Goal: Information Seeking & Learning: Learn about a topic

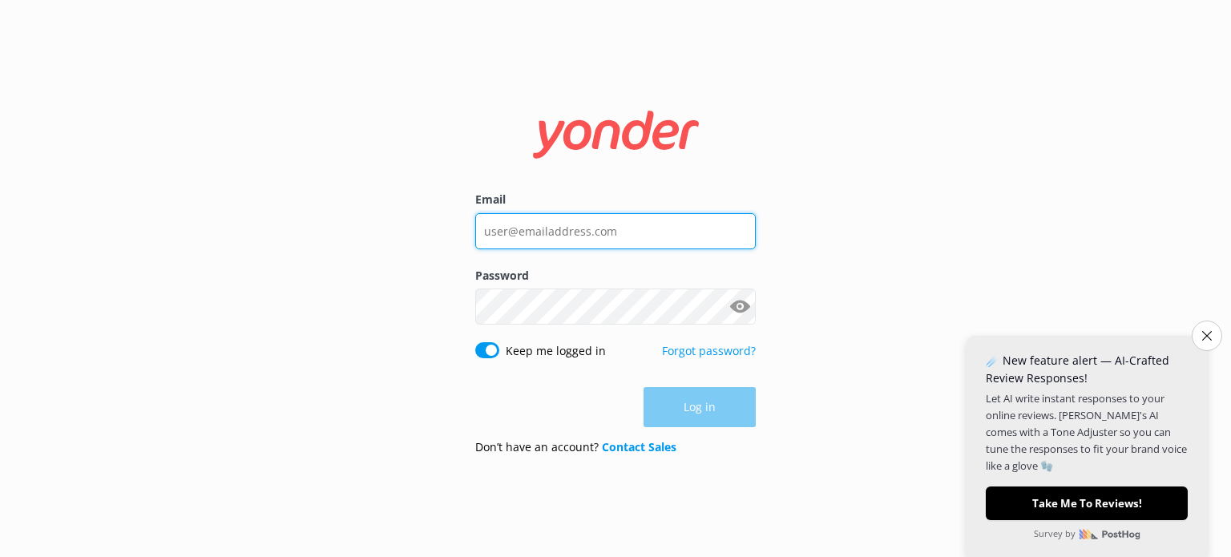
click at [551, 236] on input "Email" at bounding box center [615, 231] width 280 height 36
paste input "[EMAIL_ADDRESS][DOMAIN_NAME]"
type input "[EMAIL_ADDRESS][DOMAIN_NAME]"
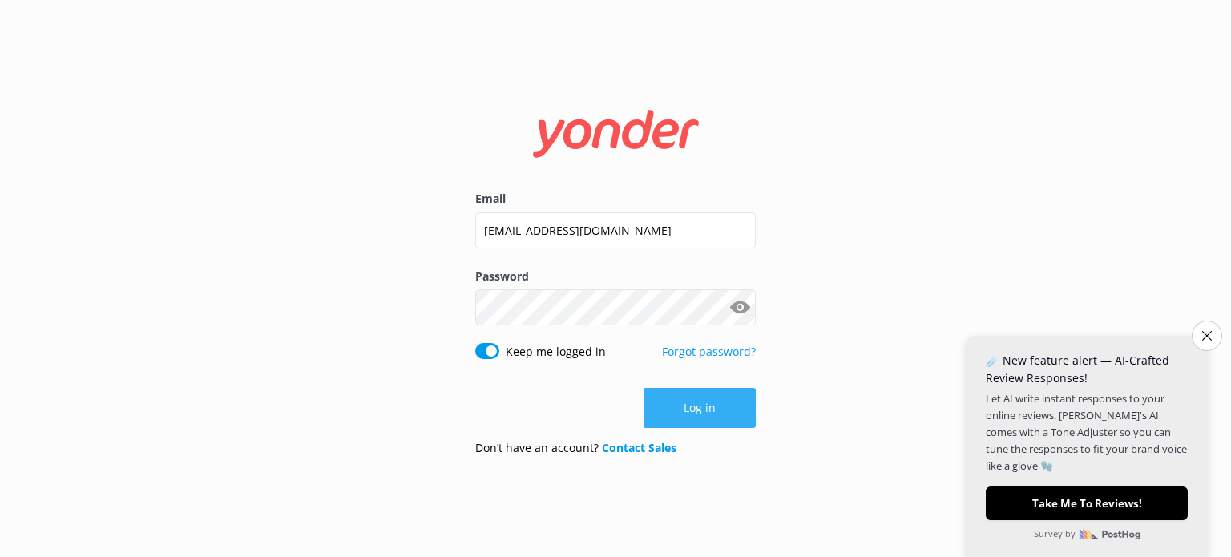
click at [697, 403] on button "Log in" at bounding box center [699, 408] width 112 height 40
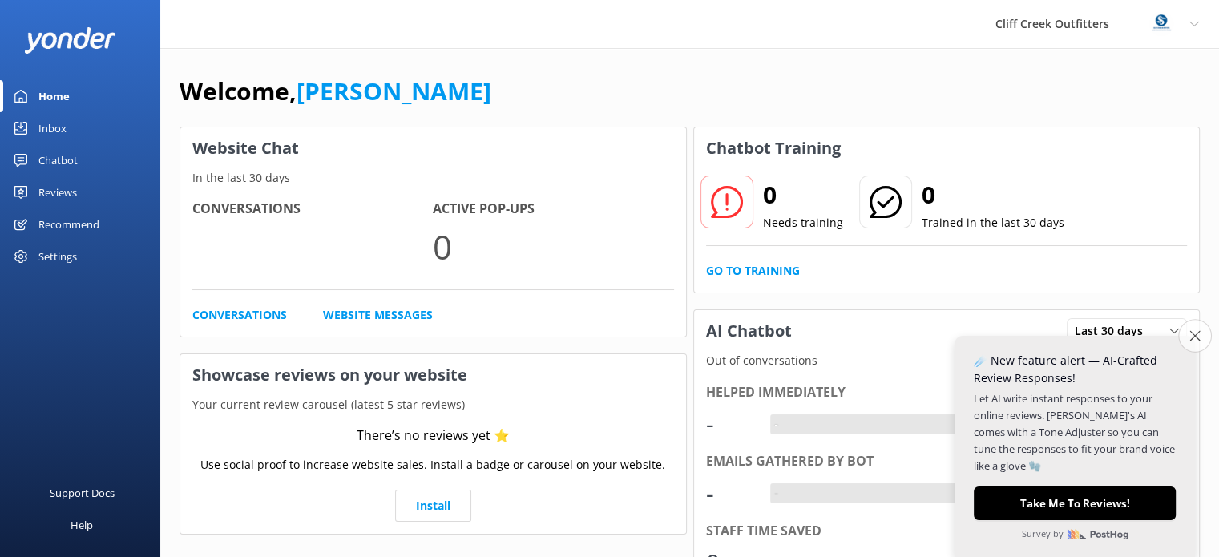
click at [1192, 332] on icon "Close survey" at bounding box center [1194, 335] width 10 height 10
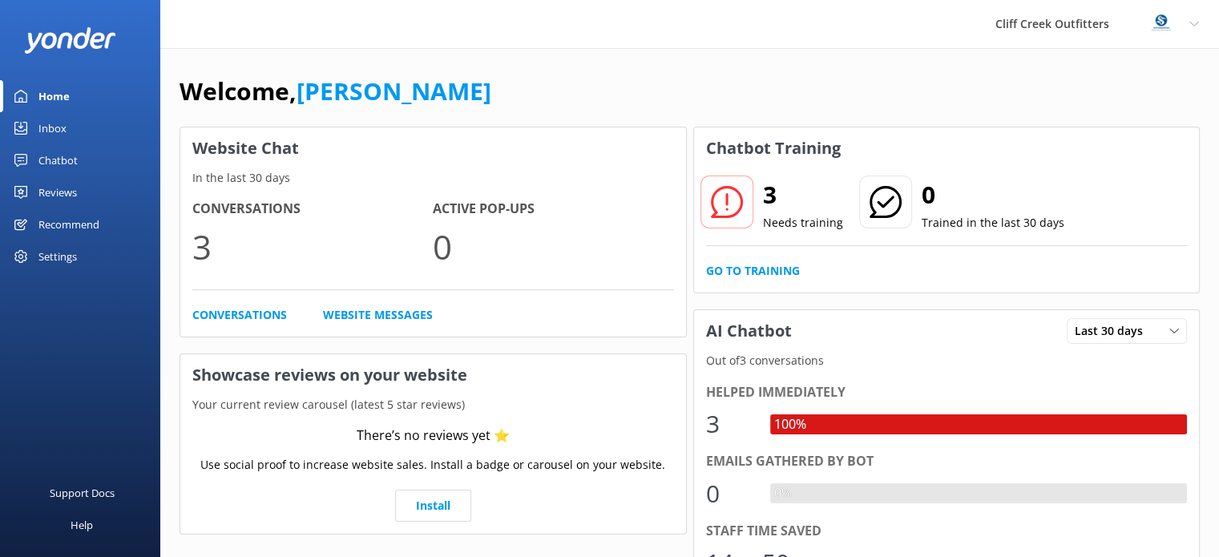
click at [63, 164] on div "Chatbot" at bounding box center [57, 160] width 39 height 32
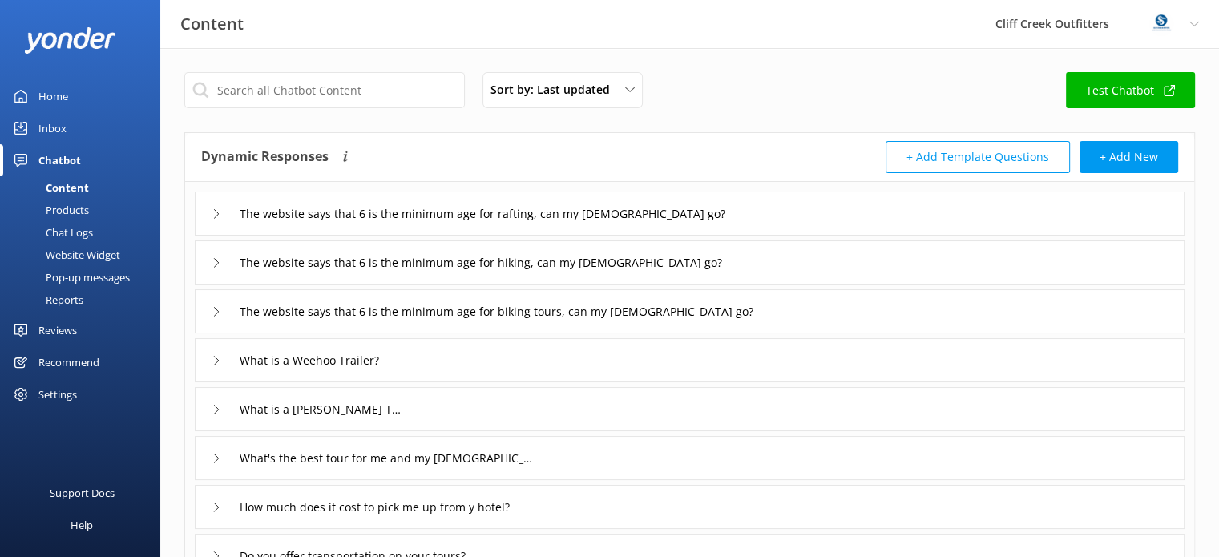
click at [219, 210] on icon at bounding box center [217, 214] width 10 height 10
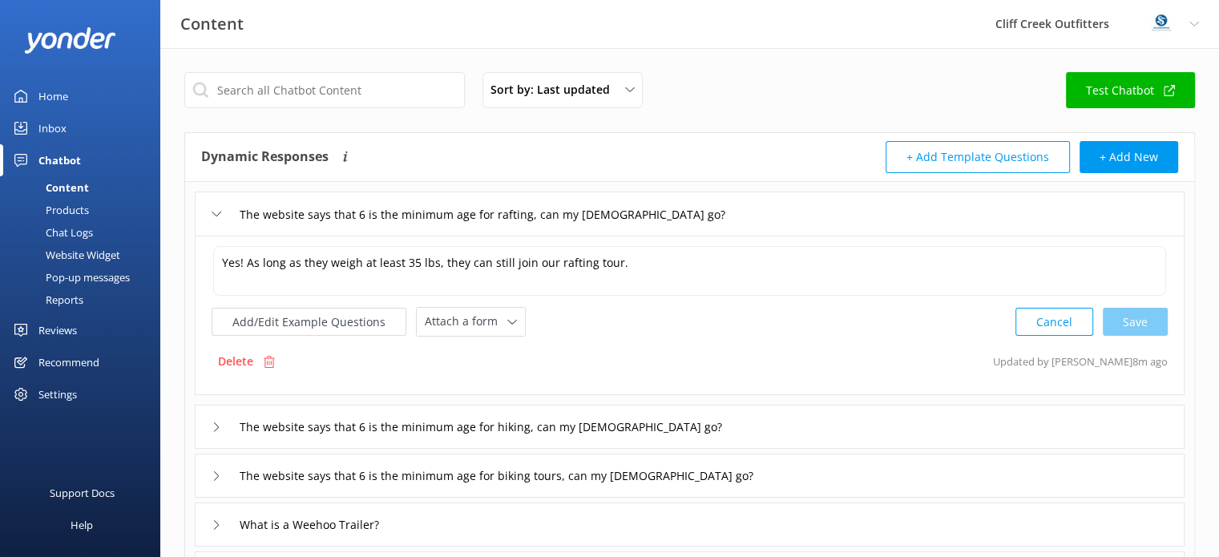
click at [220, 422] on icon at bounding box center [217, 427] width 10 height 10
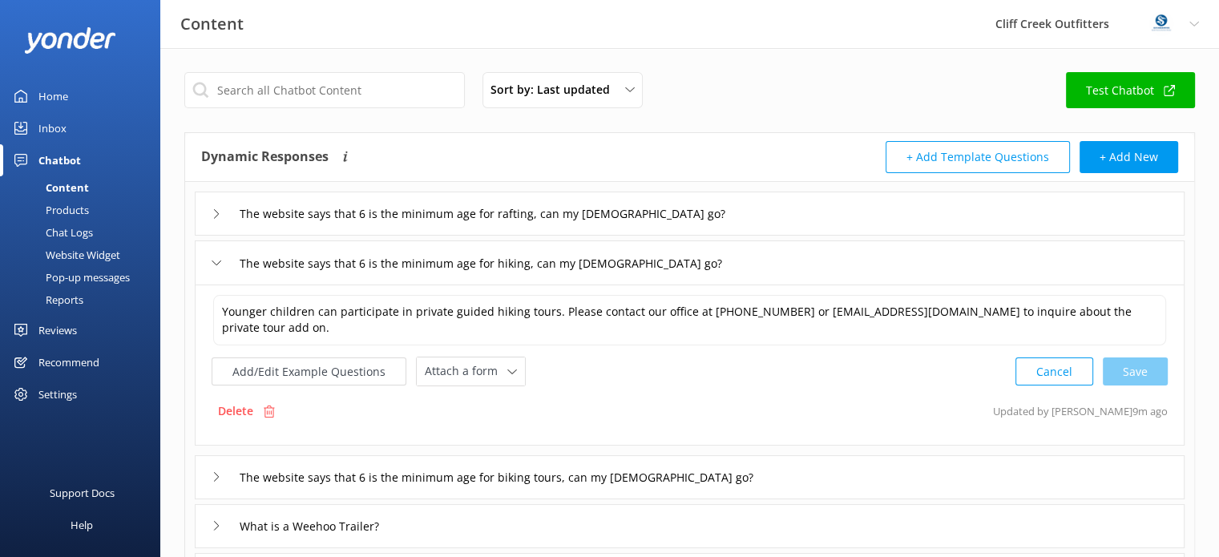
scroll to position [80, 0]
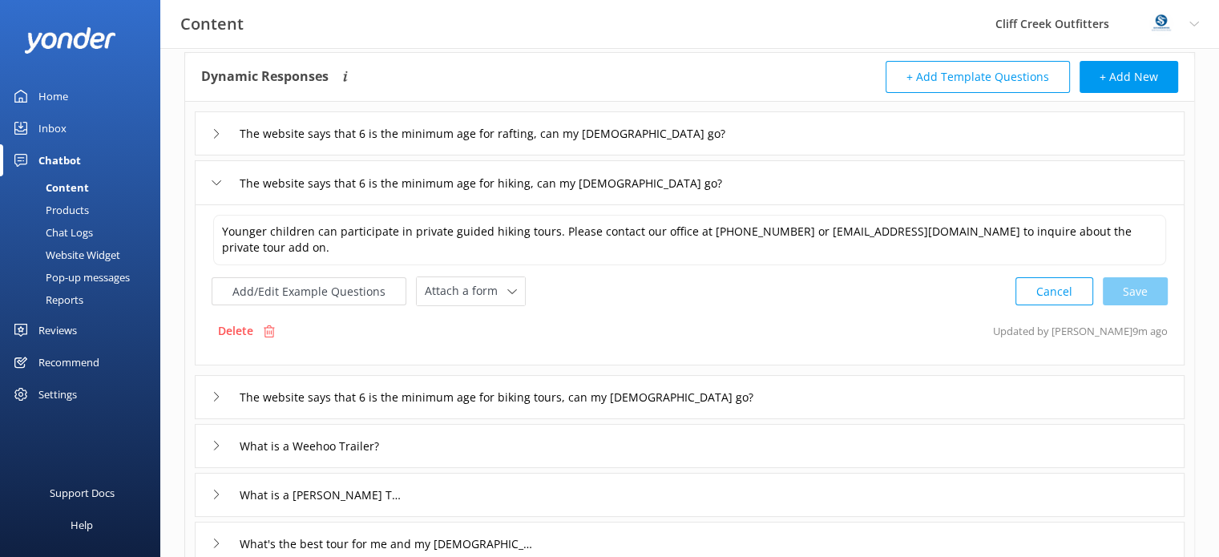
click at [216, 399] on div "The website says that 6 is the minimum age for biking tours, can my [DEMOGRAPHI…" at bounding box center [484, 397] width 545 height 26
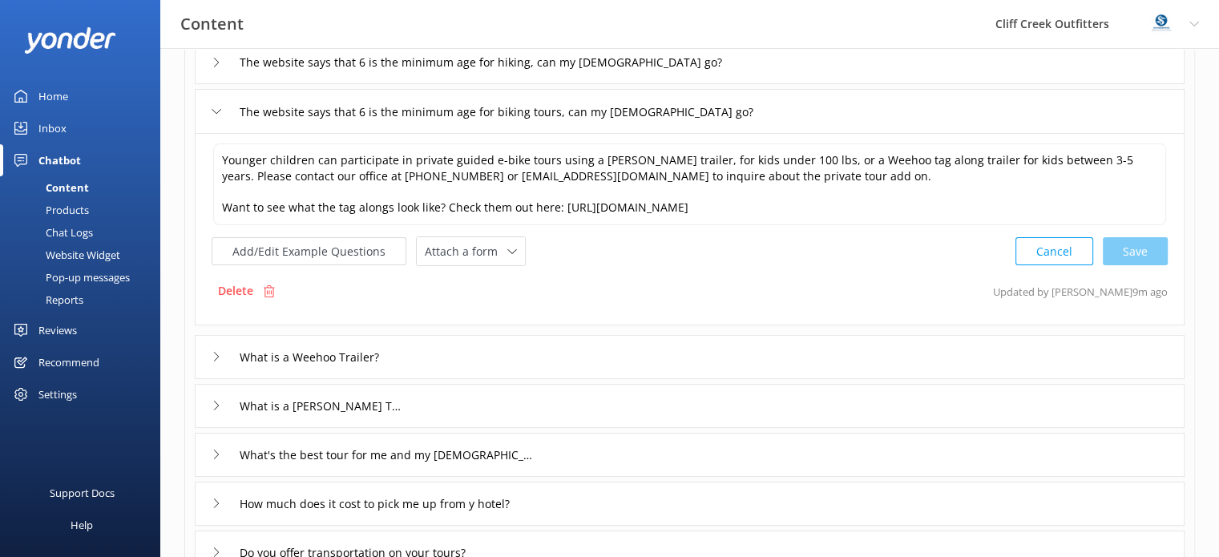
scroll to position [240, 0]
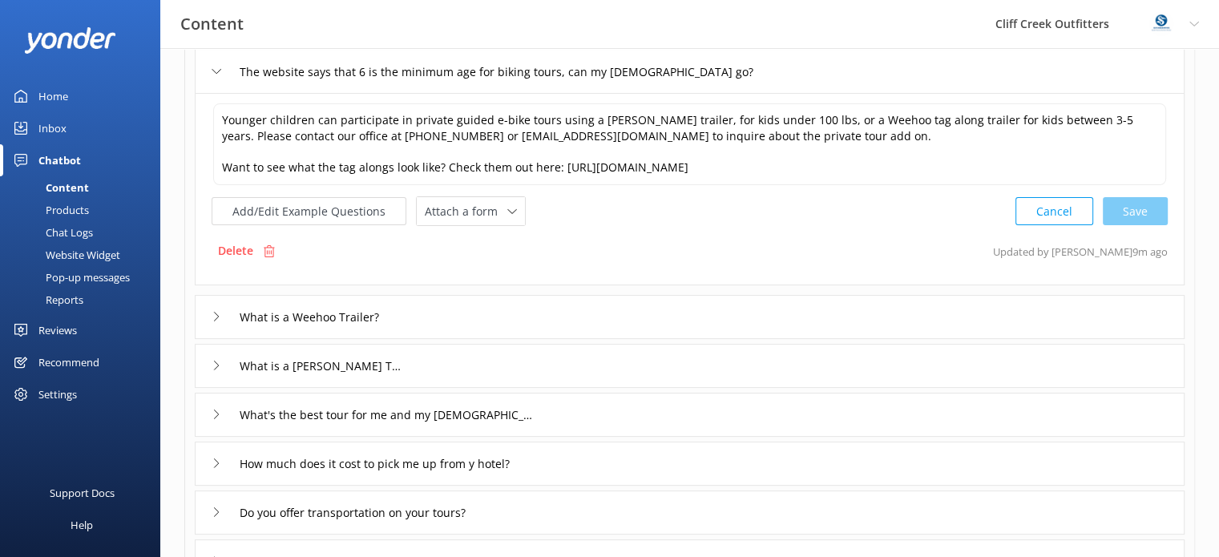
click at [212, 317] on icon at bounding box center [217, 317] width 10 height 10
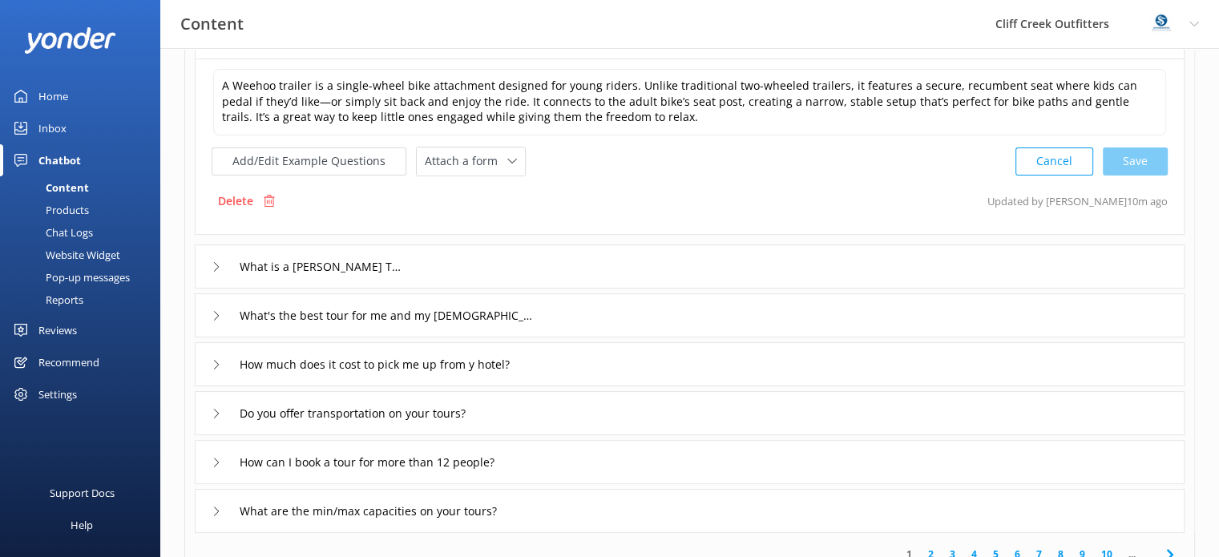
scroll to position [348, 0]
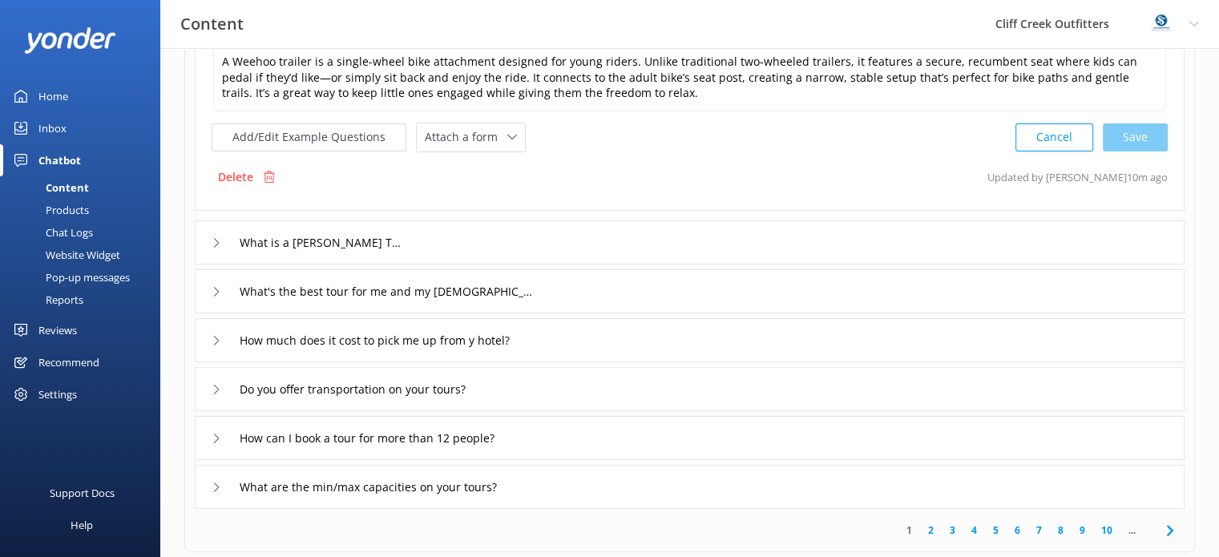
click at [213, 244] on icon at bounding box center [217, 243] width 10 height 10
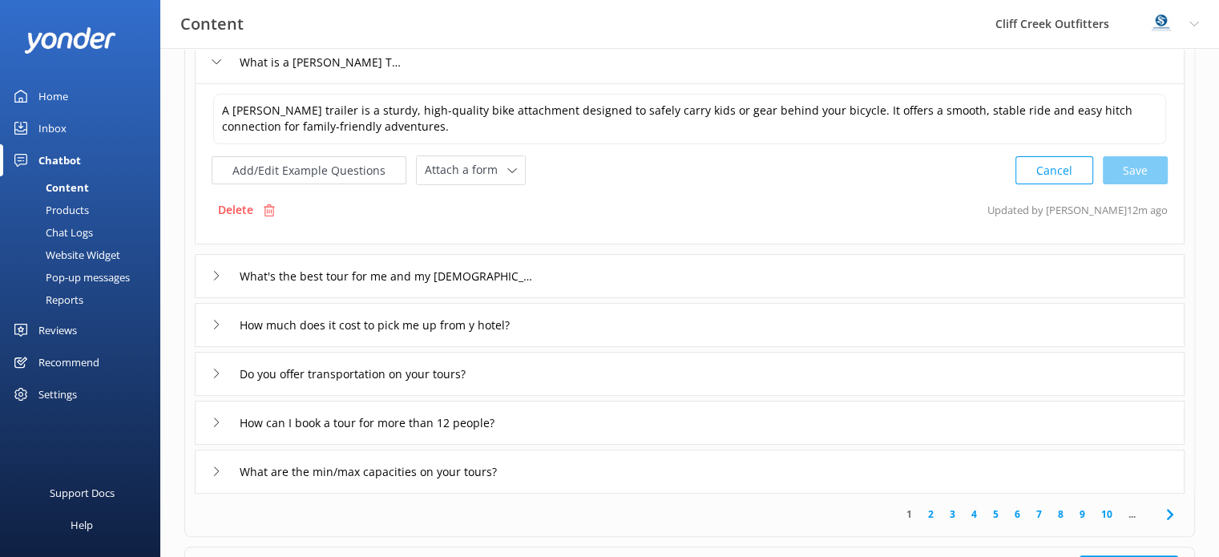
click at [212, 272] on icon at bounding box center [217, 276] width 10 height 10
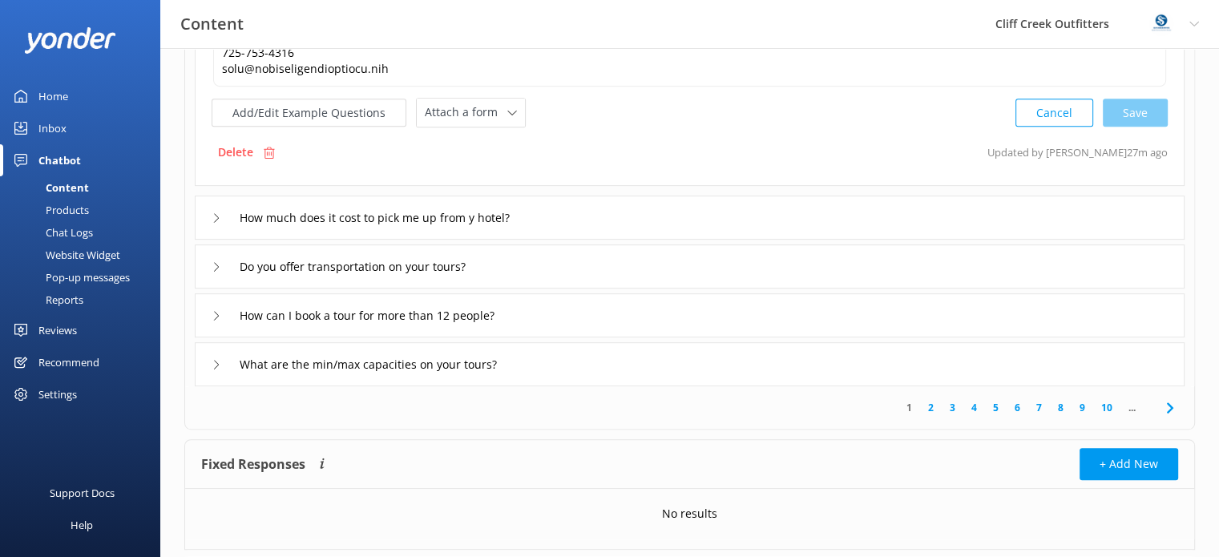
scroll to position [696, 0]
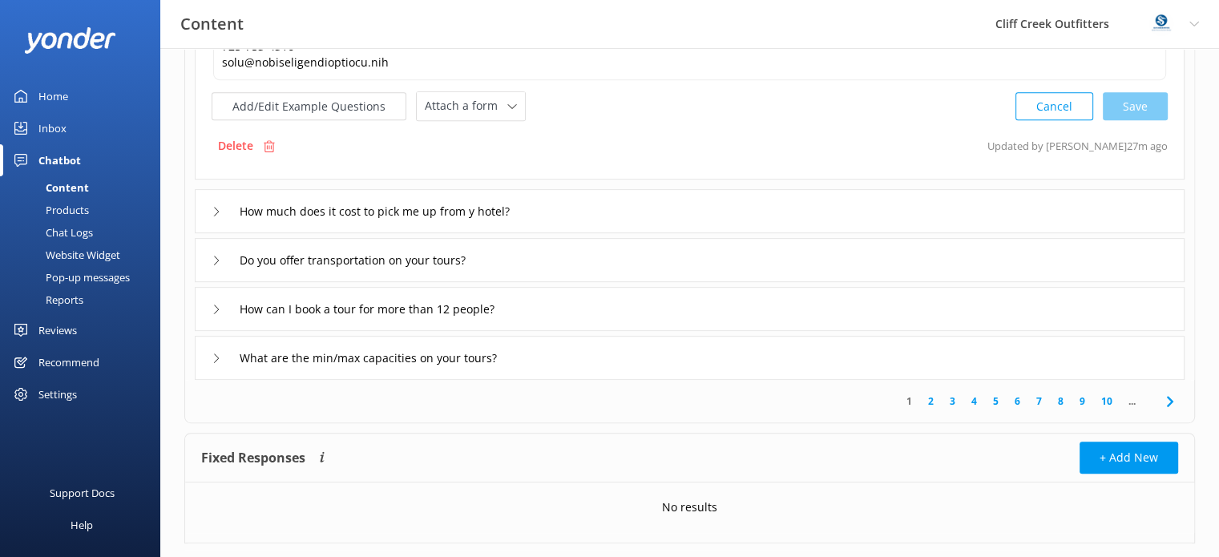
click at [215, 305] on icon at bounding box center [217, 310] width 10 height 10
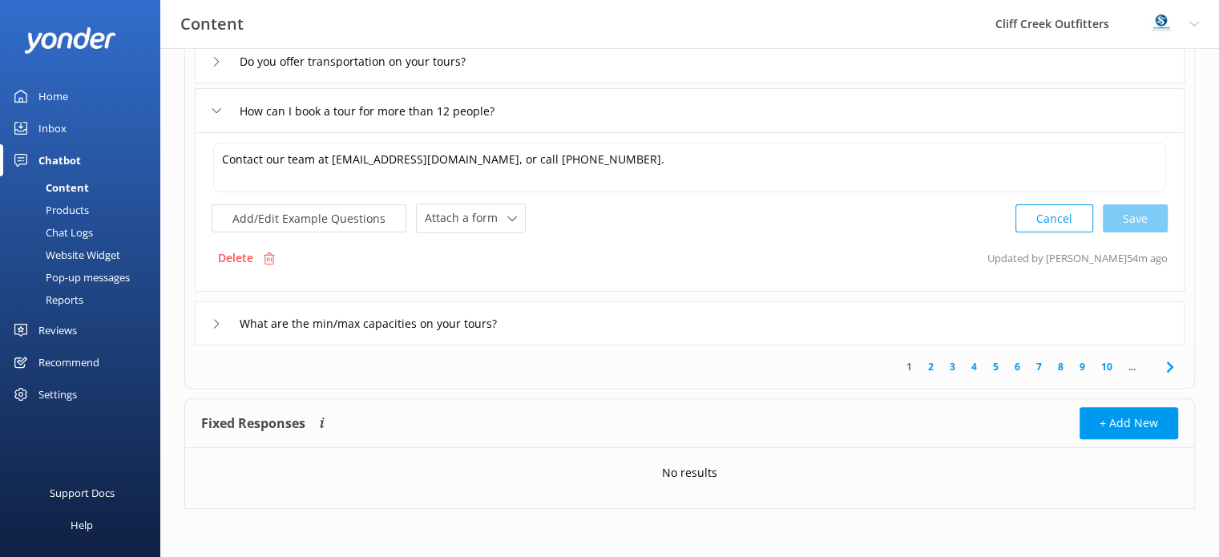
scroll to position [328, 0]
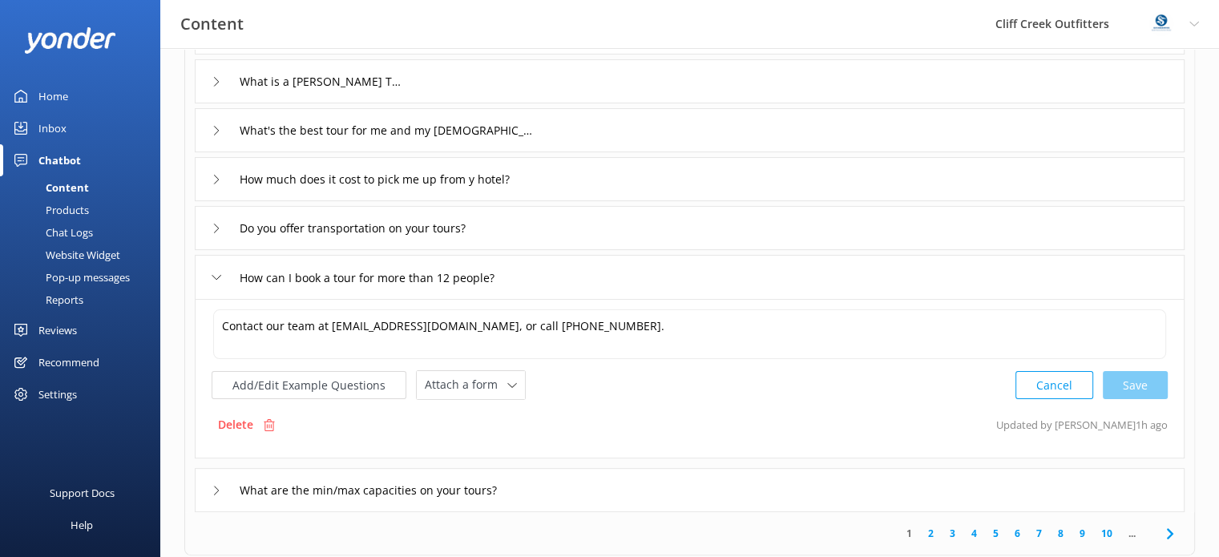
click at [220, 227] on icon at bounding box center [217, 229] width 10 height 10
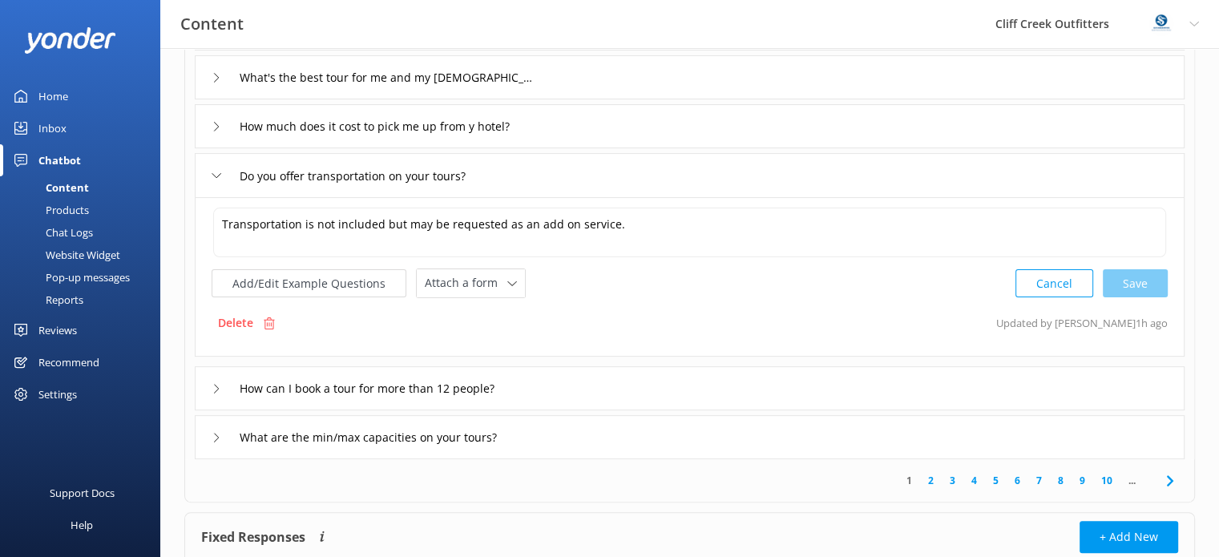
scroll to position [408, 0]
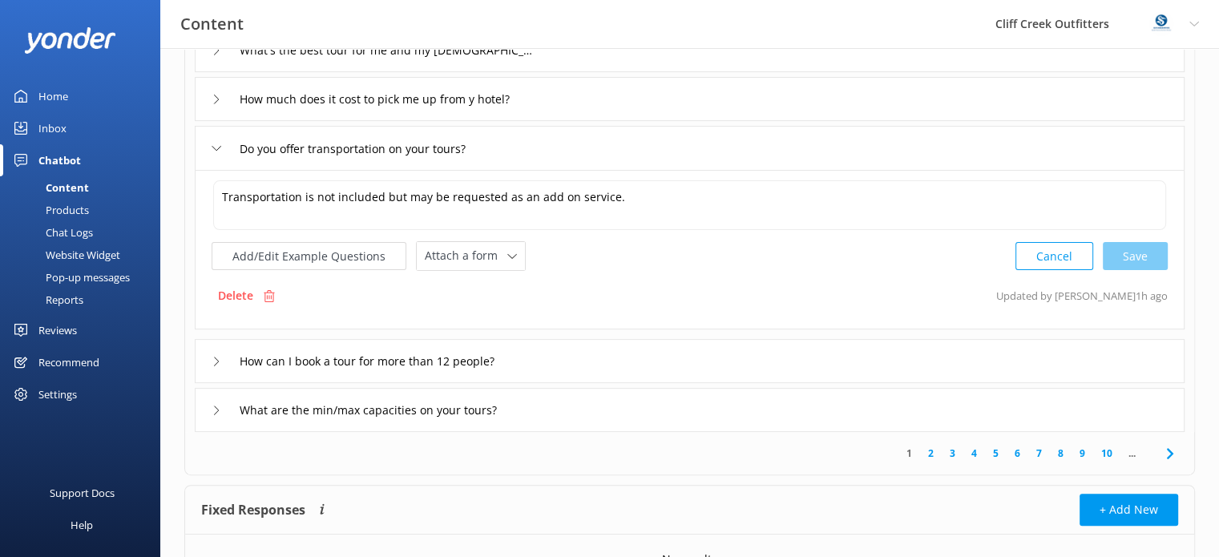
click at [219, 361] on icon at bounding box center [217, 362] width 10 height 10
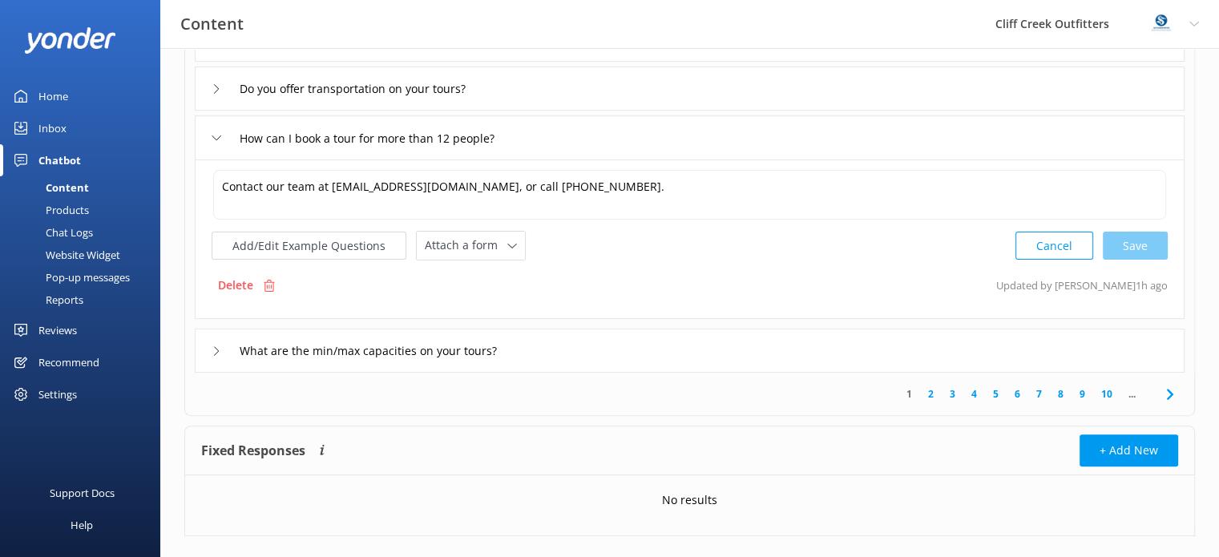
scroll to position [488, 0]
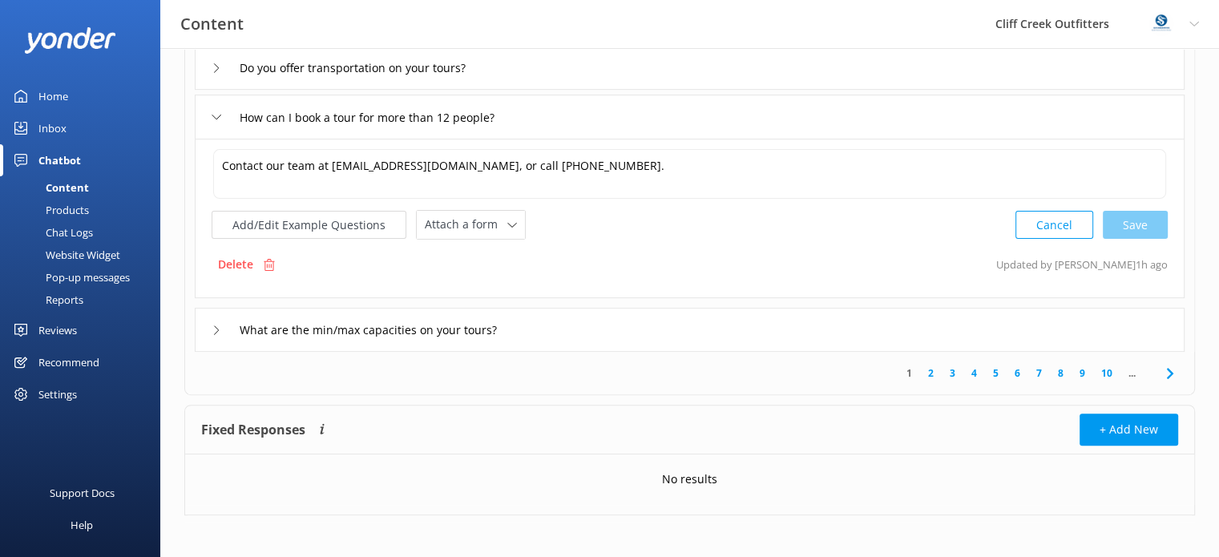
click at [219, 320] on div "What are the min/max capacities on your tours?" at bounding box center [369, 330] width 314 height 26
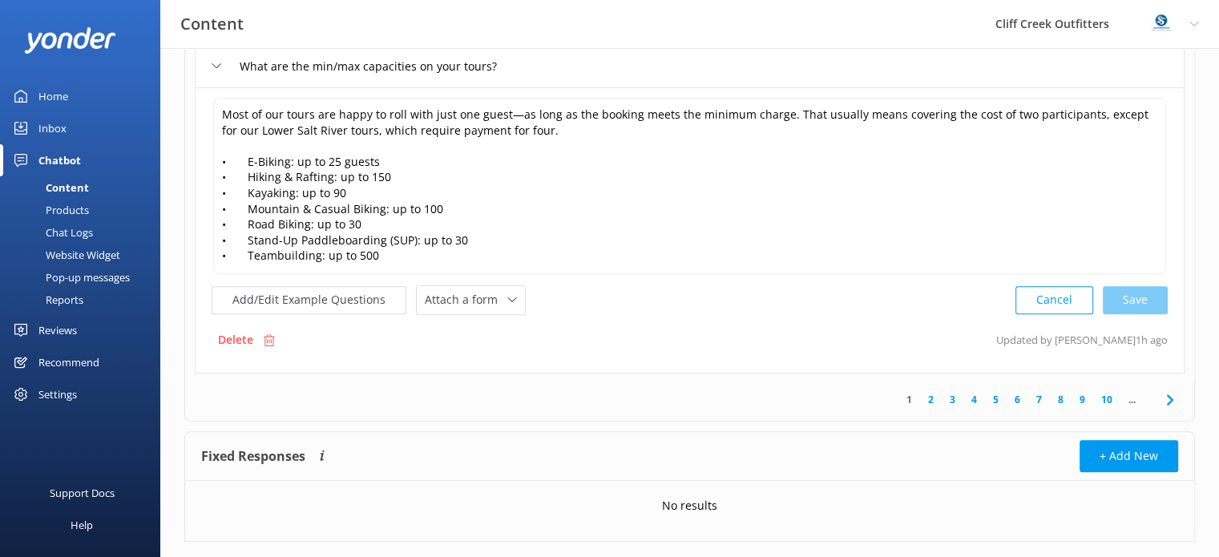
scroll to position [619, 0]
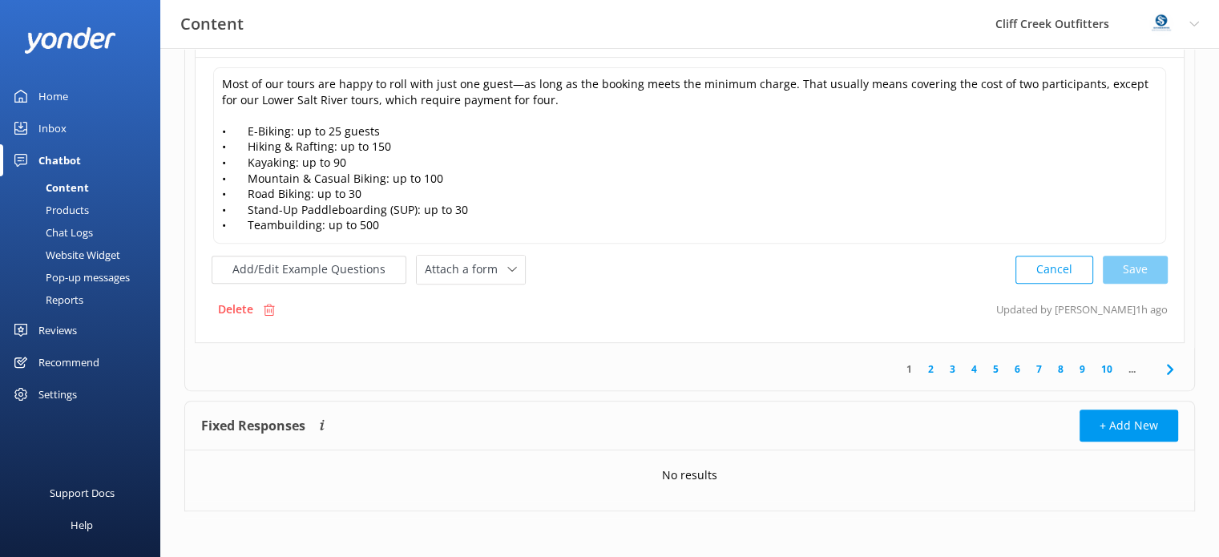
click at [1164, 362] on icon at bounding box center [1169, 369] width 19 height 19
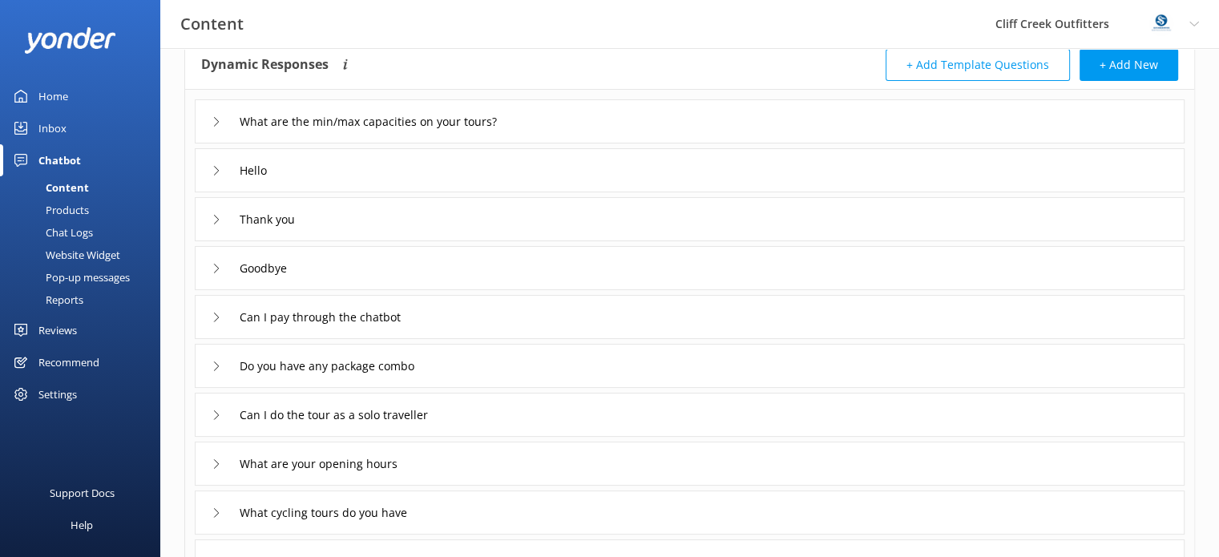
scroll to position [160, 0]
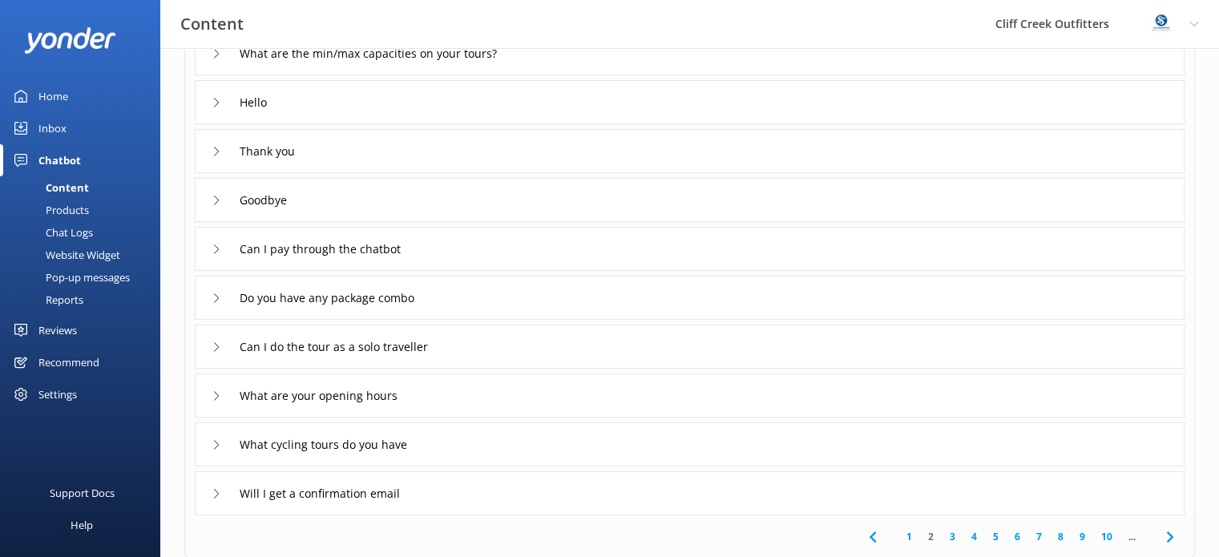
click at [214, 246] on icon at bounding box center [217, 249] width 10 height 10
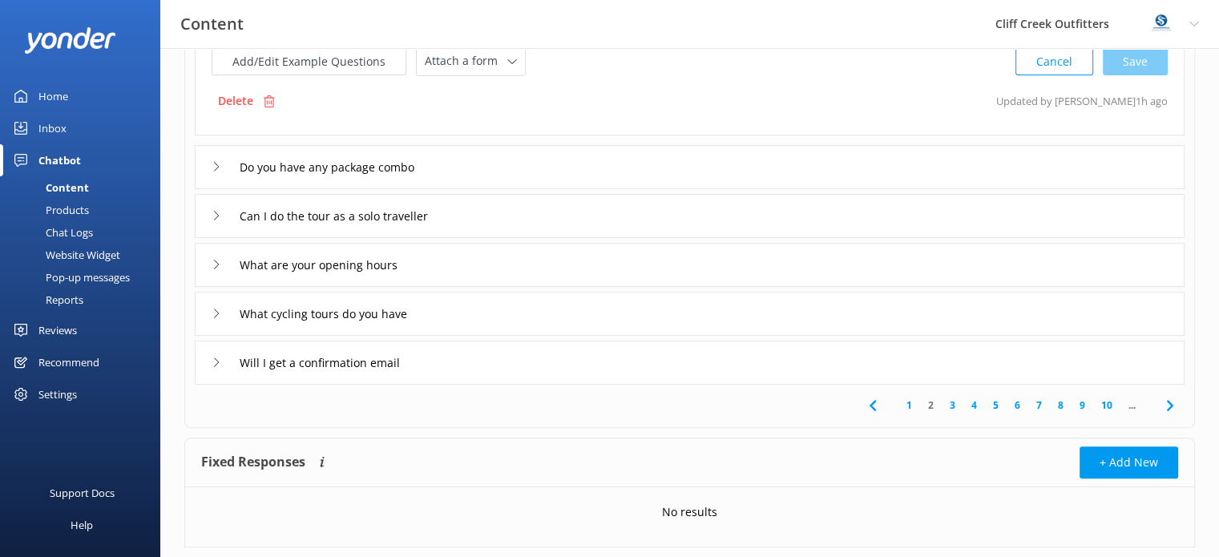
scroll to position [481, 0]
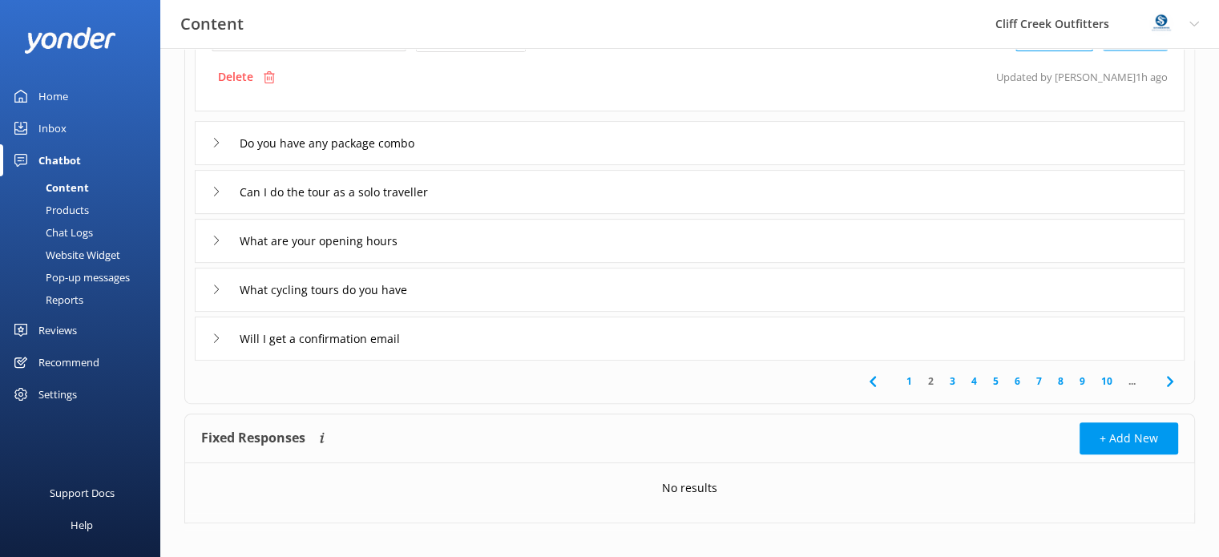
click at [218, 240] on use at bounding box center [216, 240] width 5 height 9
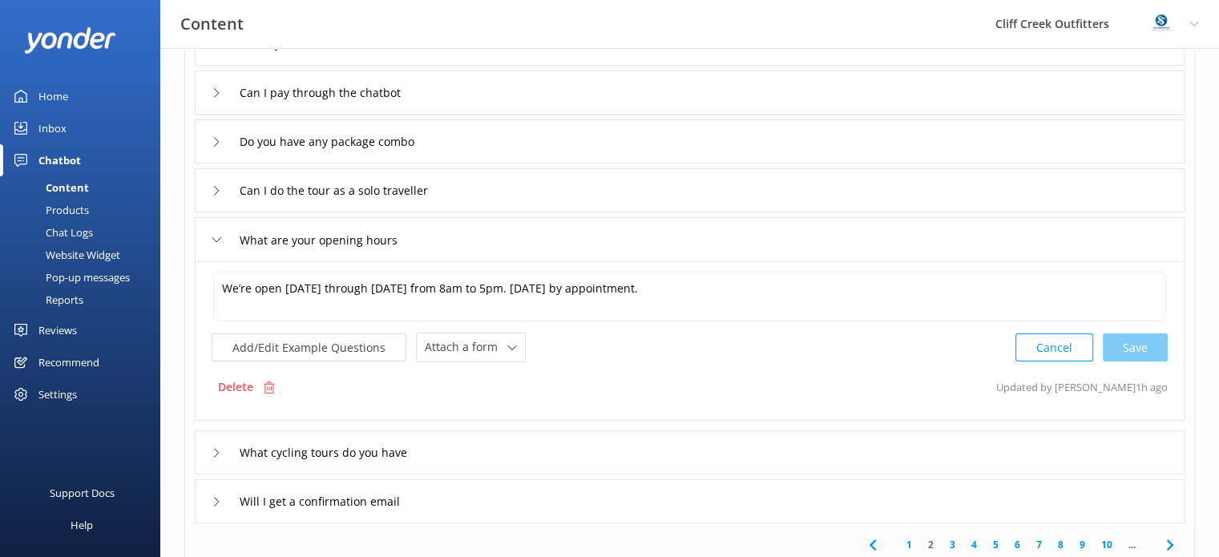
click at [219, 189] on icon at bounding box center [217, 191] width 10 height 10
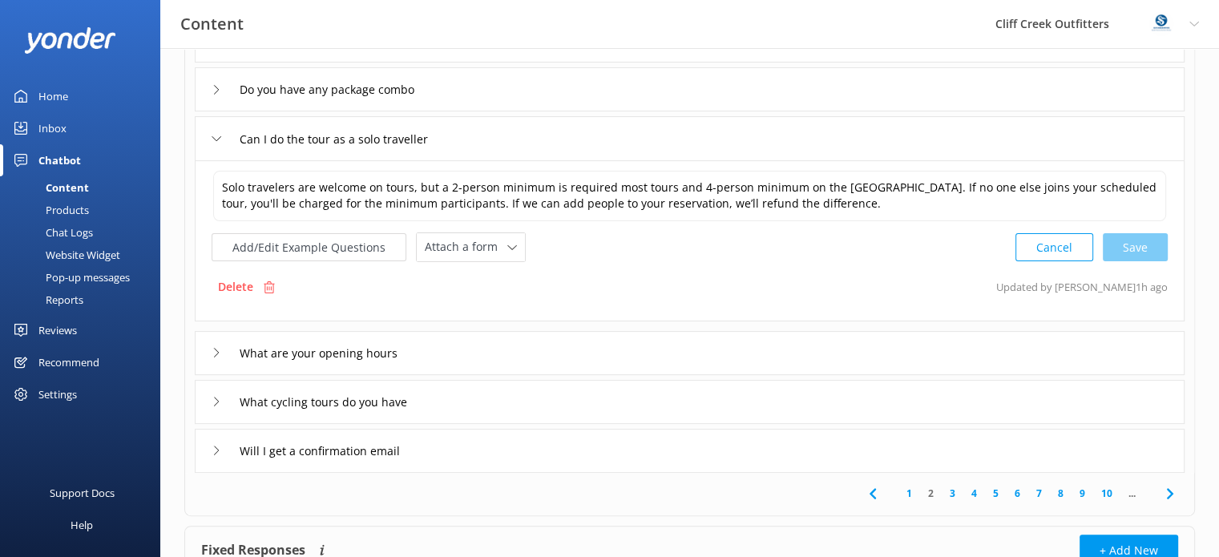
scroll to position [397, 0]
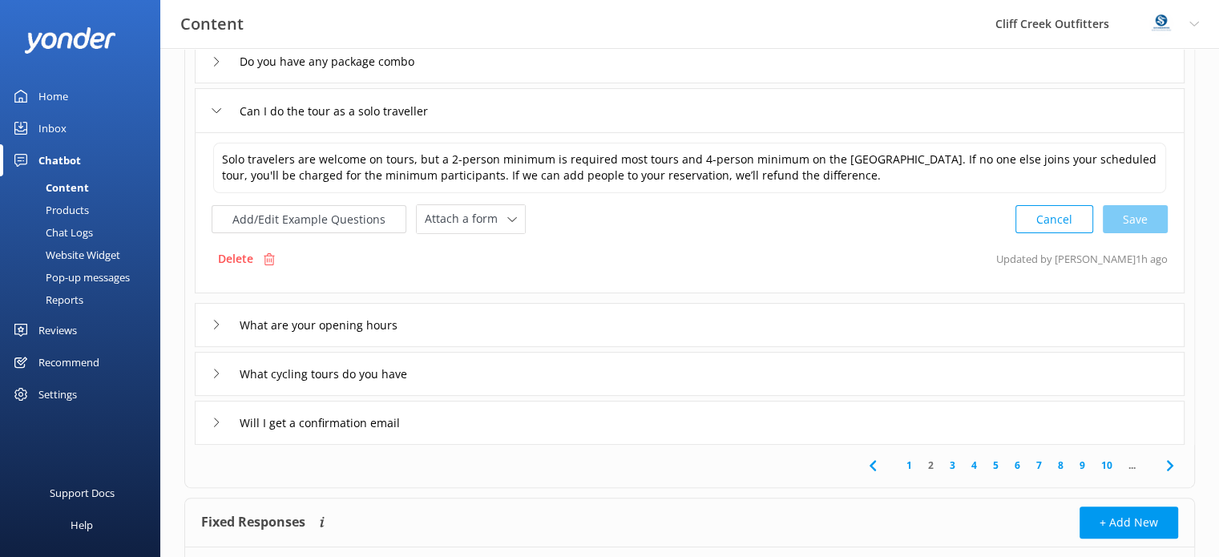
click at [214, 374] on icon at bounding box center [217, 374] width 10 height 10
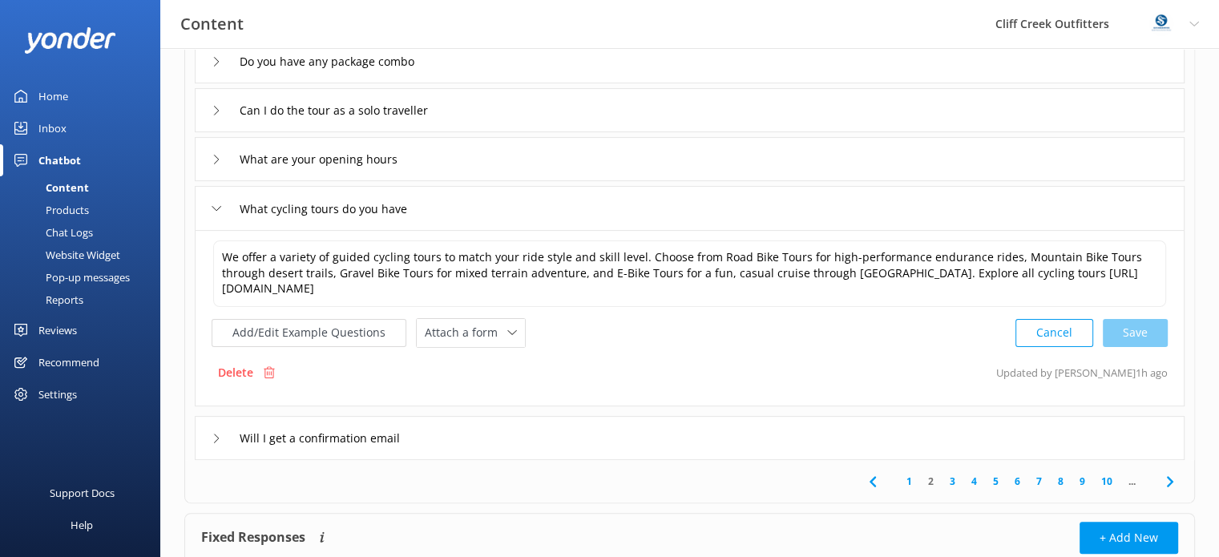
click at [1166, 479] on icon at bounding box center [1169, 481] width 19 height 19
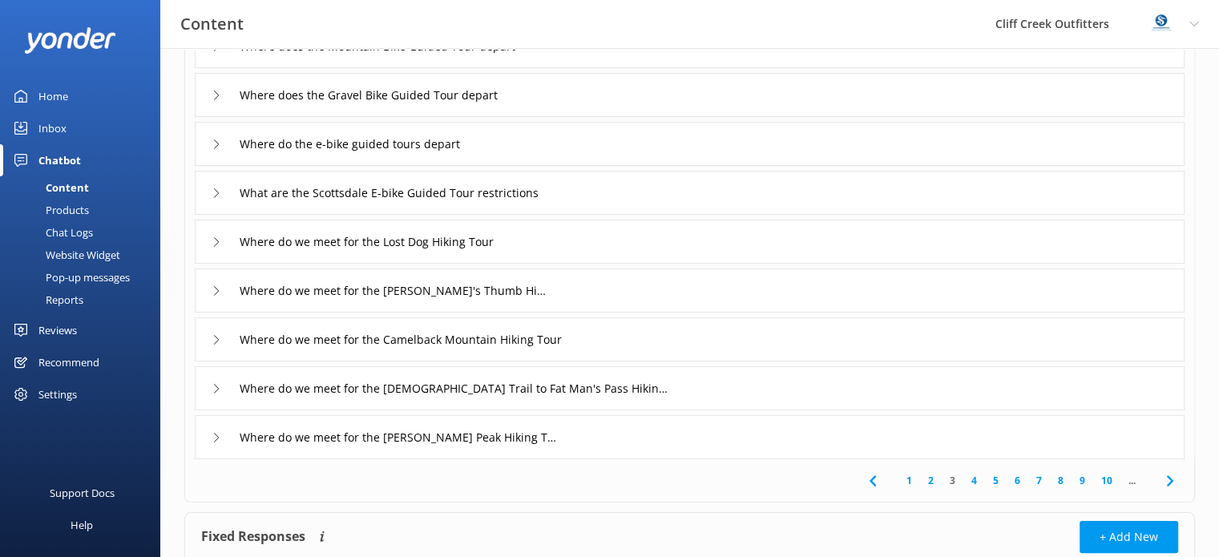
scroll to position [240, 0]
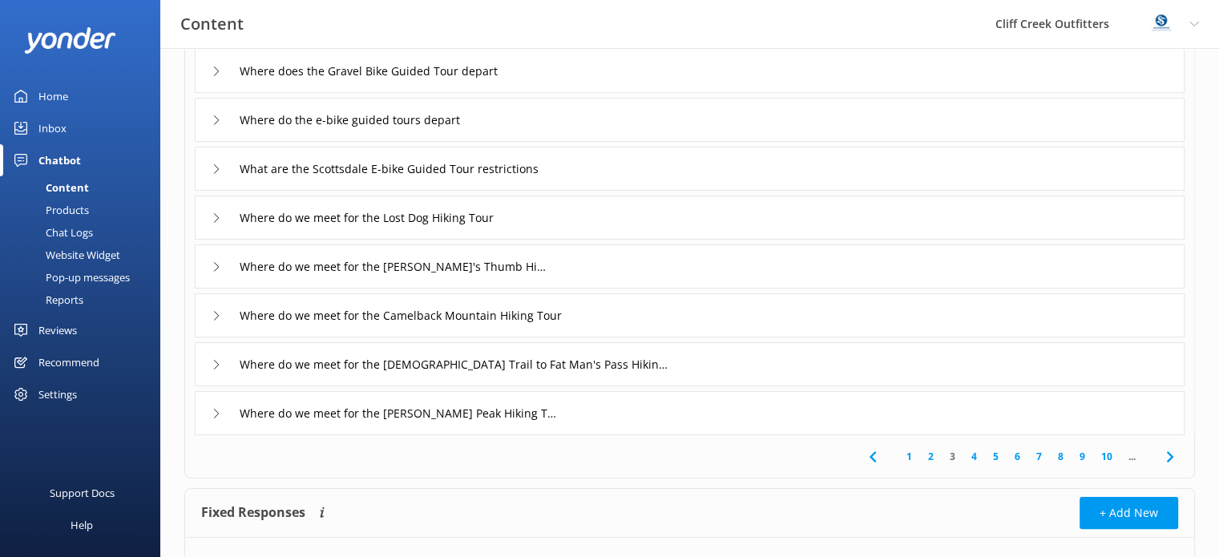
click at [213, 311] on icon at bounding box center [217, 316] width 10 height 10
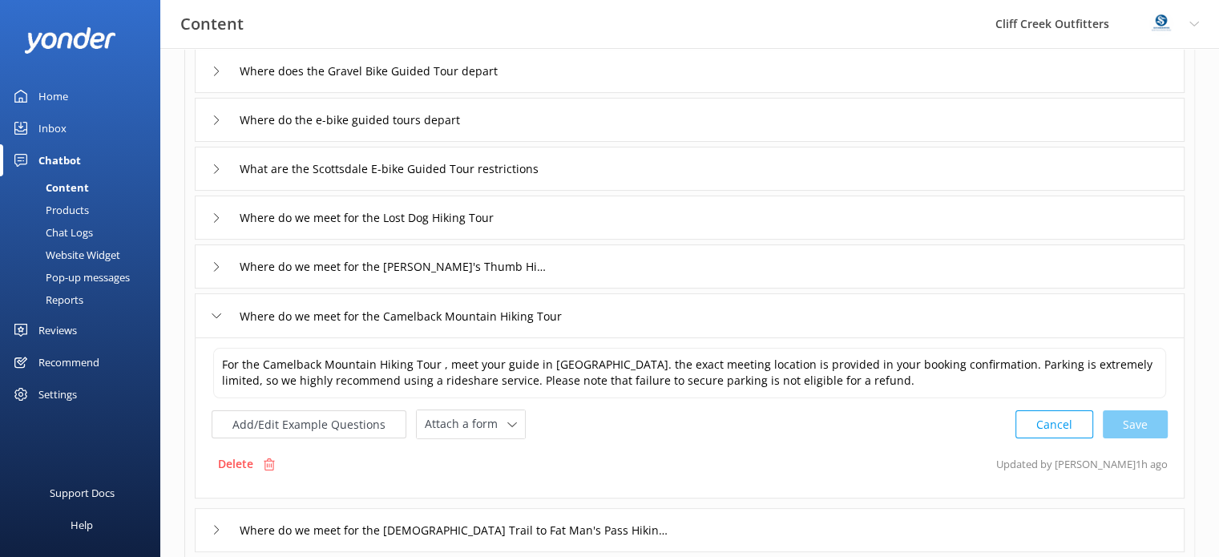
click at [215, 266] on icon at bounding box center [217, 267] width 10 height 10
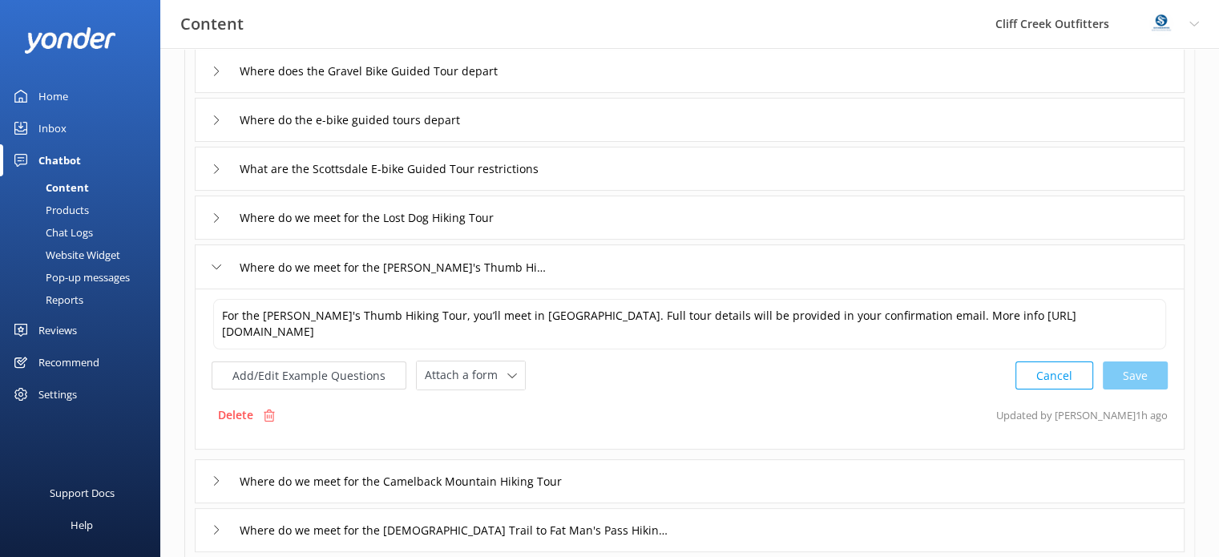
click at [212, 166] on icon at bounding box center [217, 169] width 10 height 10
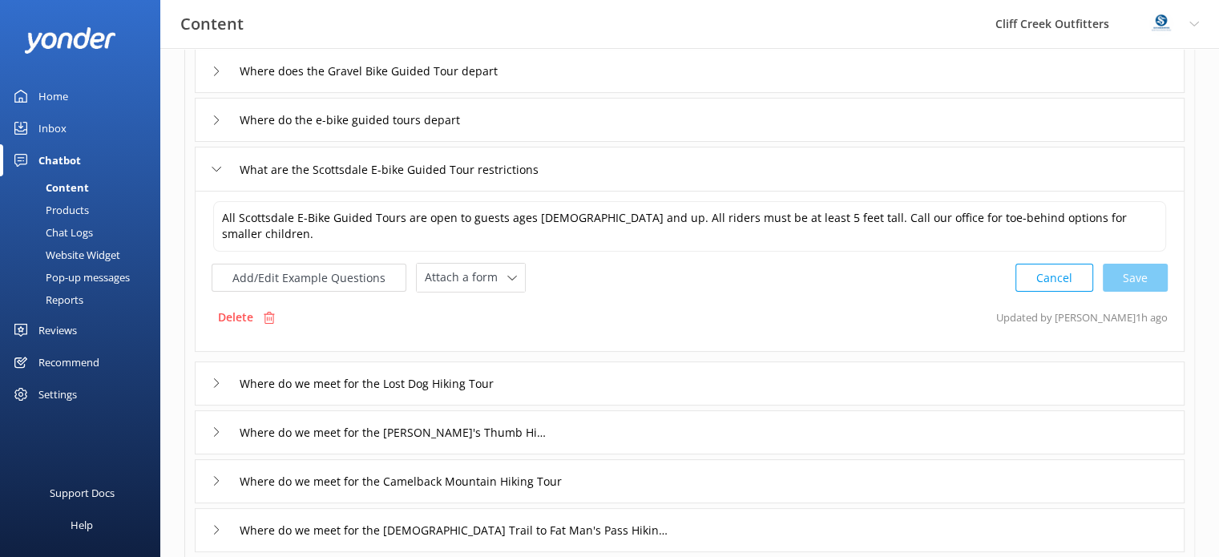
click at [212, 115] on icon at bounding box center [217, 120] width 10 height 10
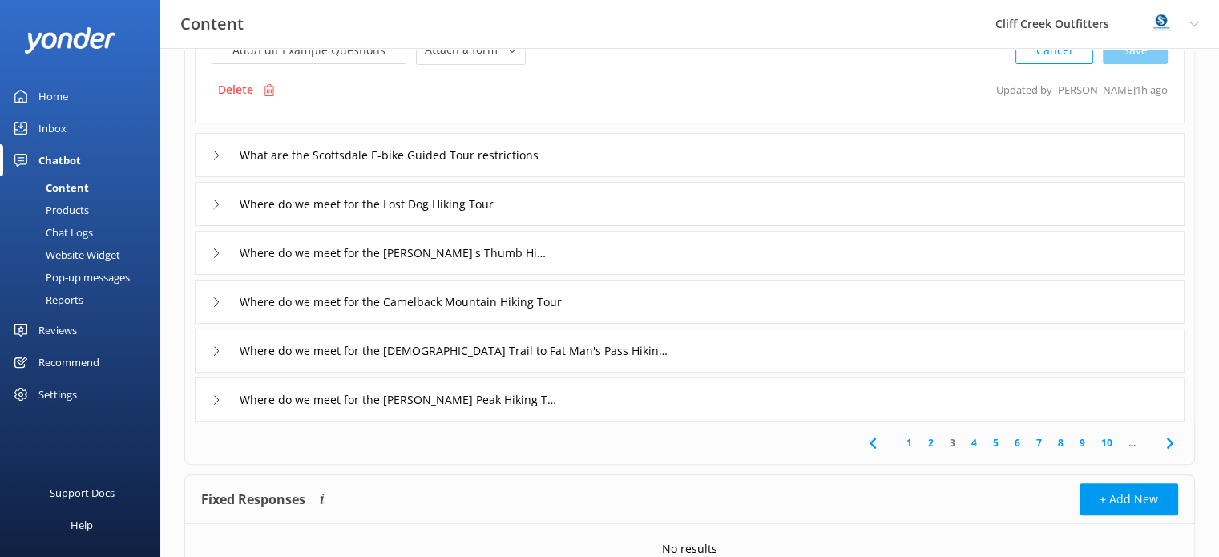
scroll to position [491, 0]
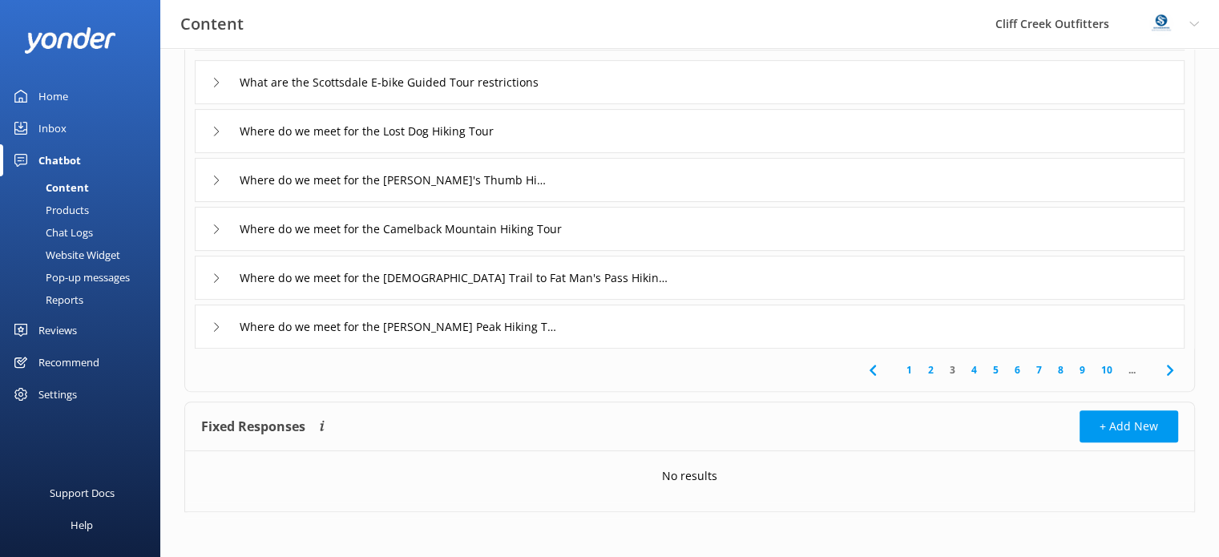
click at [217, 328] on icon at bounding box center [217, 327] width 10 height 10
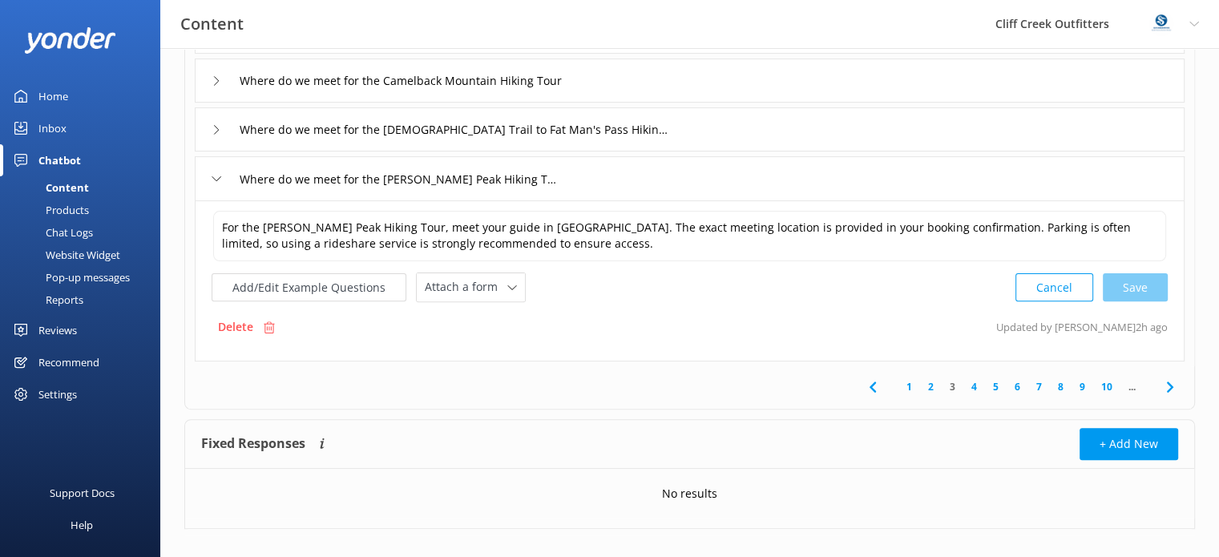
scroll to position [488, 0]
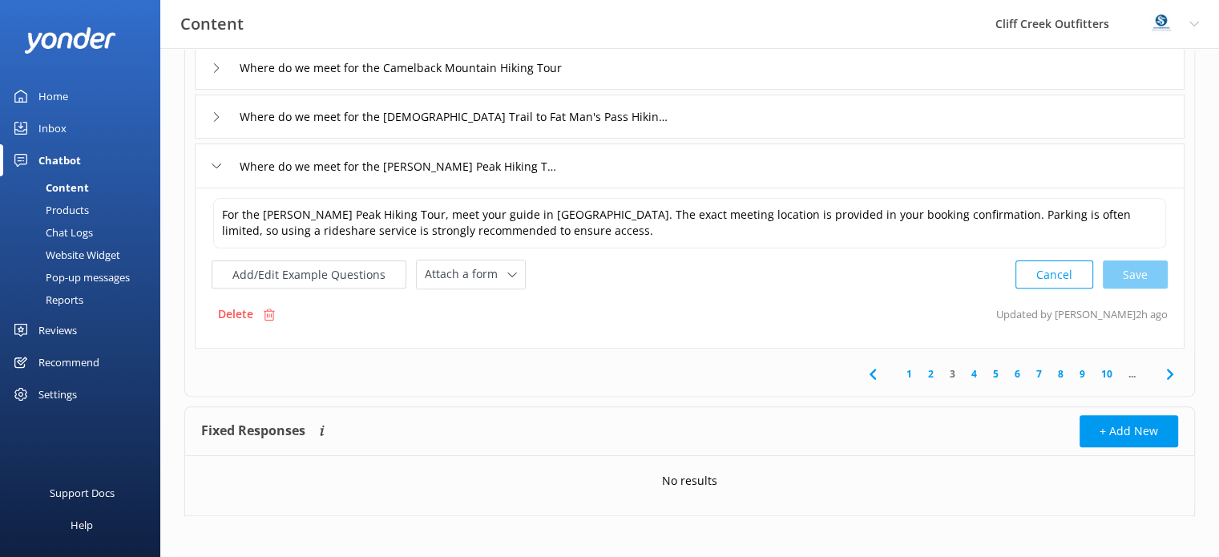
click at [971, 371] on link "4" at bounding box center [974, 373] width 22 height 15
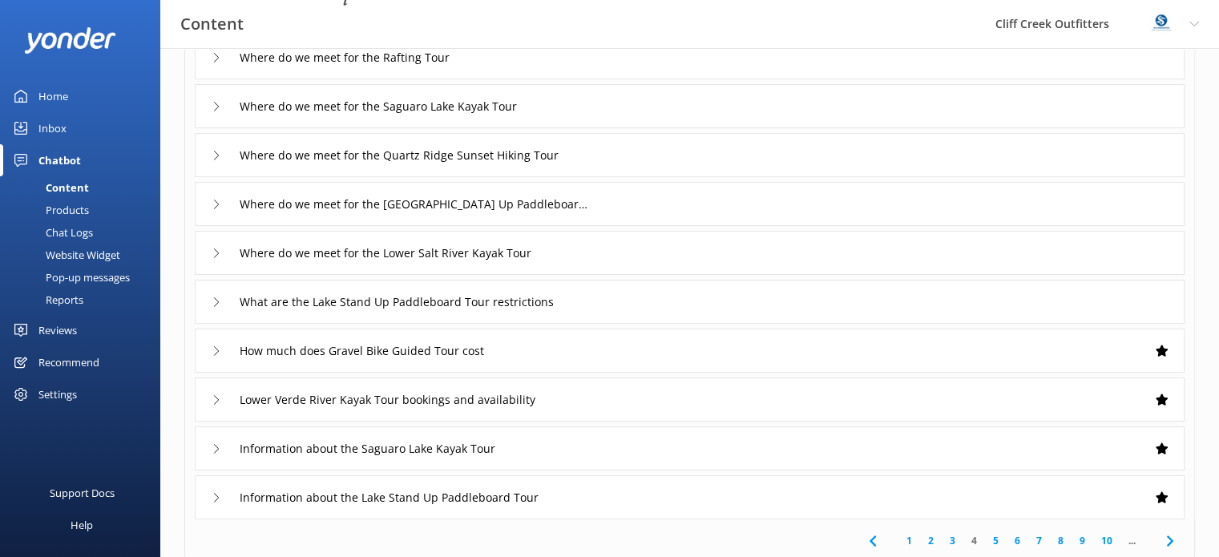
scroll to position [160, 0]
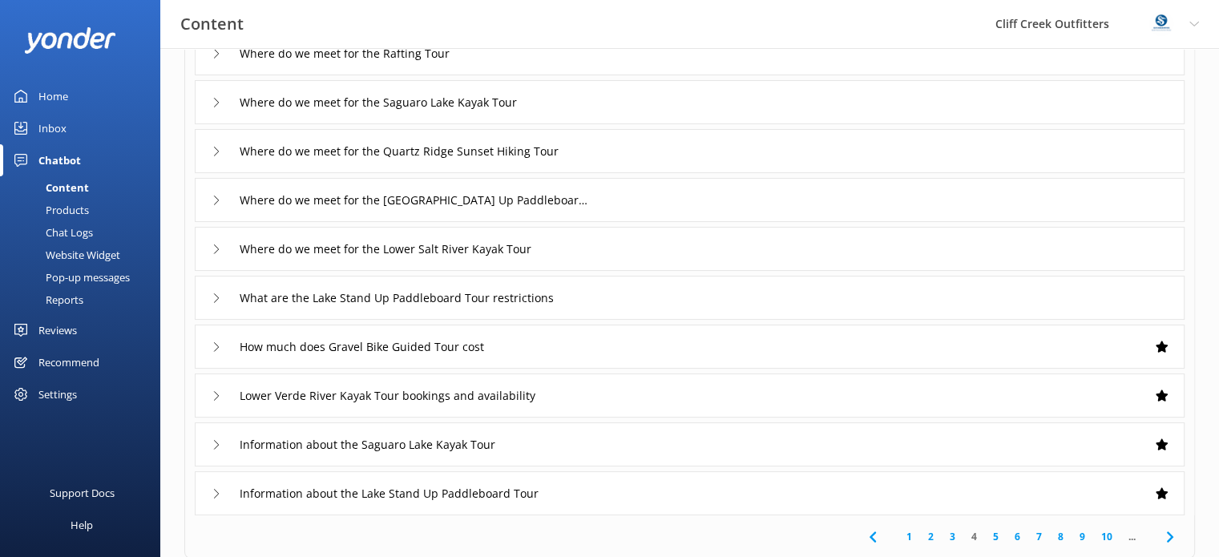
click at [218, 393] on use at bounding box center [216, 395] width 5 height 9
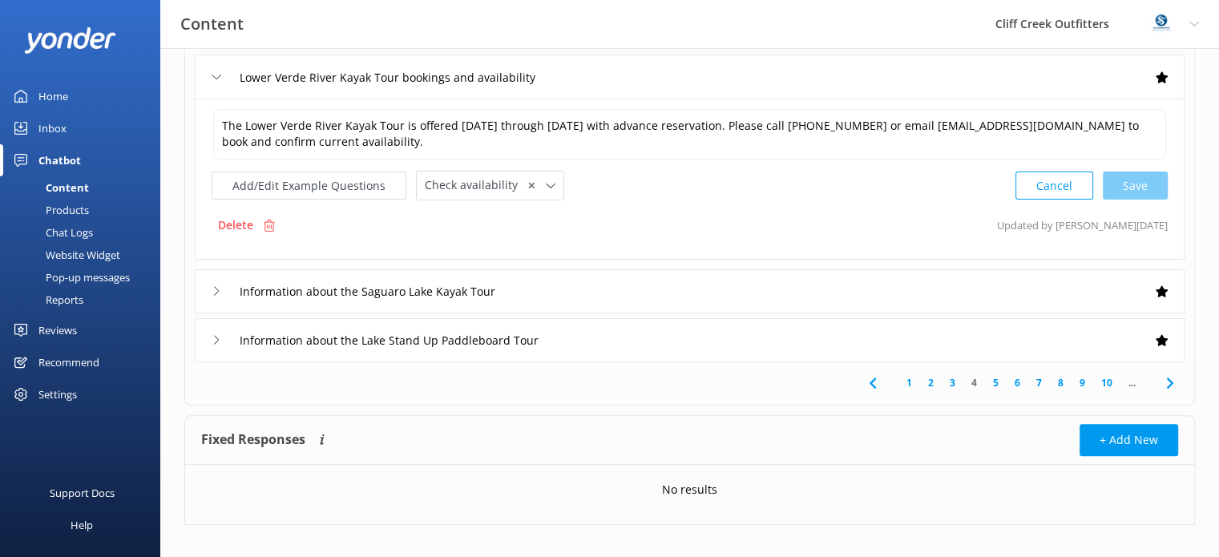
scroll to position [481, 0]
click at [998, 383] on link "5" at bounding box center [996, 380] width 22 height 15
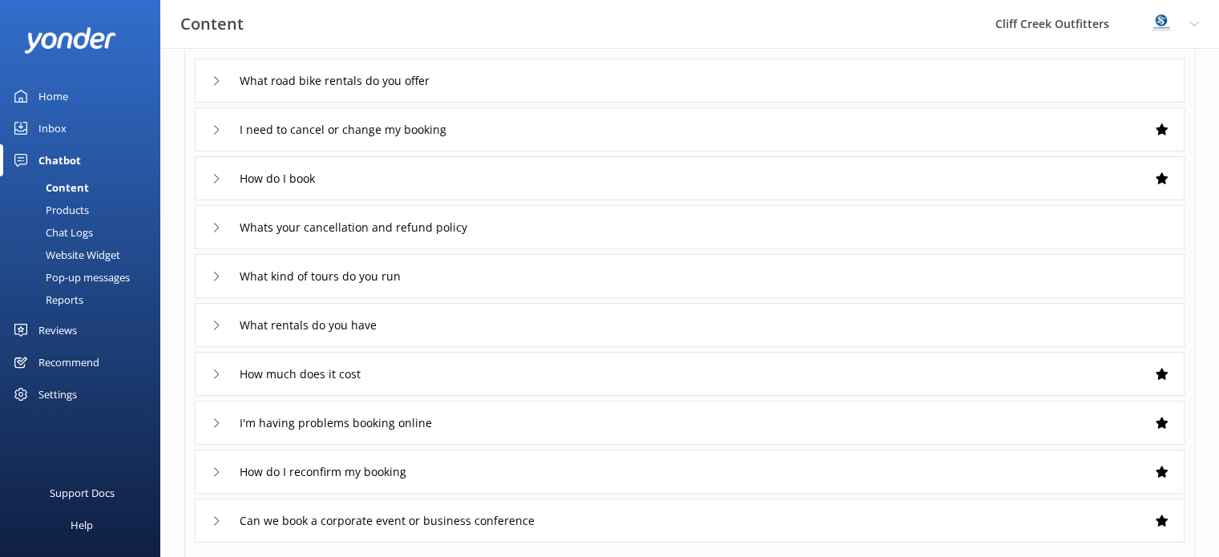
scroll to position [160, 0]
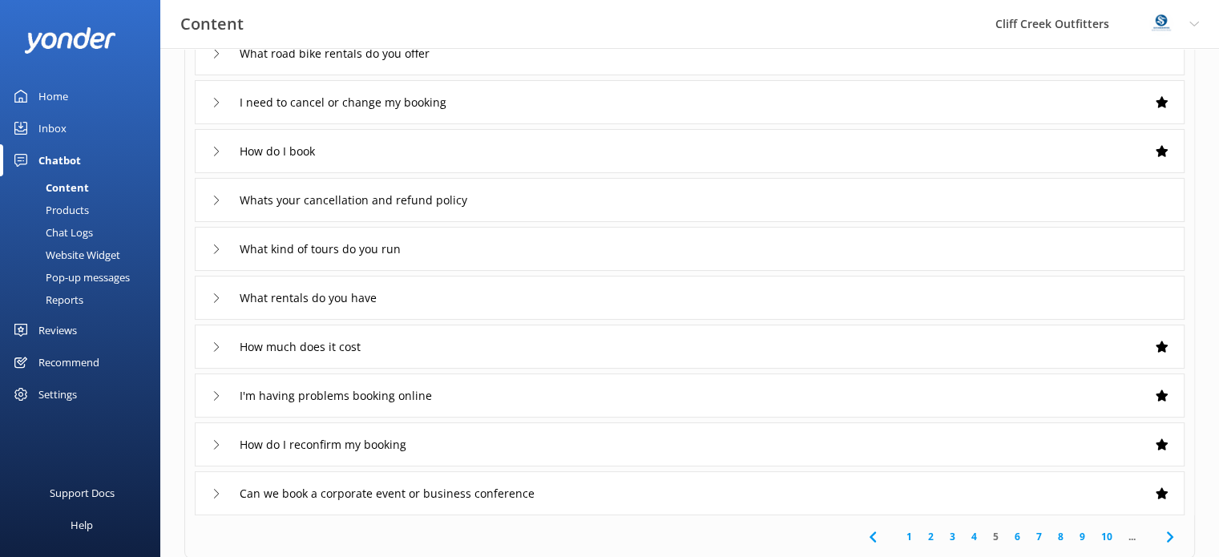
click at [217, 489] on icon at bounding box center [217, 494] width 10 height 10
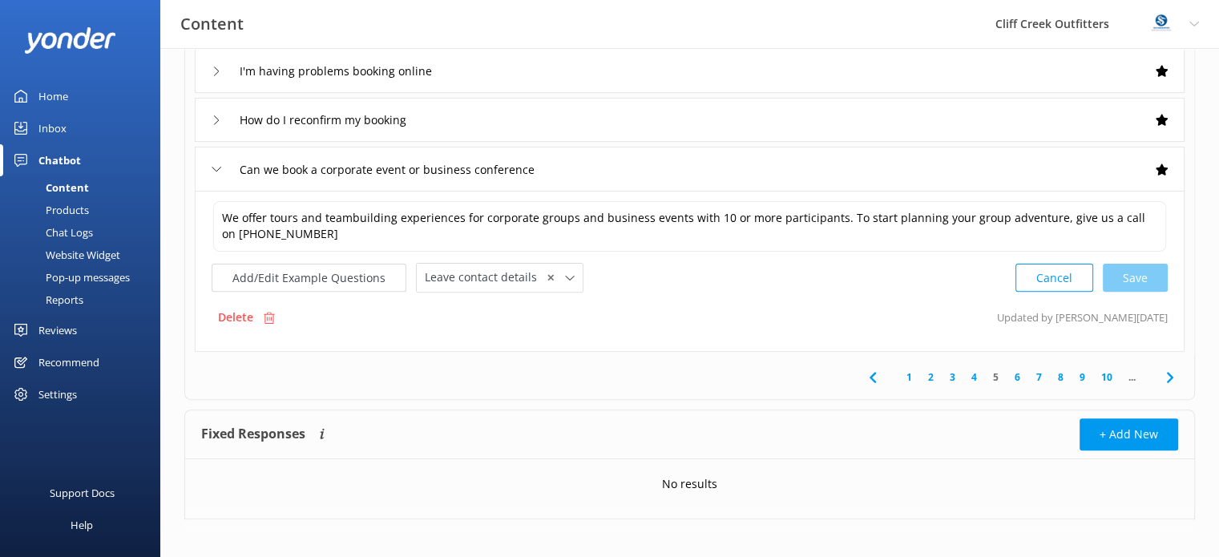
scroll to position [493, 0]
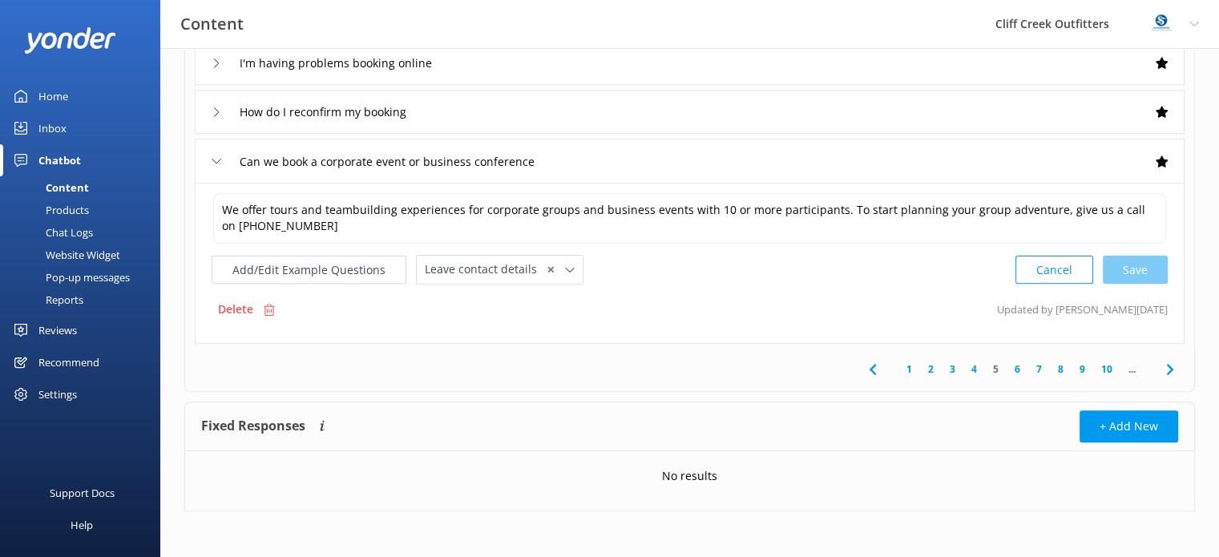
click at [1016, 371] on link "6" at bounding box center [1018, 368] width 22 height 15
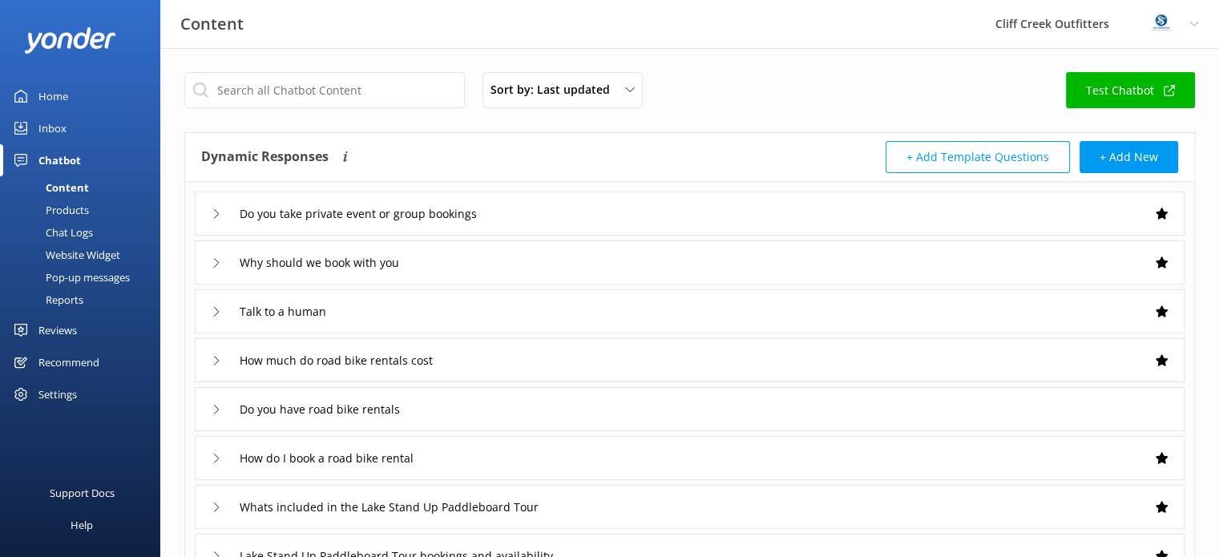
click at [212, 265] on icon at bounding box center [217, 263] width 10 height 10
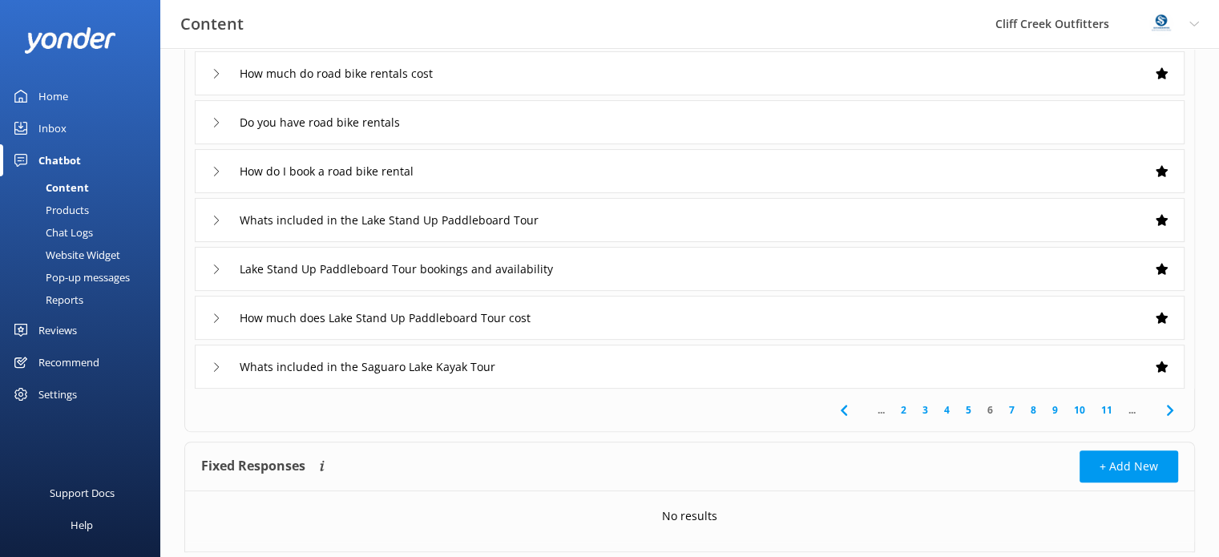
scroll to position [508, 0]
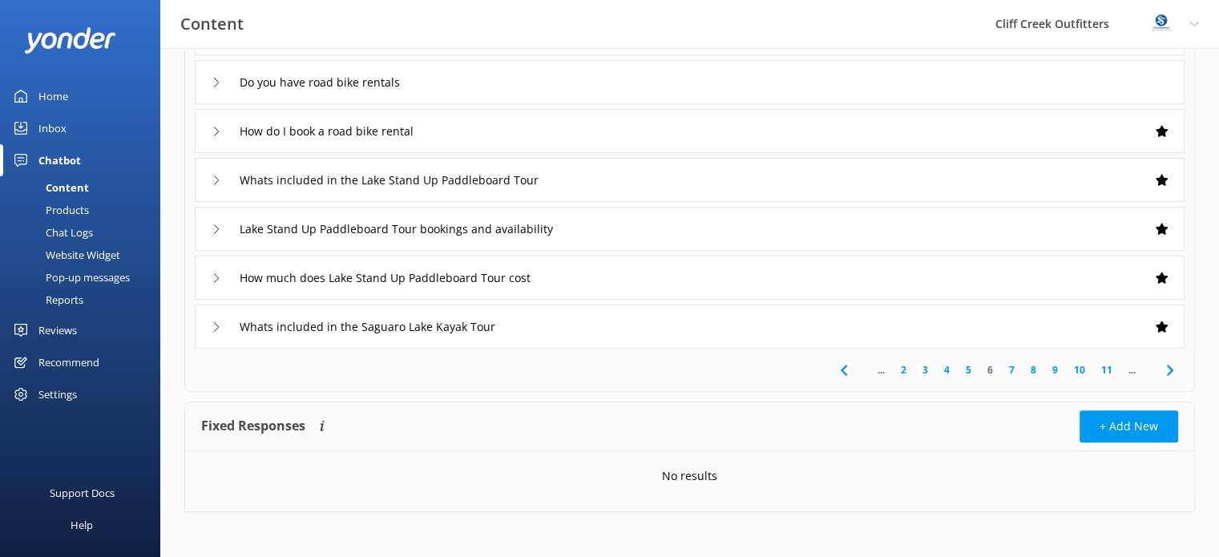
click at [1011, 371] on link "7" at bounding box center [1012, 369] width 22 height 15
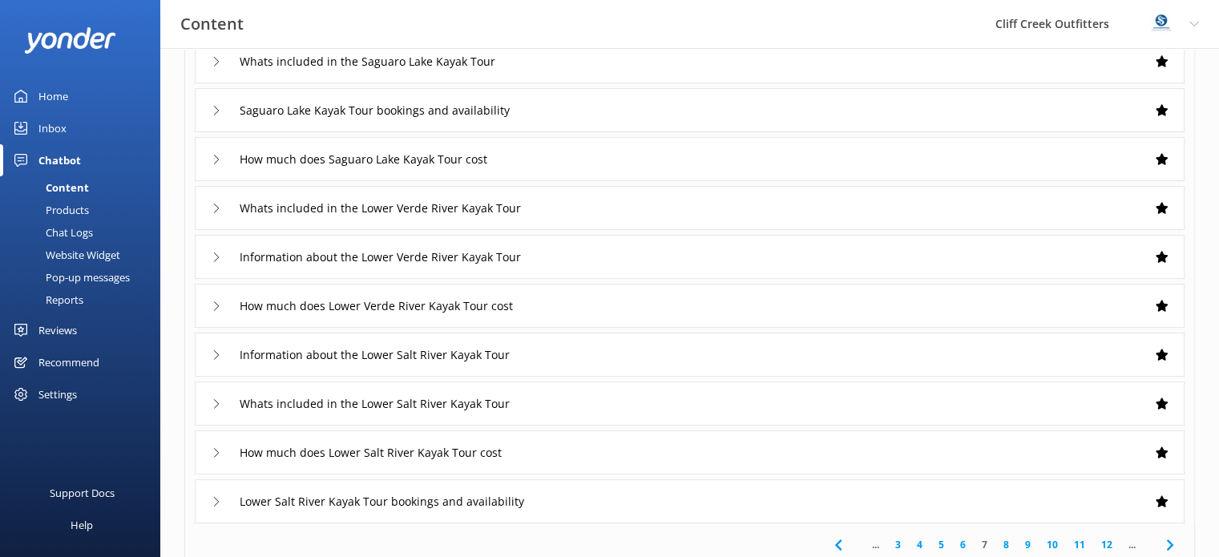
scroll to position [160, 0]
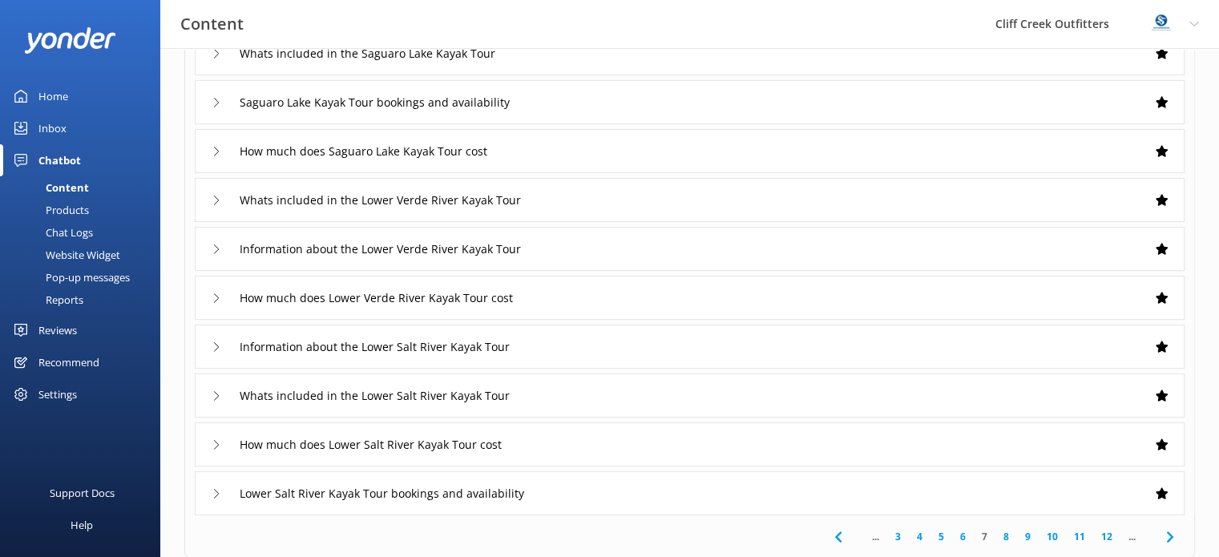
click at [217, 489] on icon at bounding box center [217, 494] width 10 height 10
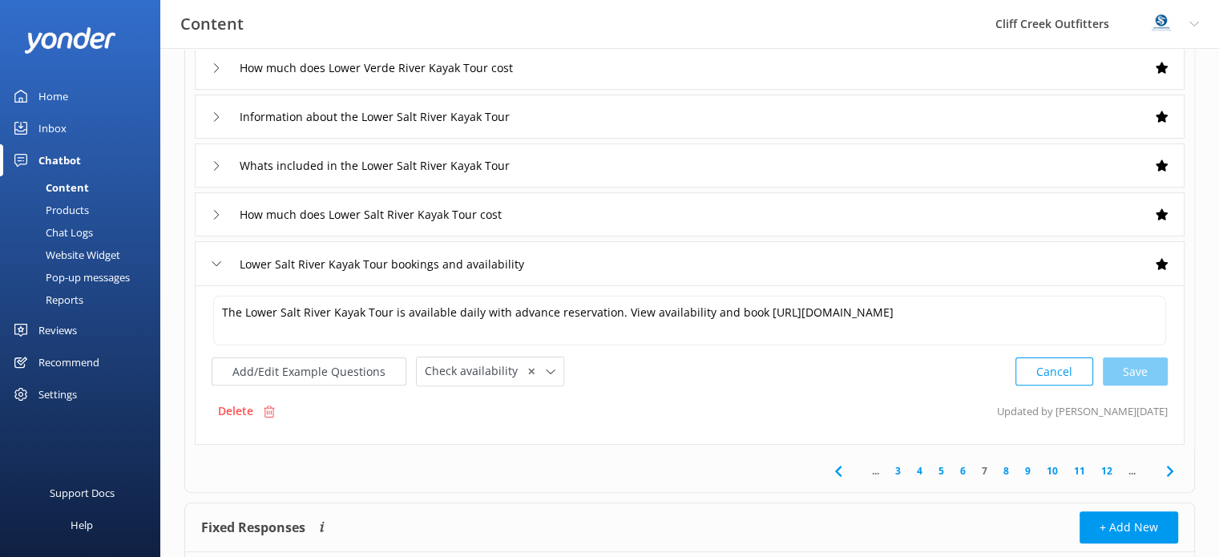
scroll to position [481, 0]
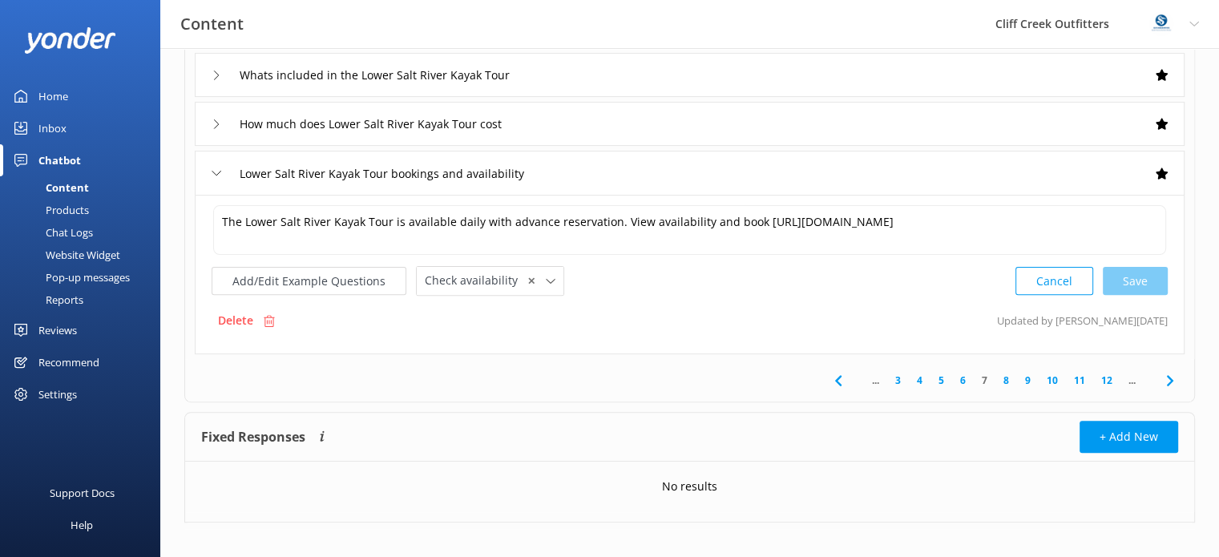
click at [1006, 381] on link "8" at bounding box center [1006, 380] width 22 height 15
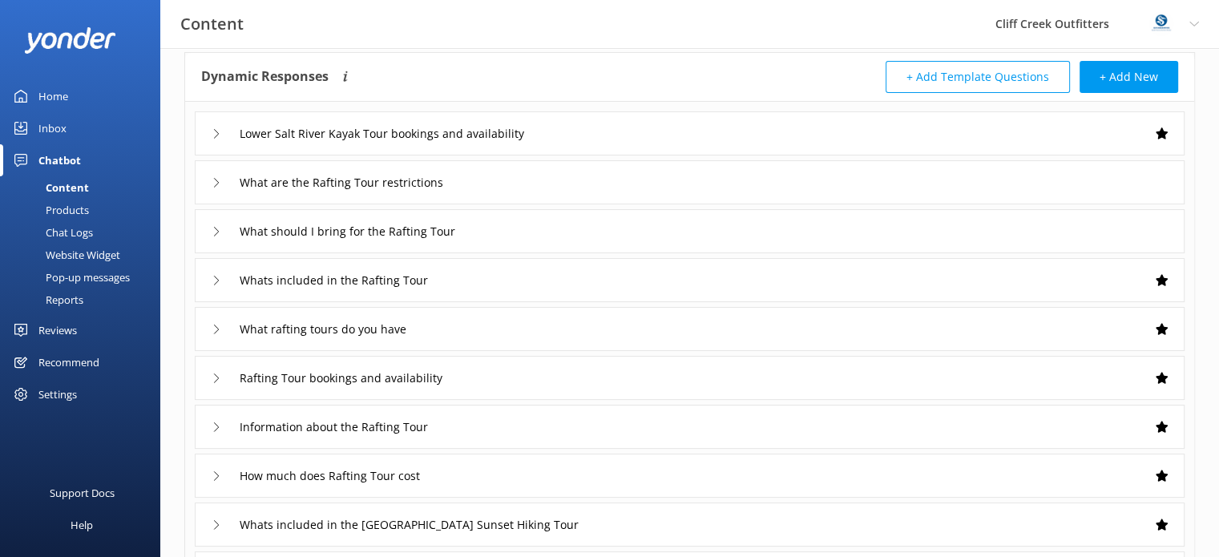
scroll to position [160, 0]
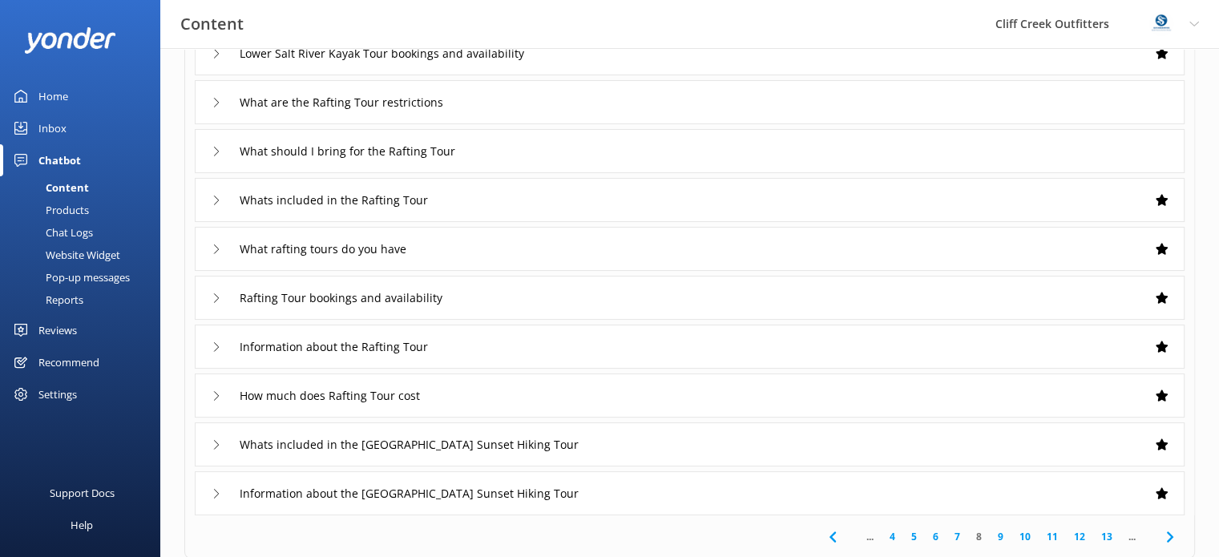
click at [210, 451] on div "Whats included in the [GEOGRAPHIC_DATA] Sunset Hiking Tour" at bounding box center [690, 444] width 990 height 44
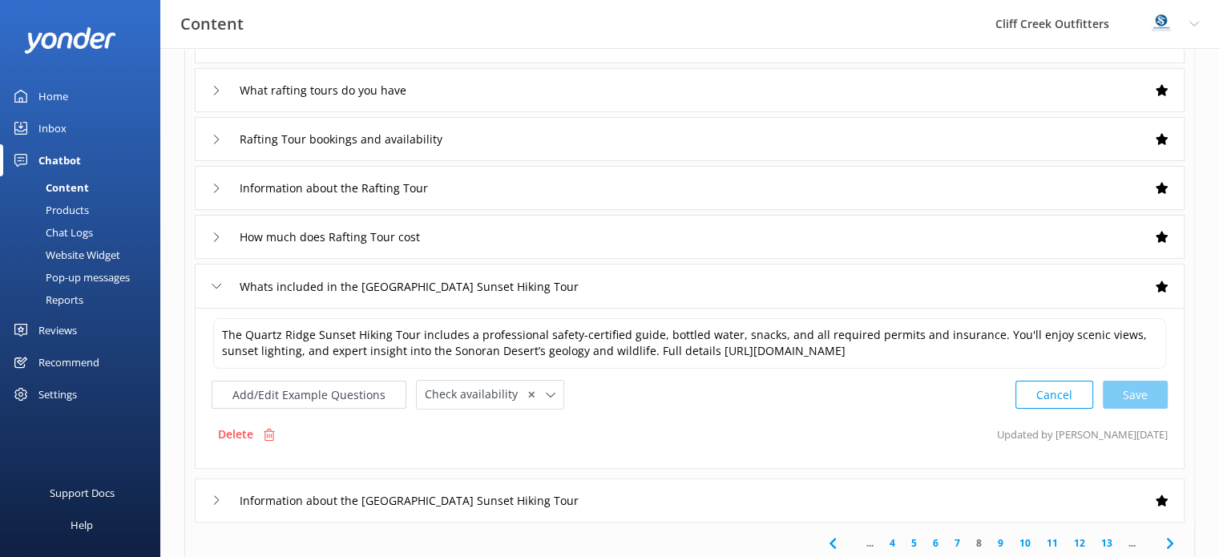
scroll to position [321, 0]
click at [1004, 539] on link "9" at bounding box center [1001, 541] width 22 height 15
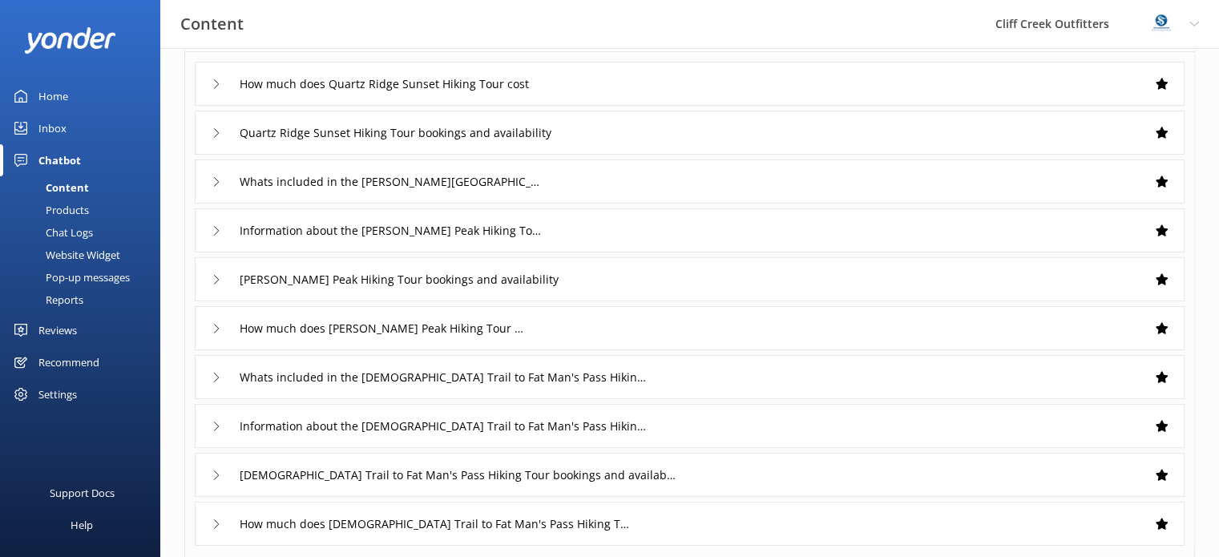
scroll to position [160, 0]
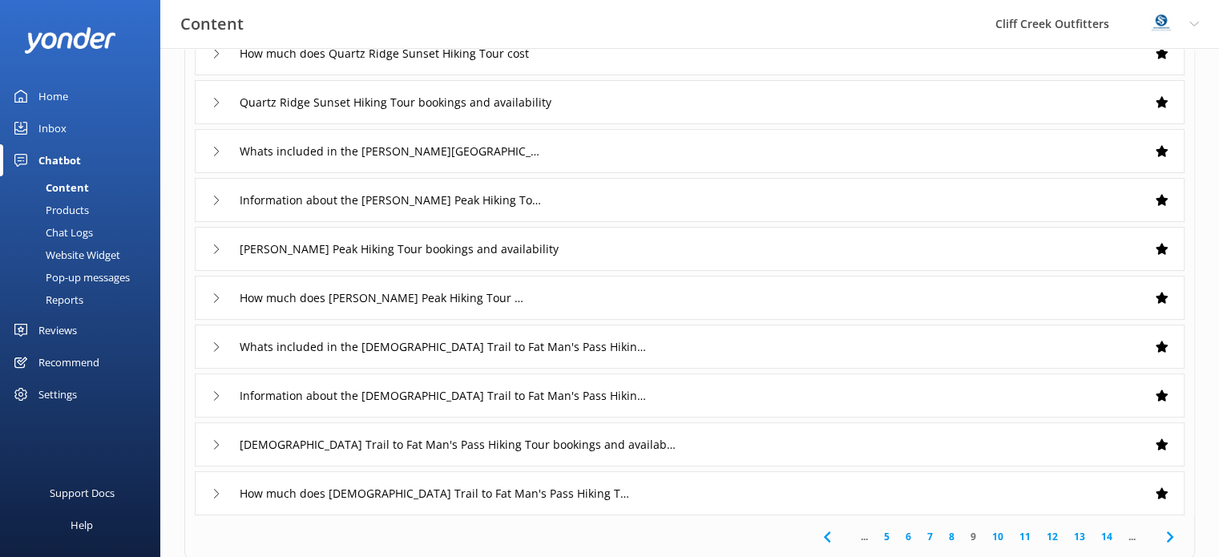
click at [1002, 538] on link "10" at bounding box center [997, 536] width 27 height 15
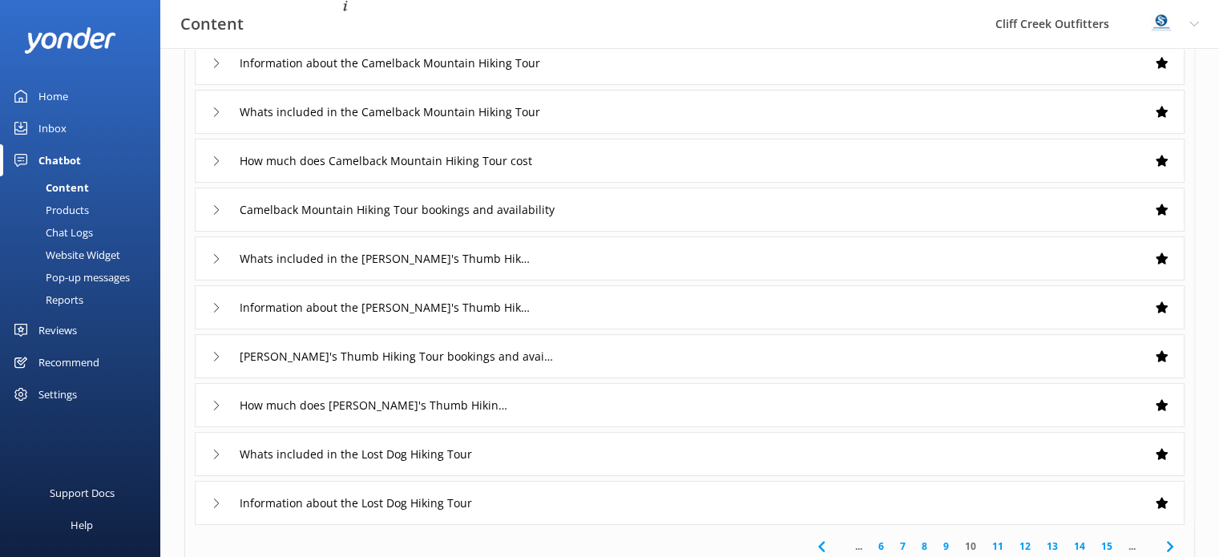
scroll to position [160, 0]
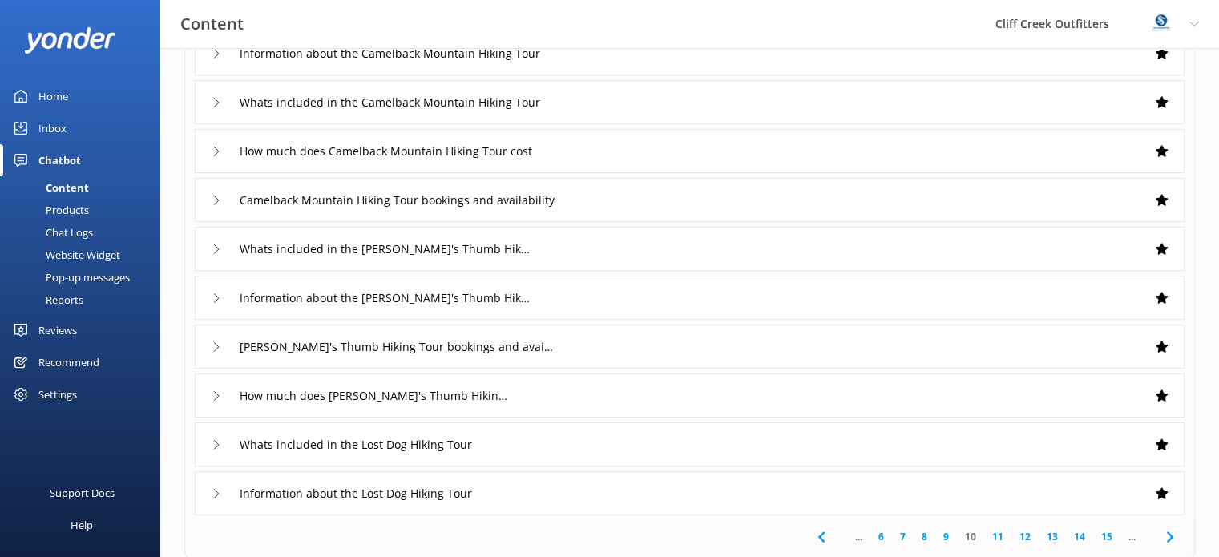
click at [999, 537] on link "11" at bounding box center [997, 536] width 27 height 15
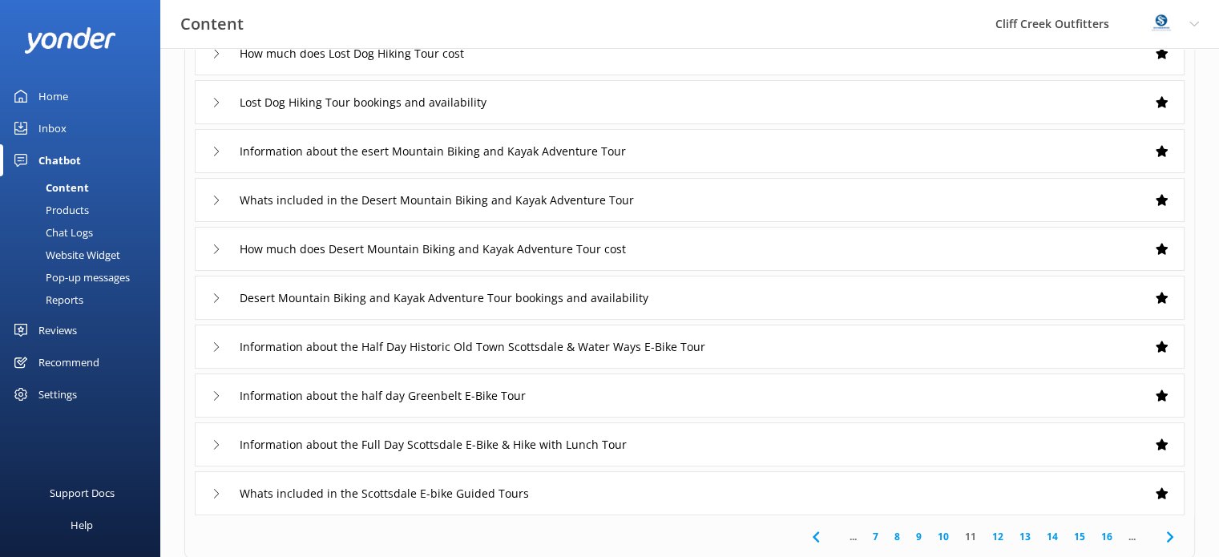
scroll to position [240, 0]
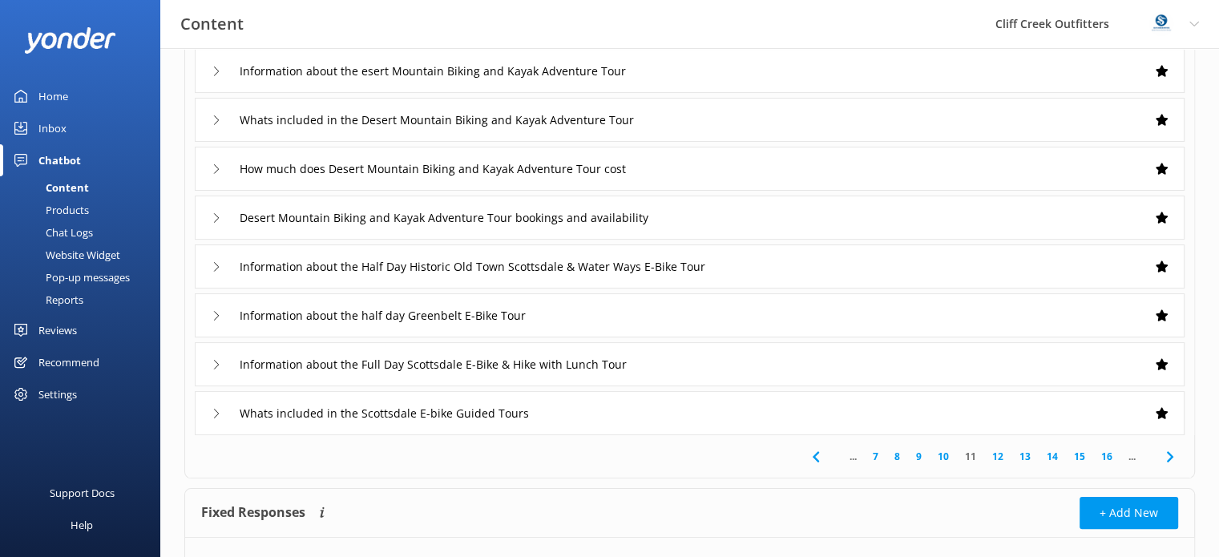
click at [998, 460] on link "12" at bounding box center [997, 456] width 27 height 15
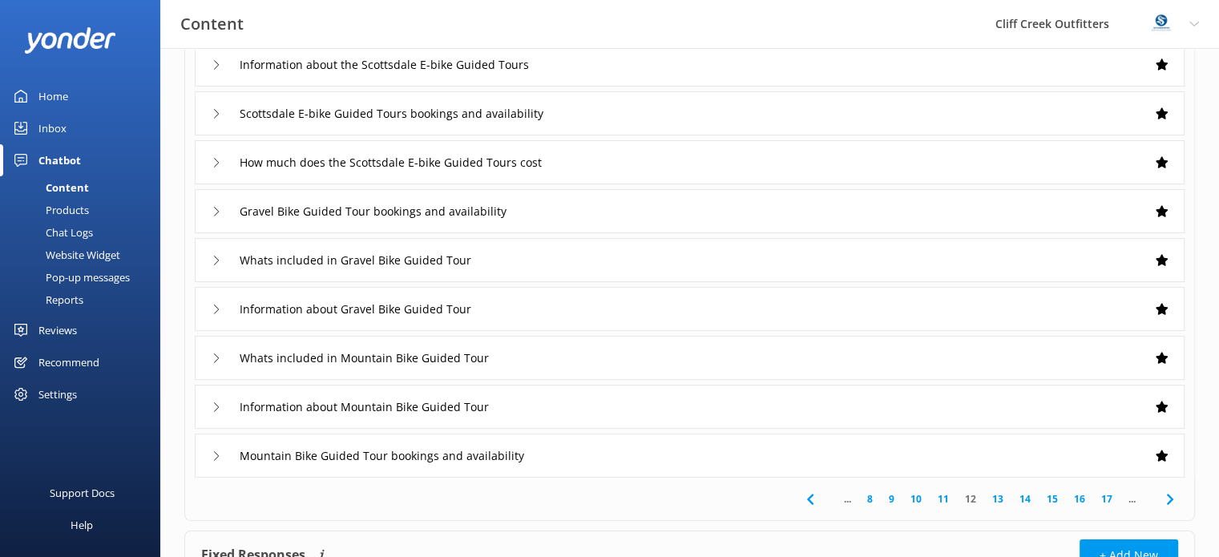
scroll to position [240, 0]
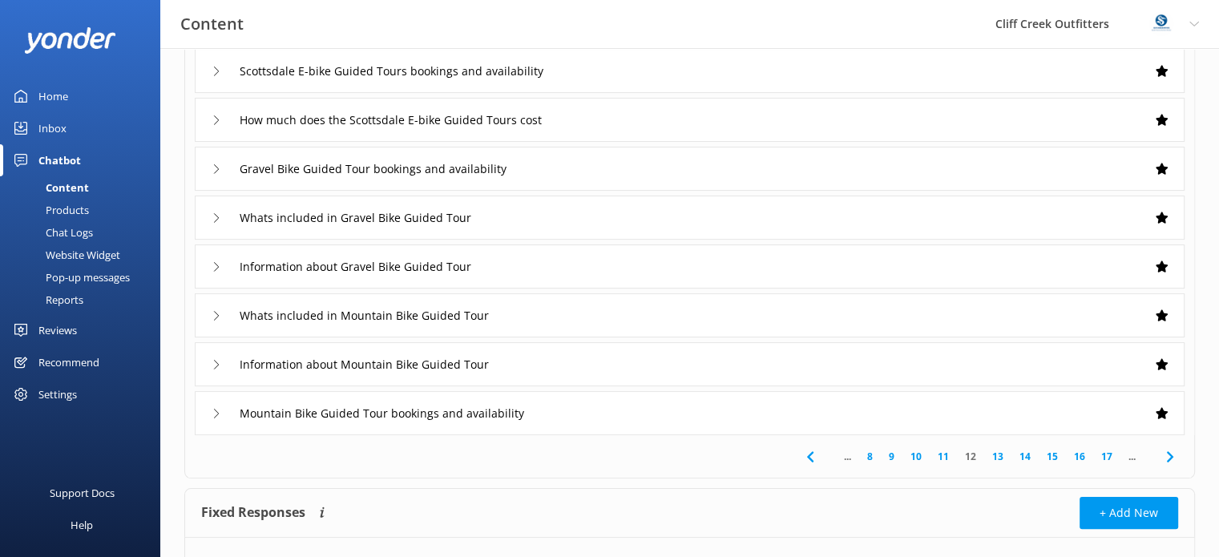
click at [996, 459] on link "13" at bounding box center [997, 456] width 27 height 15
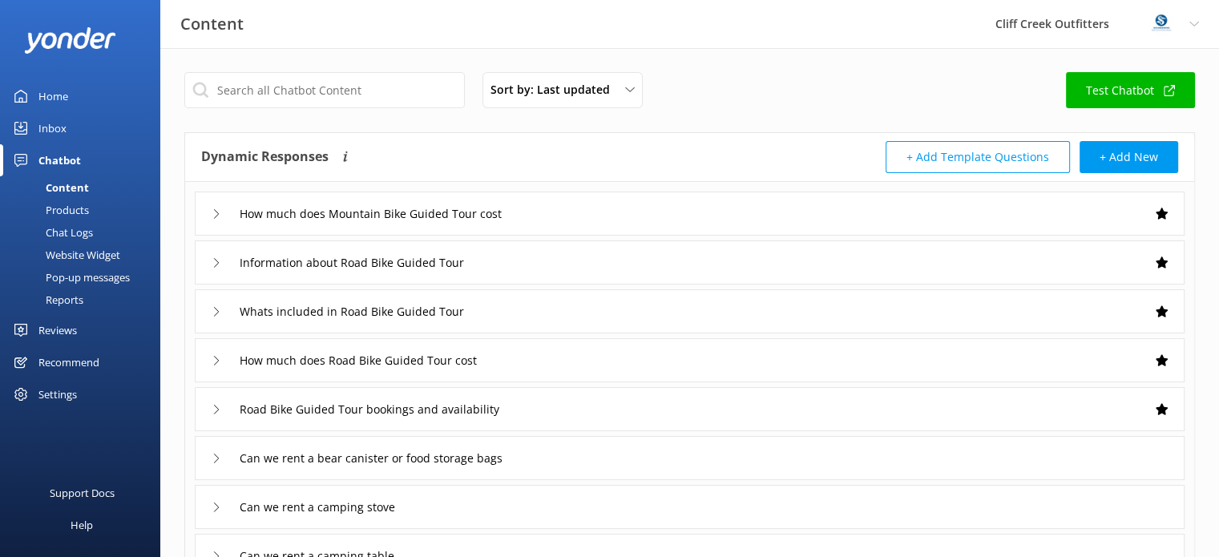
click at [1112, 91] on link "Test Chatbot" at bounding box center [1130, 90] width 129 height 36
click at [219, 412] on icon at bounding box center [217, 410] width 10 height 10
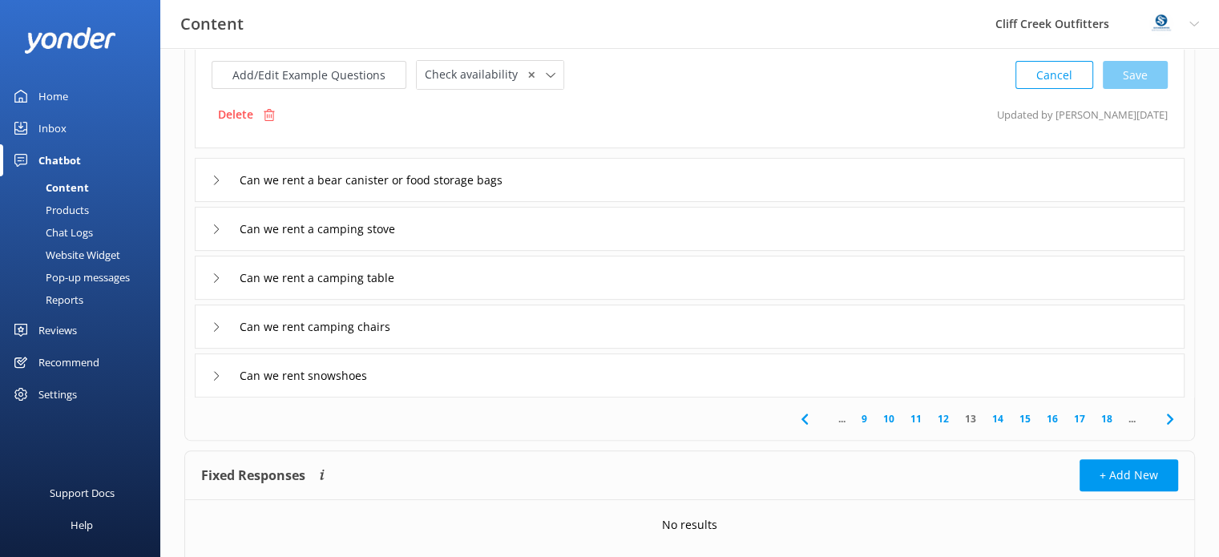
scroll to position [481, 0]
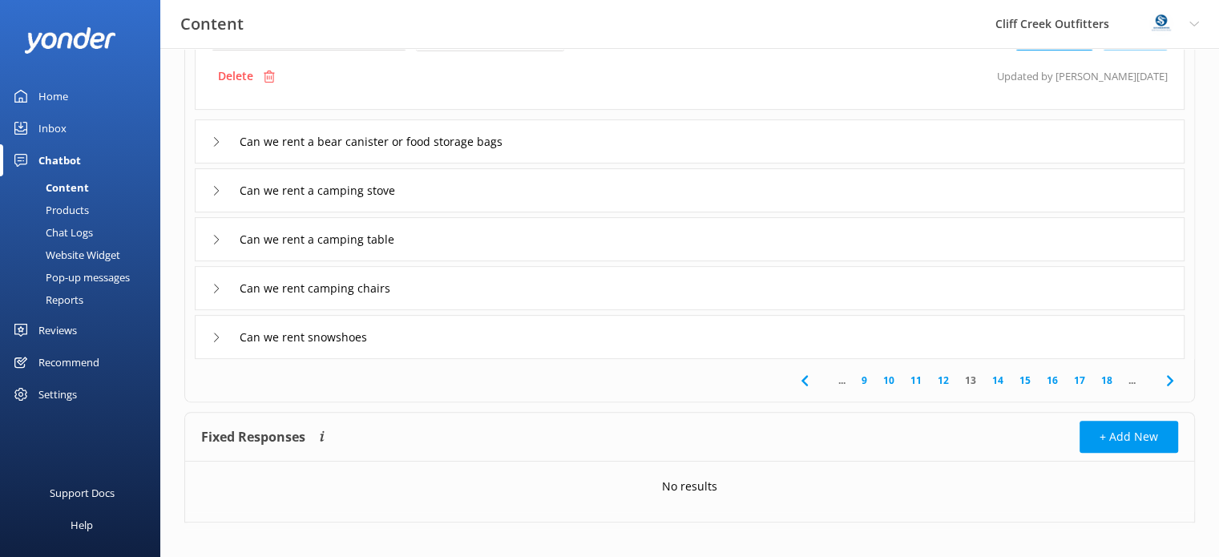
click at [995, 380] on link "14" at bounding box center [997, 380] width 27 height 15
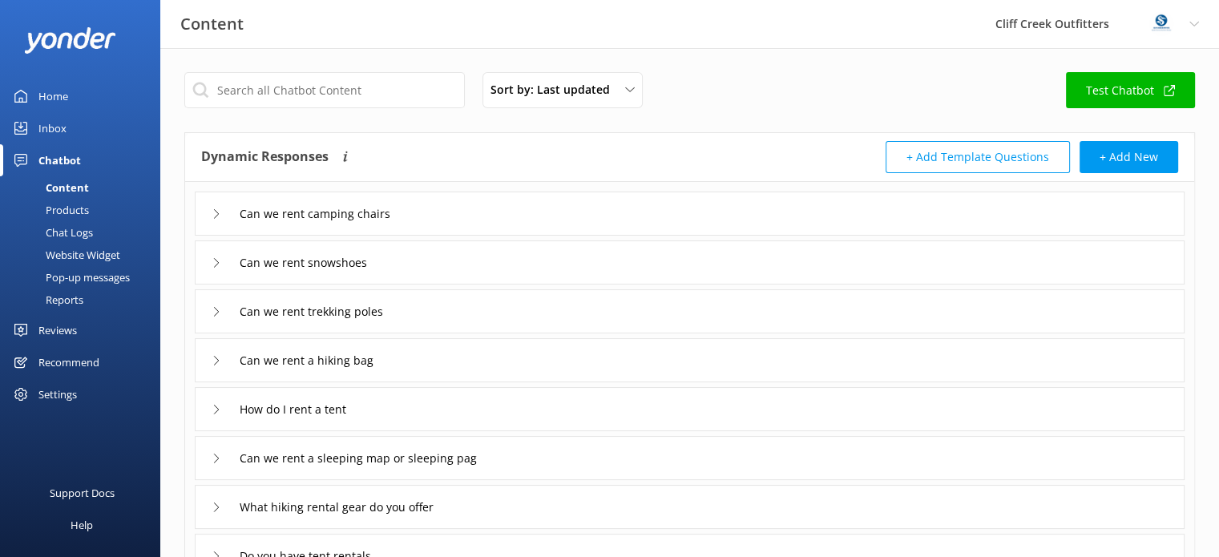
click at [220, 356] on icon at bounding box center [217, 361] width 10 height 10
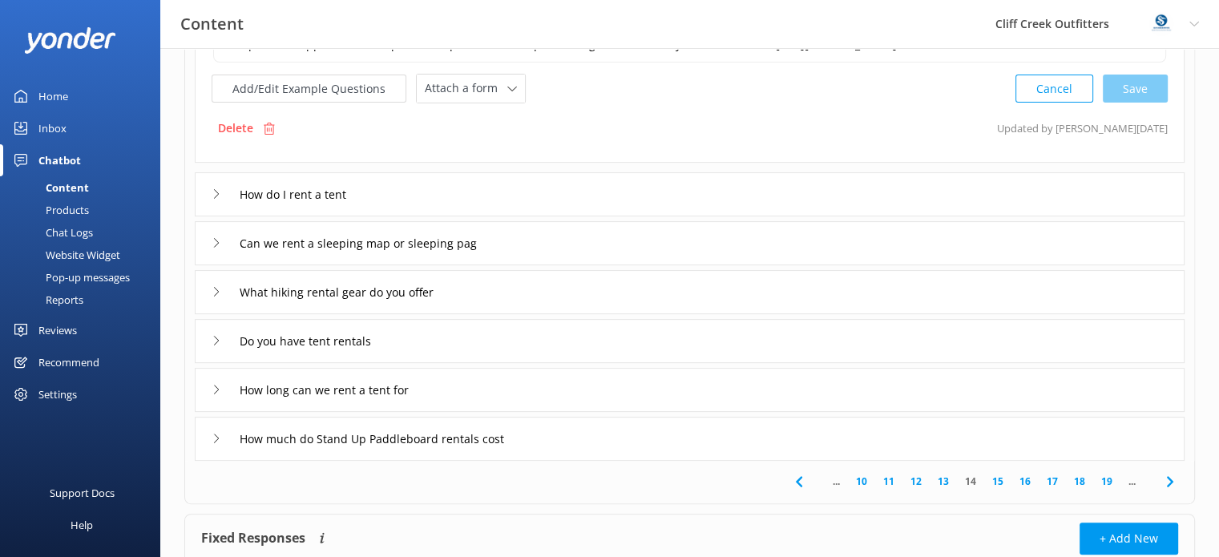
scroll to position [401, 0]
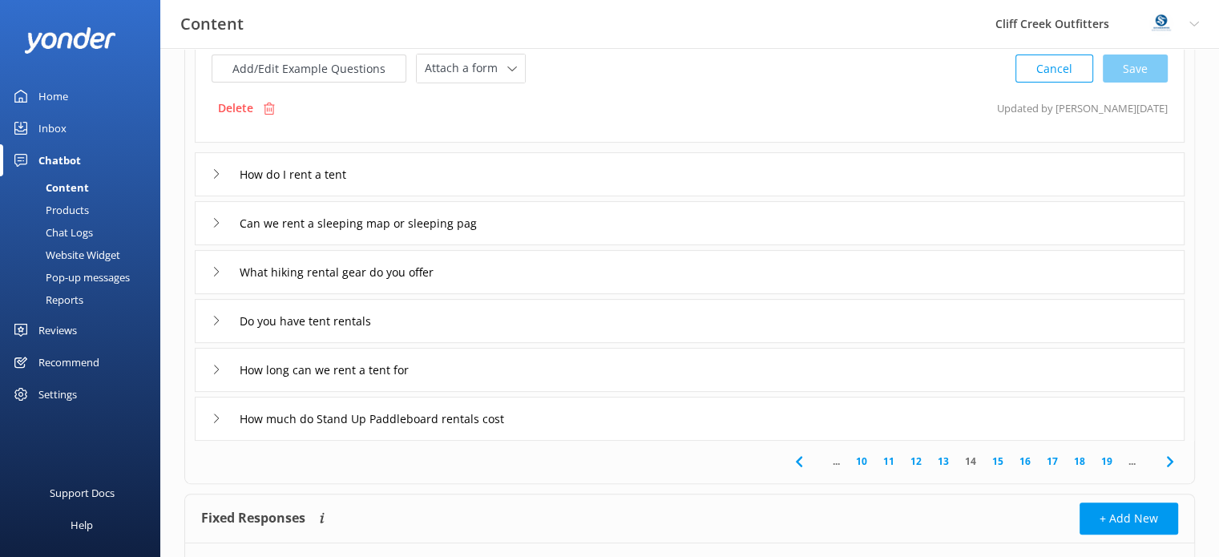
click at [220, 220] on icon at bounding box center [217, 223] width 10 height 10
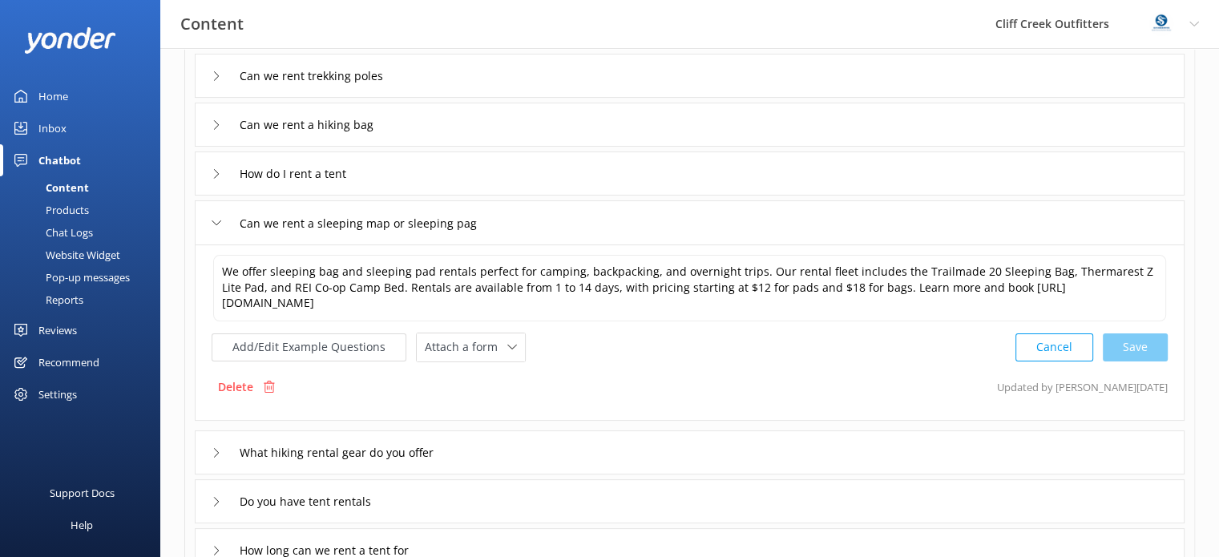
click at [220, 220] on use at bounding box center [216, 222] width 9 height 5
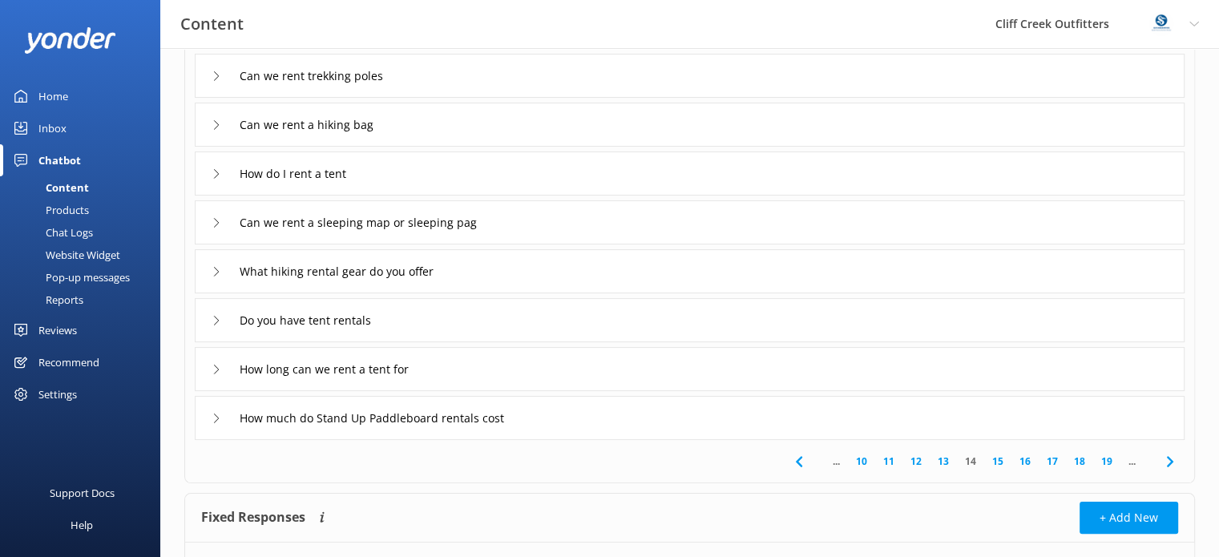
click at [996, 456] on link "15" at bounding box center [997, 461] width 27 height 15
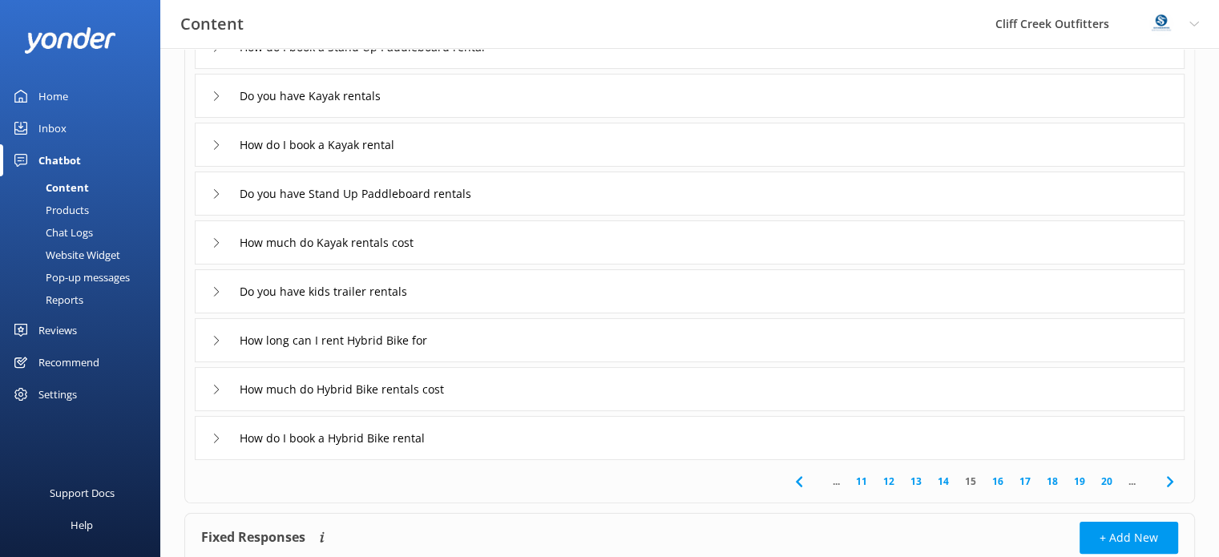
scroll to position [240, 0]
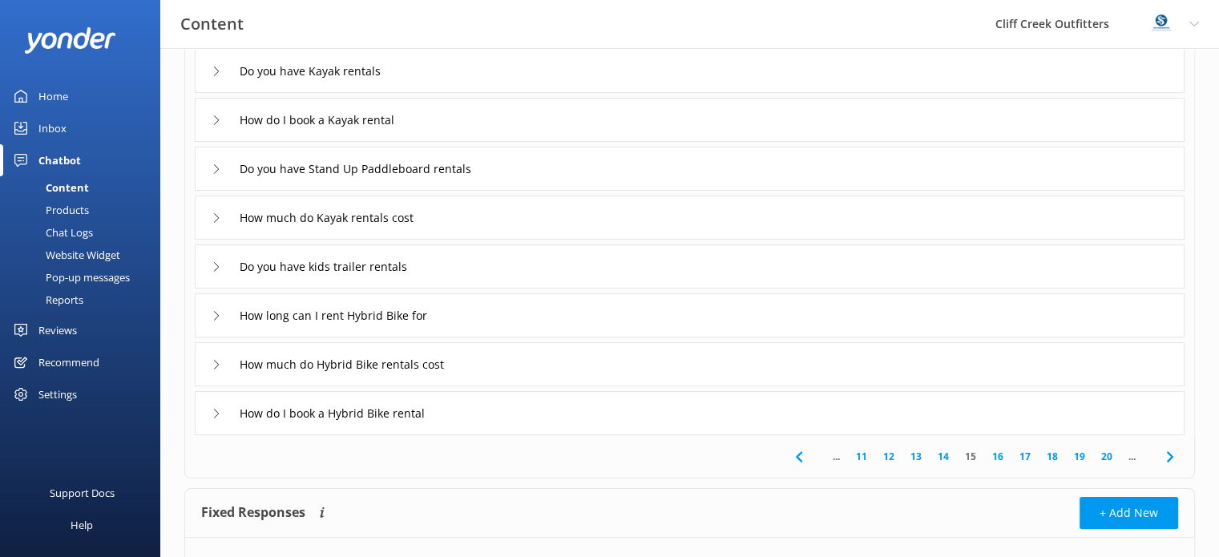
click at [997, 456] on link "16" at bounding box center [997, 456] width 27 height 15
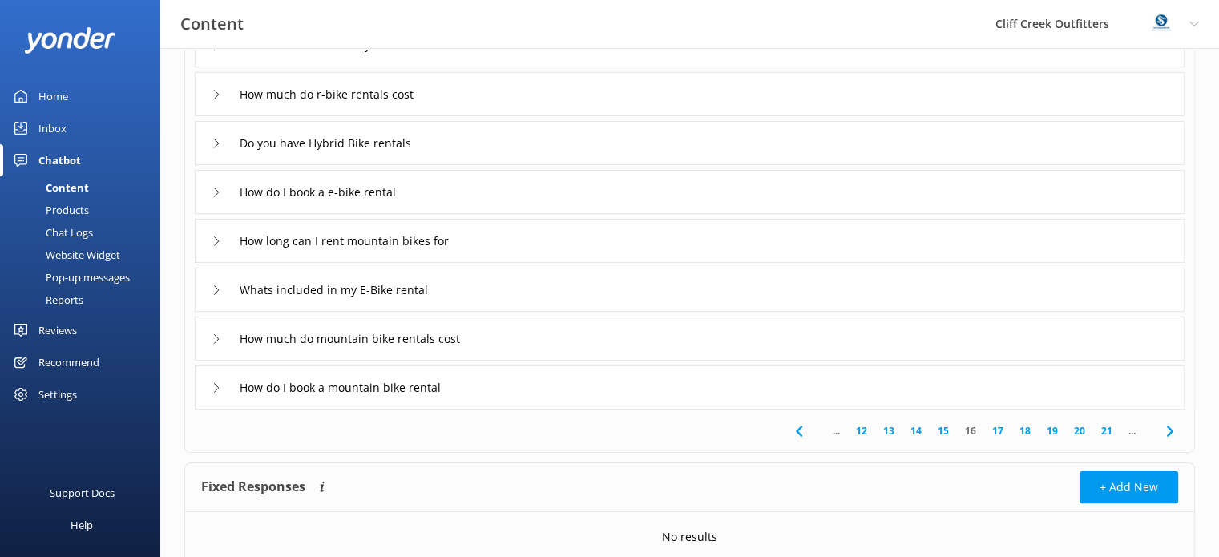
scroll to position [329, 0]
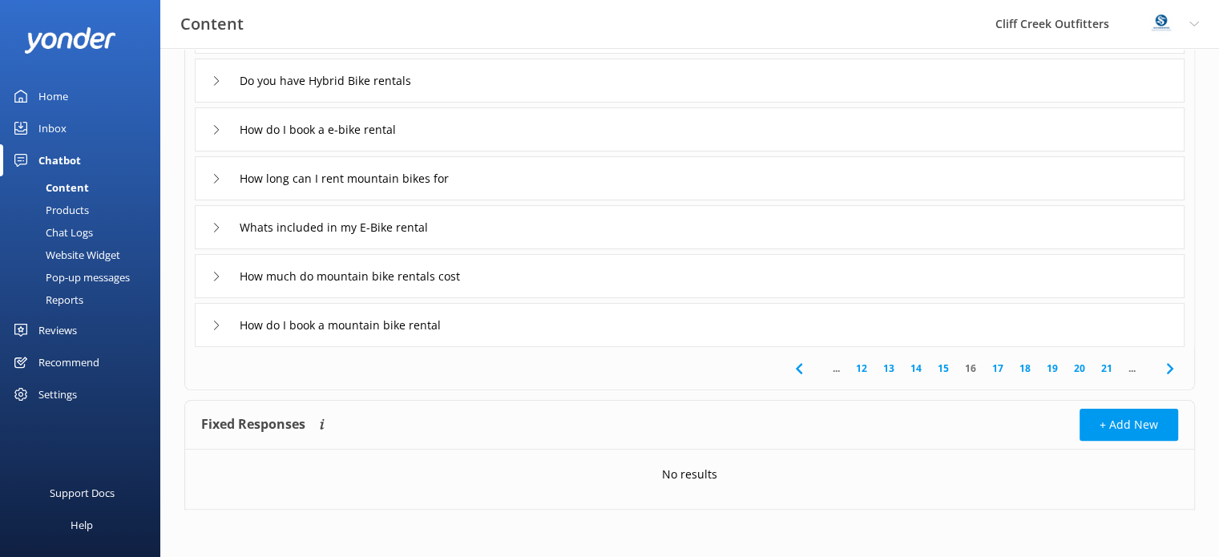
click at [995, 365] on link "17" at bounding box center [997, 368] width 27 height 15
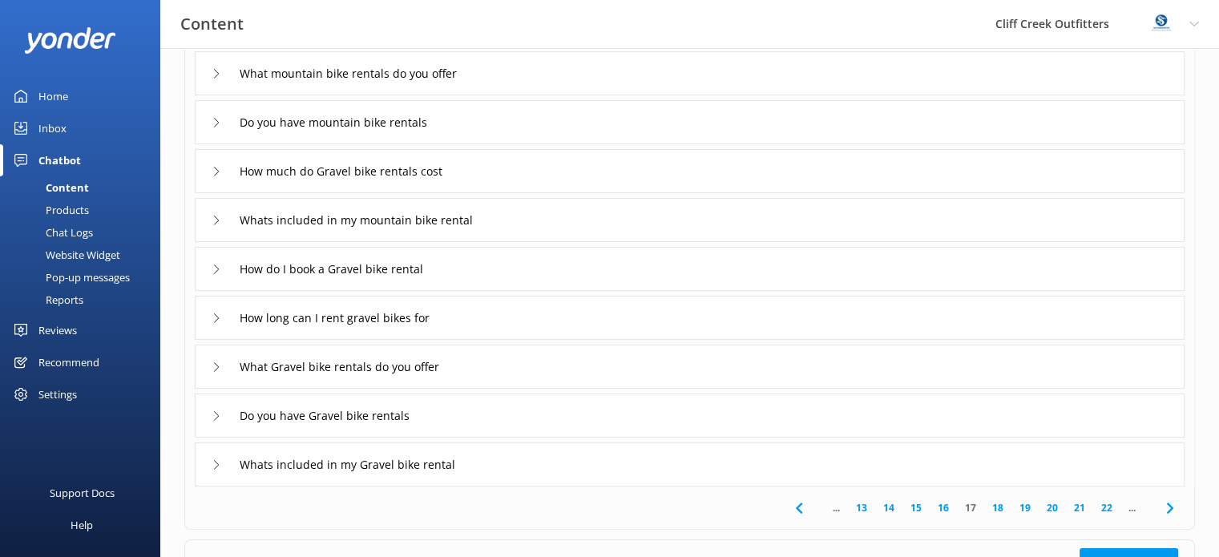
scroll to position [240, 0]
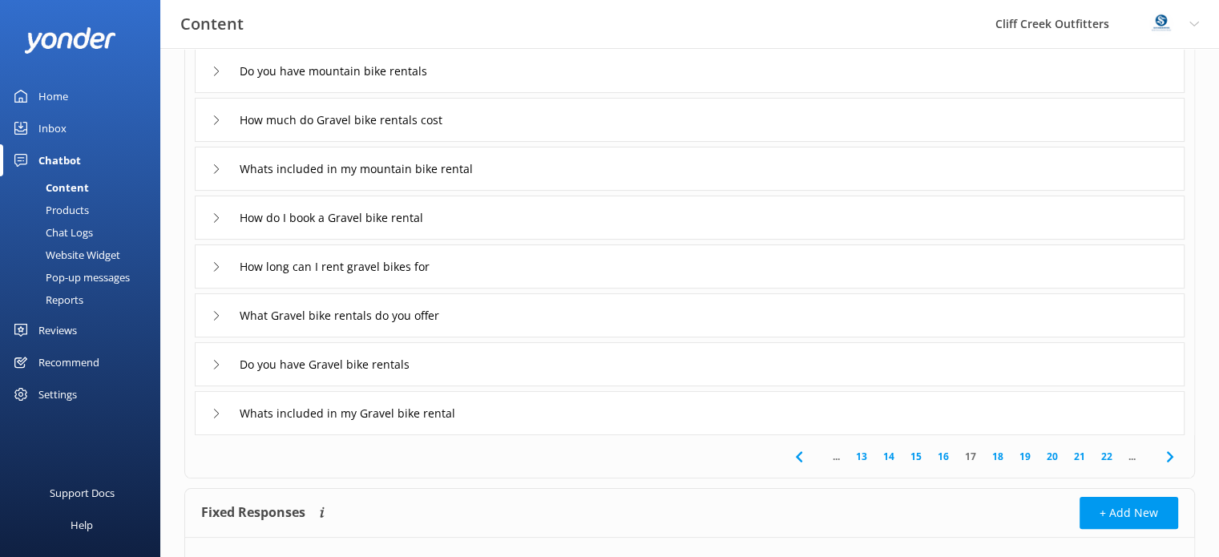
click at [998, 457] on link "18" at bounding box center [997, 456] width 27 height 15
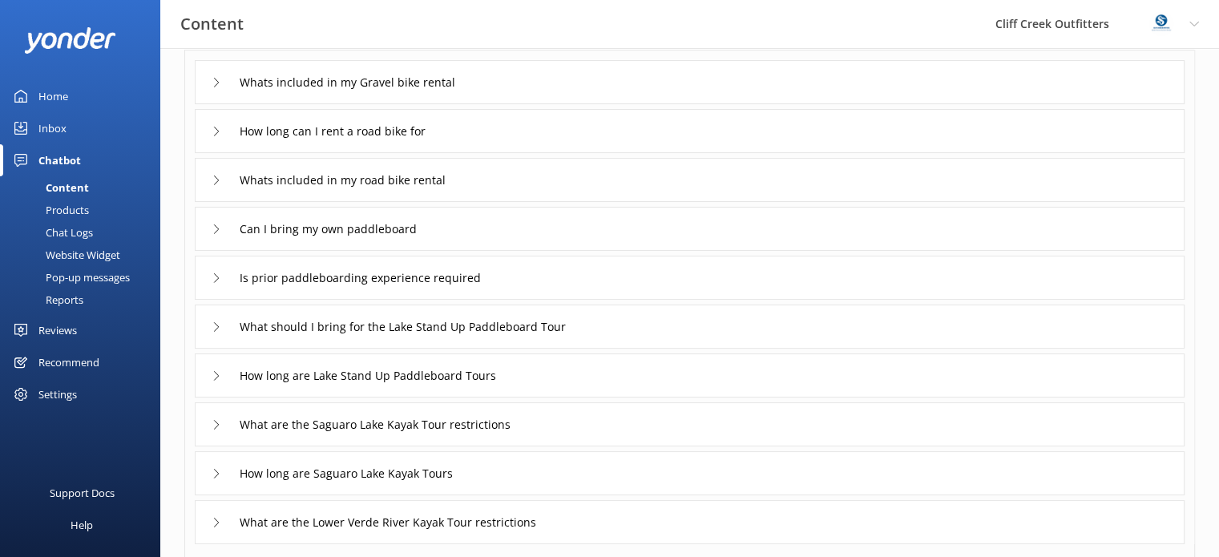
scroll to position [160, 0]
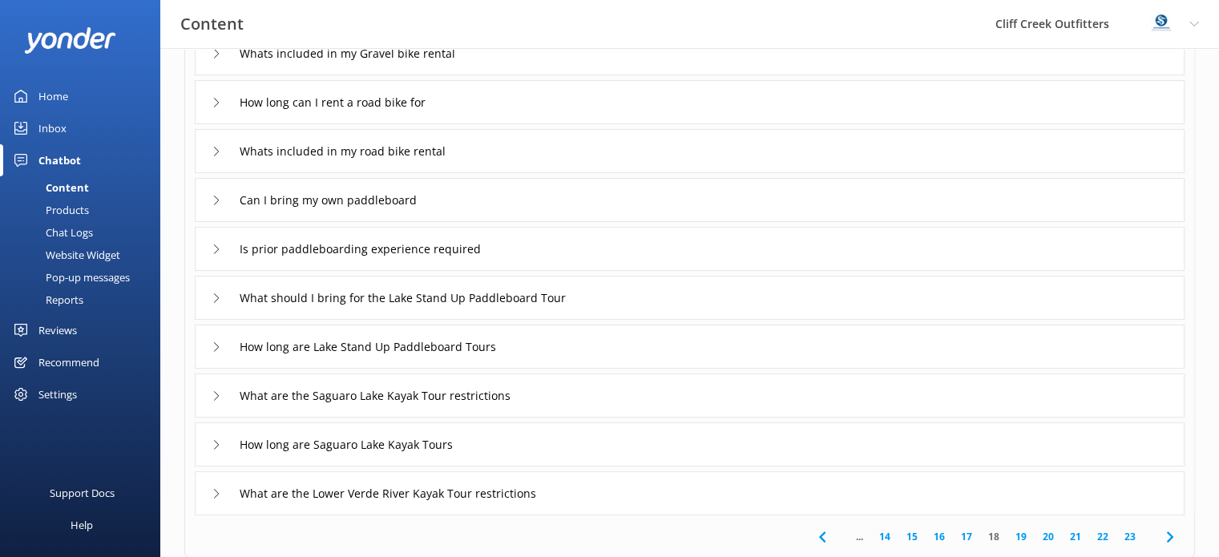
click at [215, 394] on icon at bounding box center [217, 396] width 10 height 10
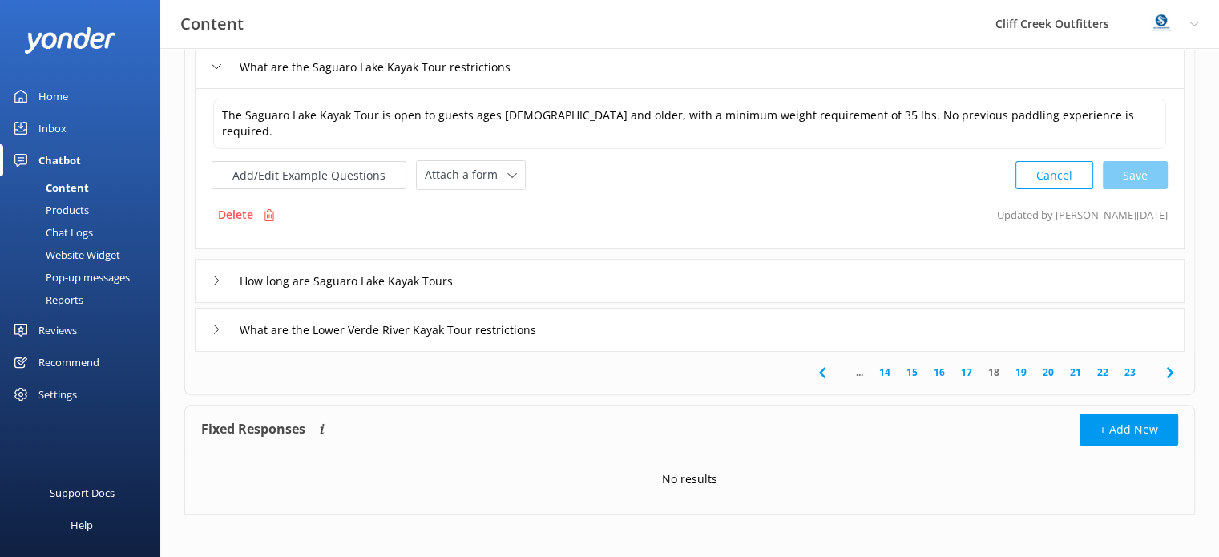
scroll to position [491, 0]
click at [1024, 368] on link "19" at bounding box center [1020, 370] width 27 height 15
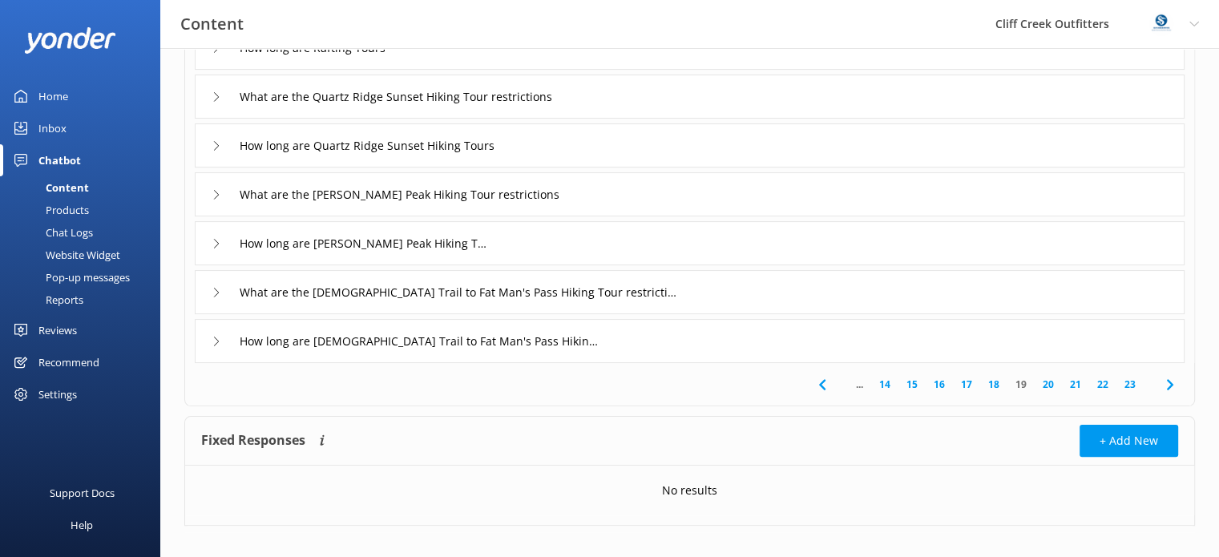
scroll to position [329, 0]
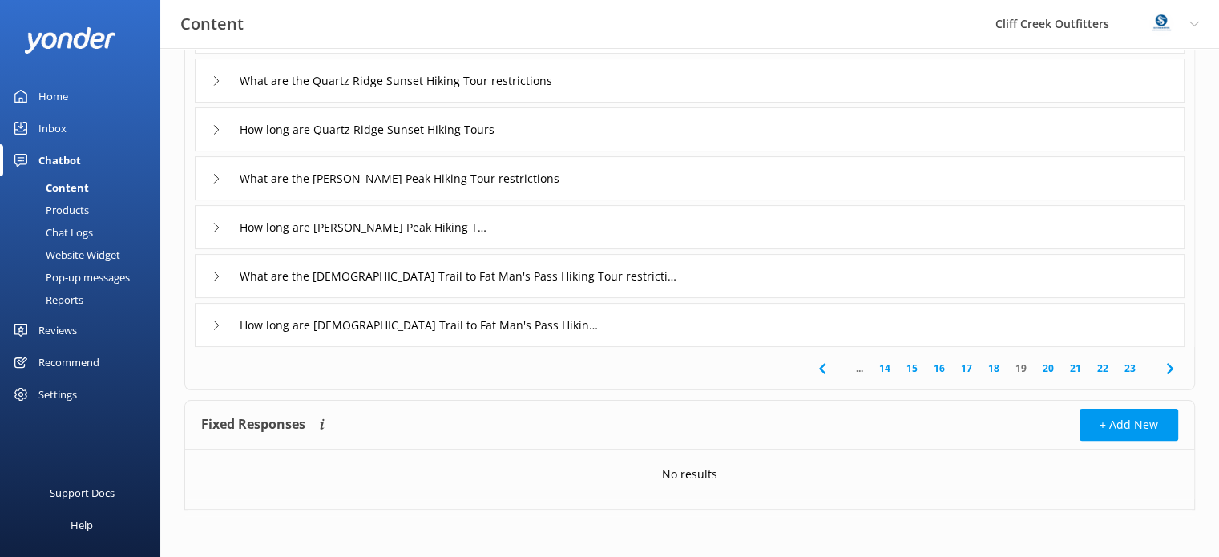
click at [1047, 365] on link "20" at bounding box center [1048, 368] width 27 height 15
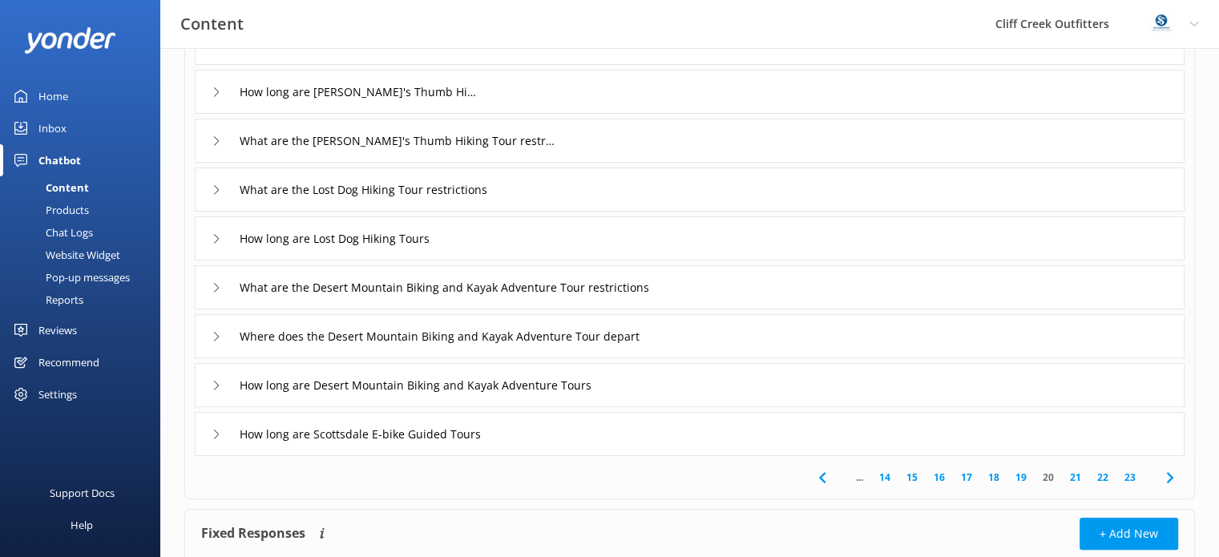
scroll to position [240, 0]
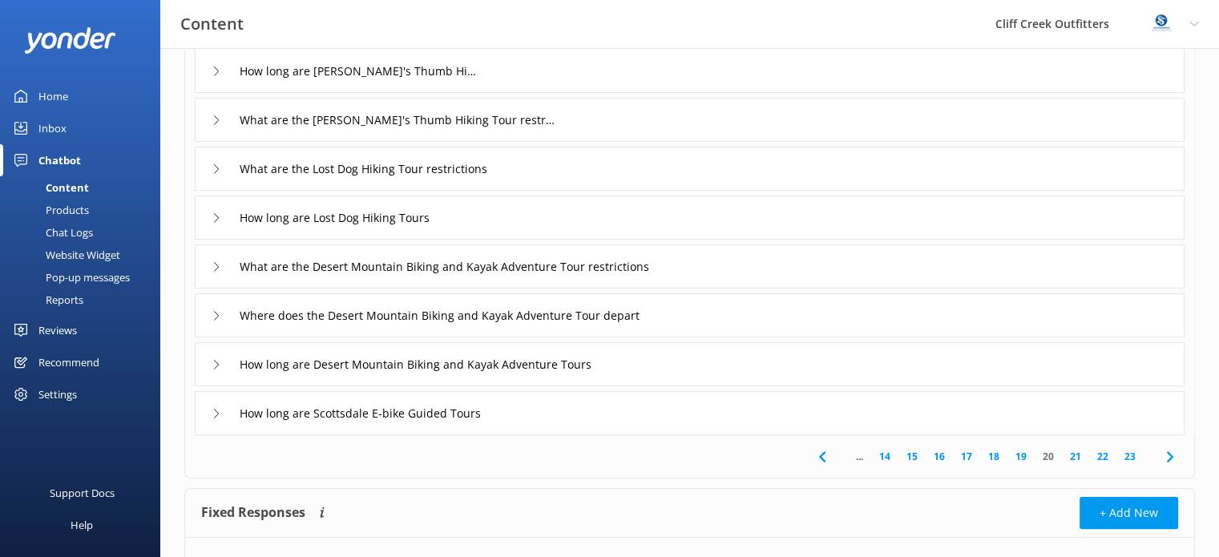
click at [1074, 458] on link "21" at bounding box center [1075, 456] width 27 height 15
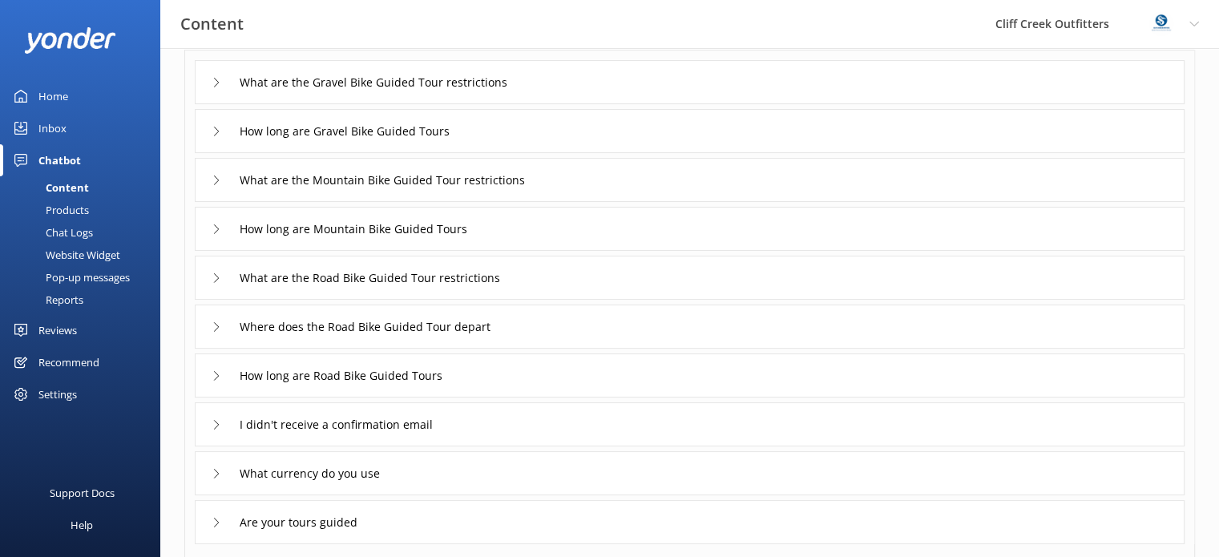
scroll to position [160, 0]
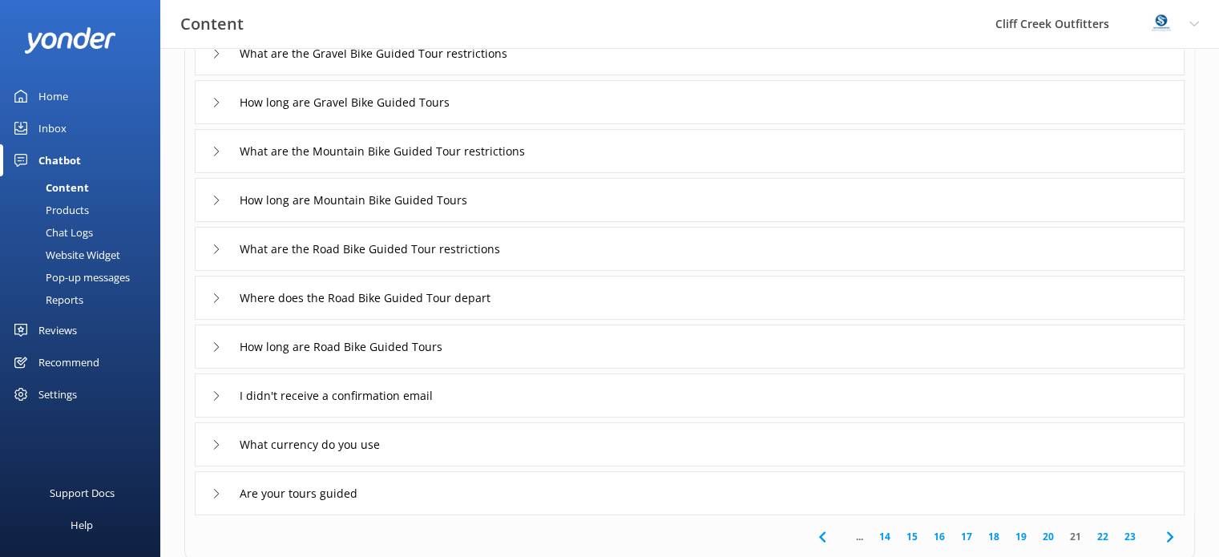
click at [221, 390] on div "I didn't receive a confirmation email" at bounding box center [340, 395] width 256 height 26
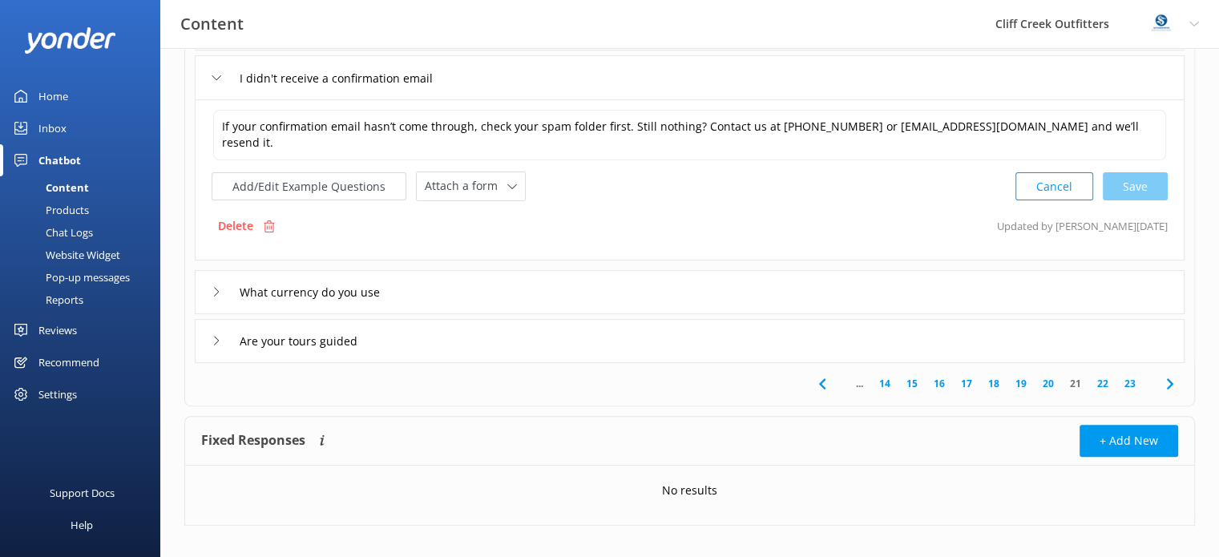
scroll to position [491, 0]
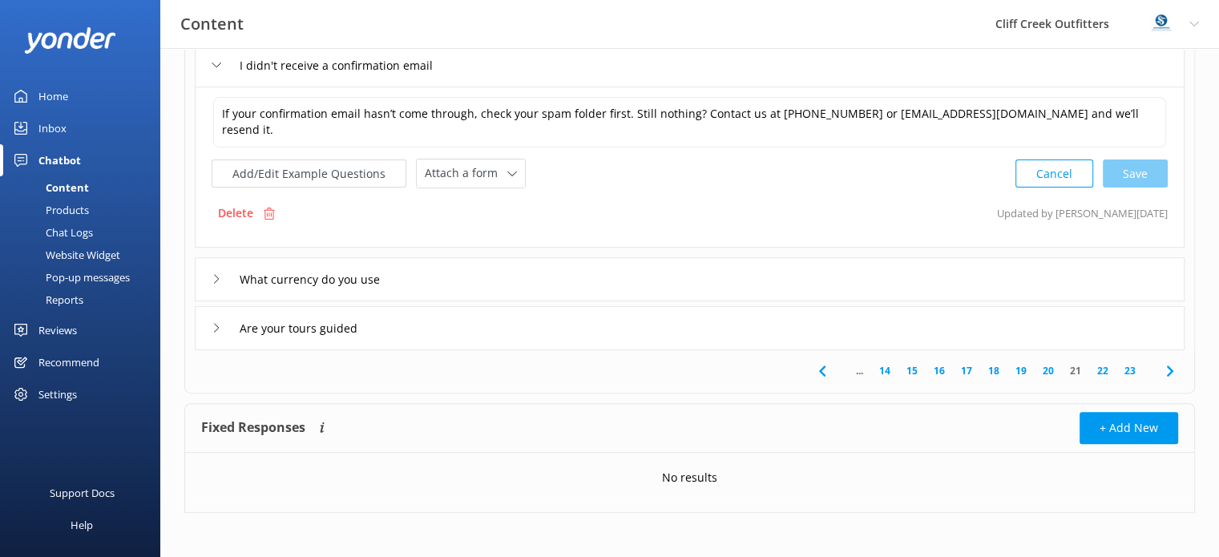
click at [217, 276] on use at bounding box center [216, 278] width 5 height 9
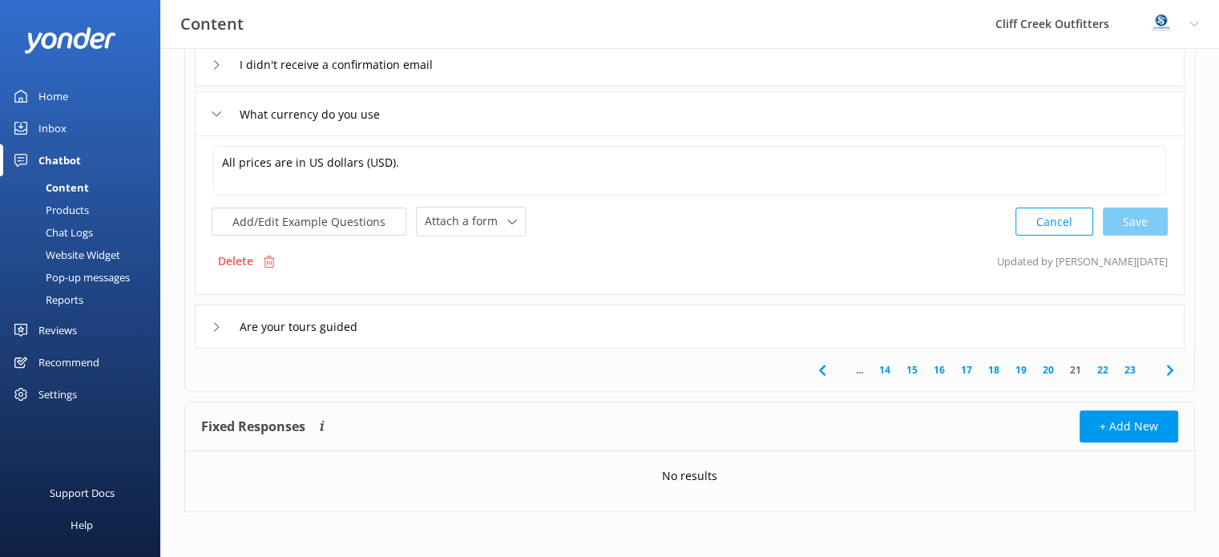
click at [1099, 369] on link "22" at bounding box center [1102, 369] width 27 height 15
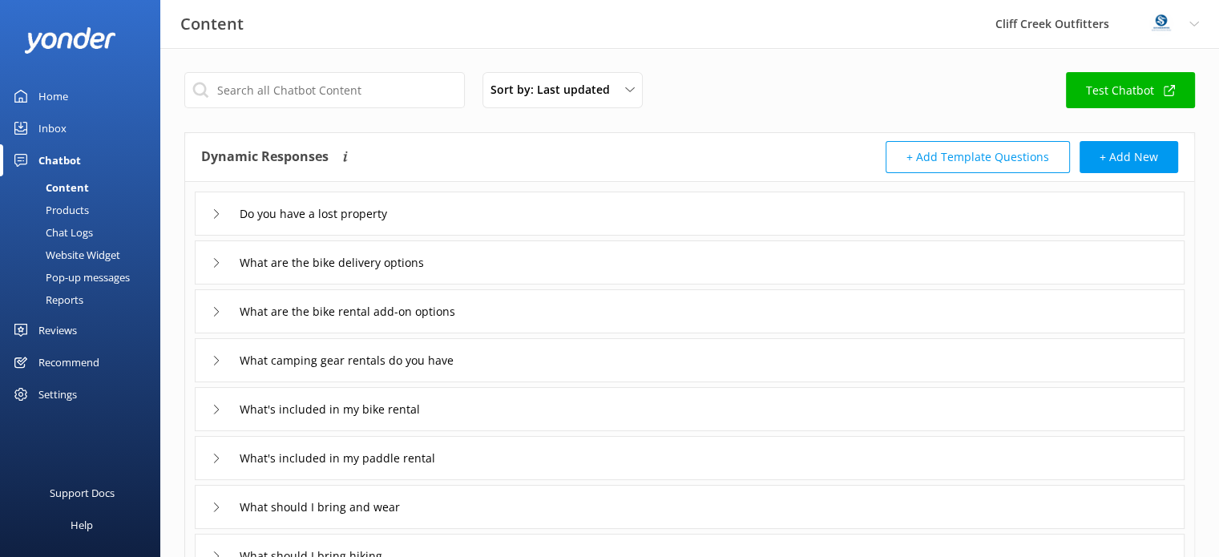
click at [223, 212] on div "Do you have a lost property" at bounding box center [308, 213] width 192 height 26
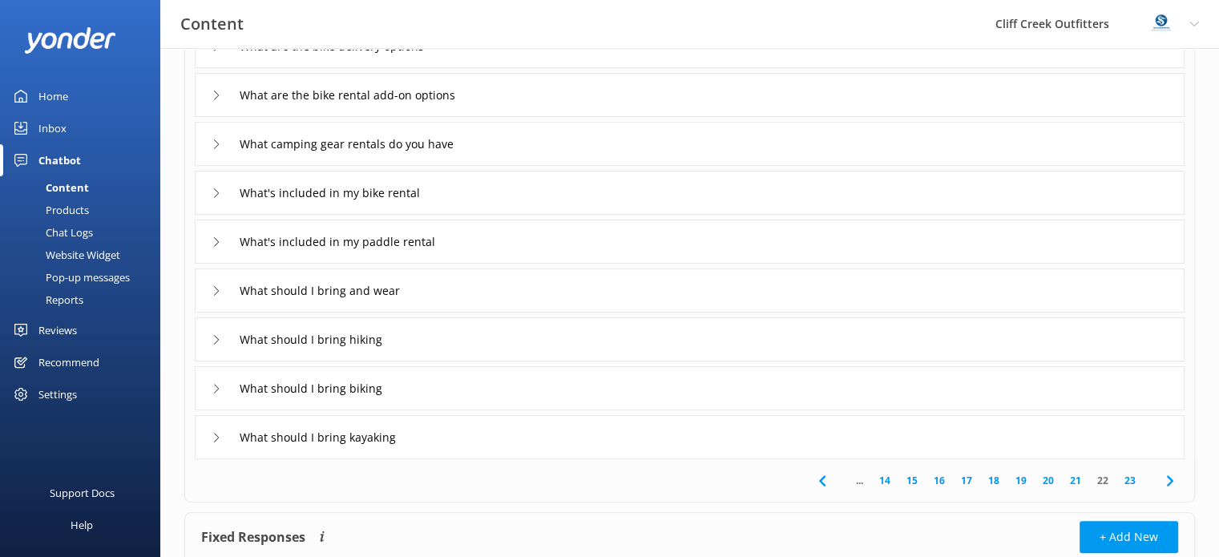
scroll to position [401, 0]
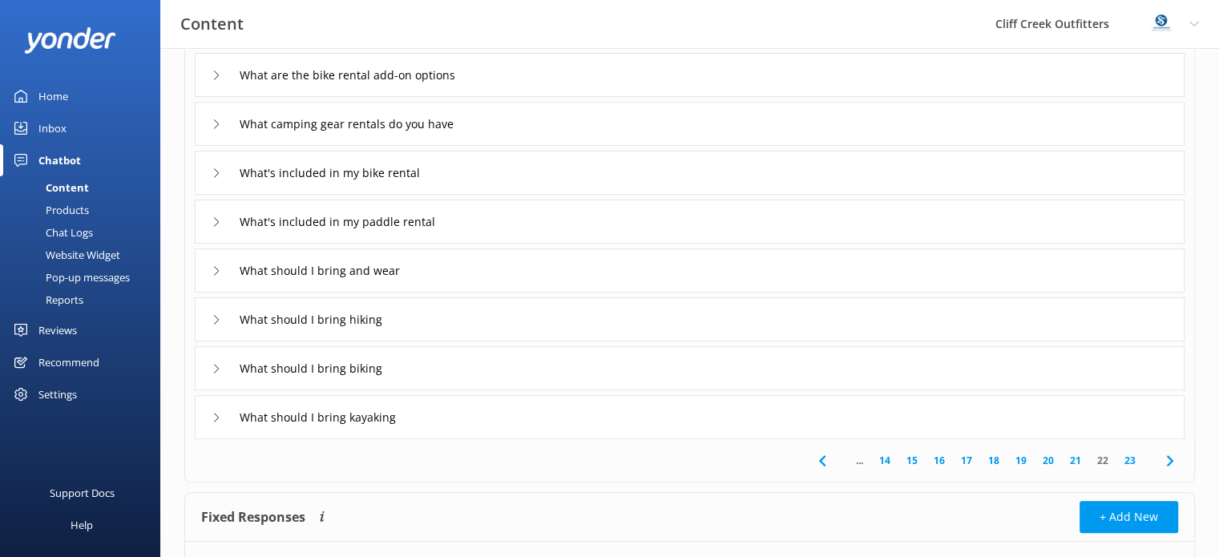
click at [1132, 458] on link "23" at bounding box center [1129, 460] width 27 height 15
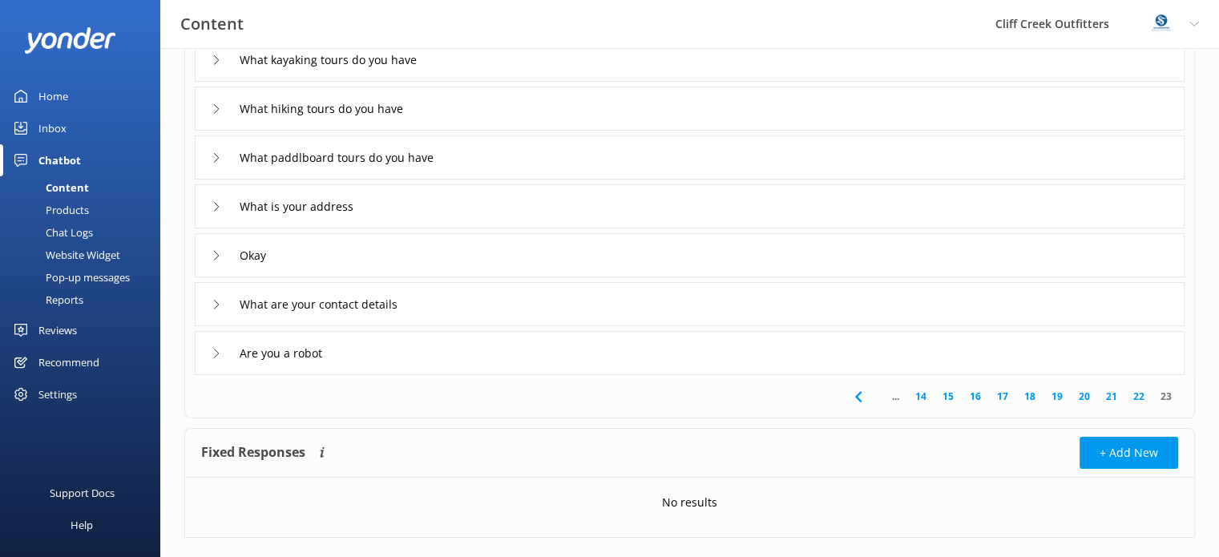
scroll to position [182, 0]
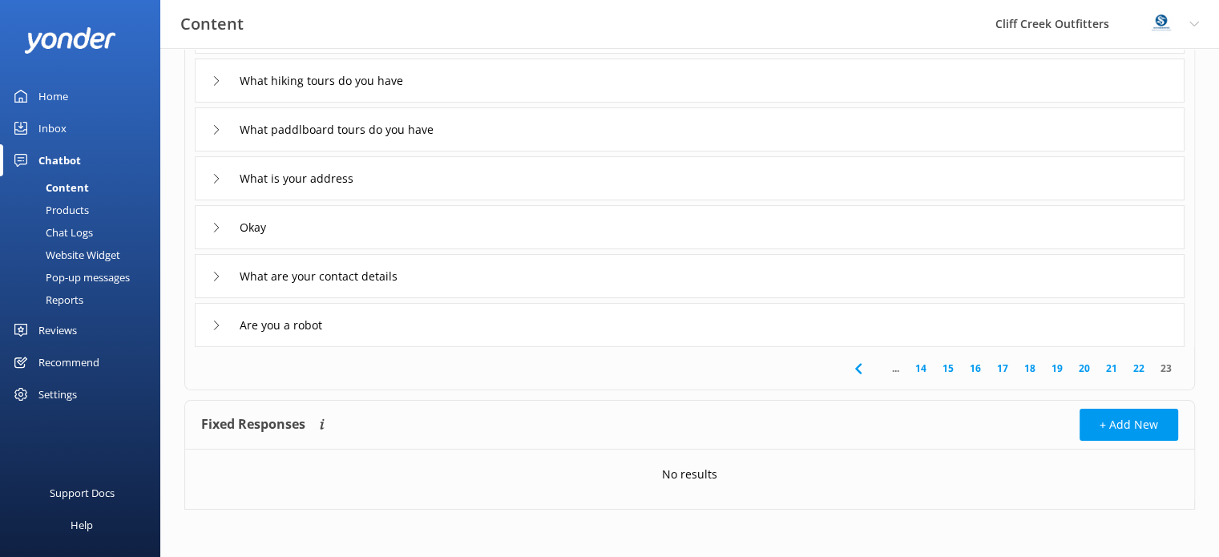
click at [213, 322] on icon at bounding box center [217, 326] width 10 height 10
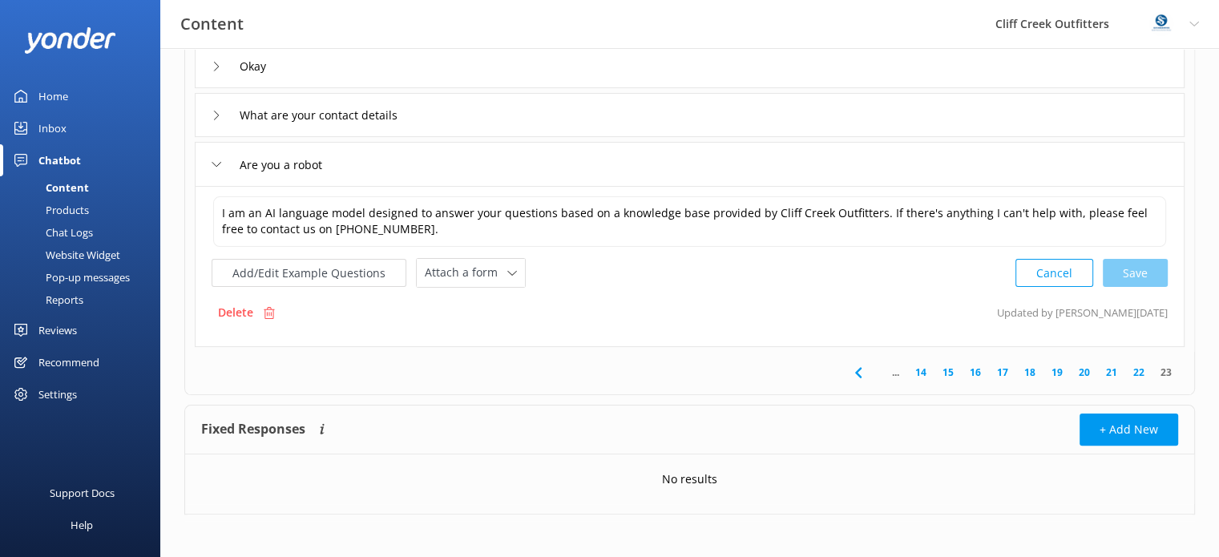
scroll to position [346, 0]
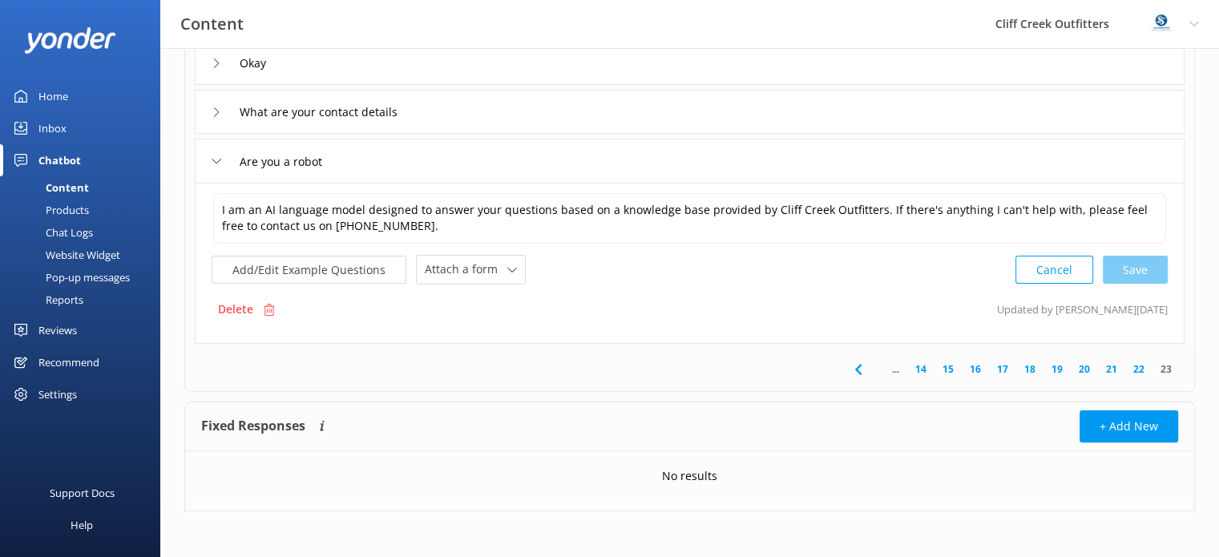
click at [984, 370] on link "16" at bounding box center [975, 368] width 27 height 15
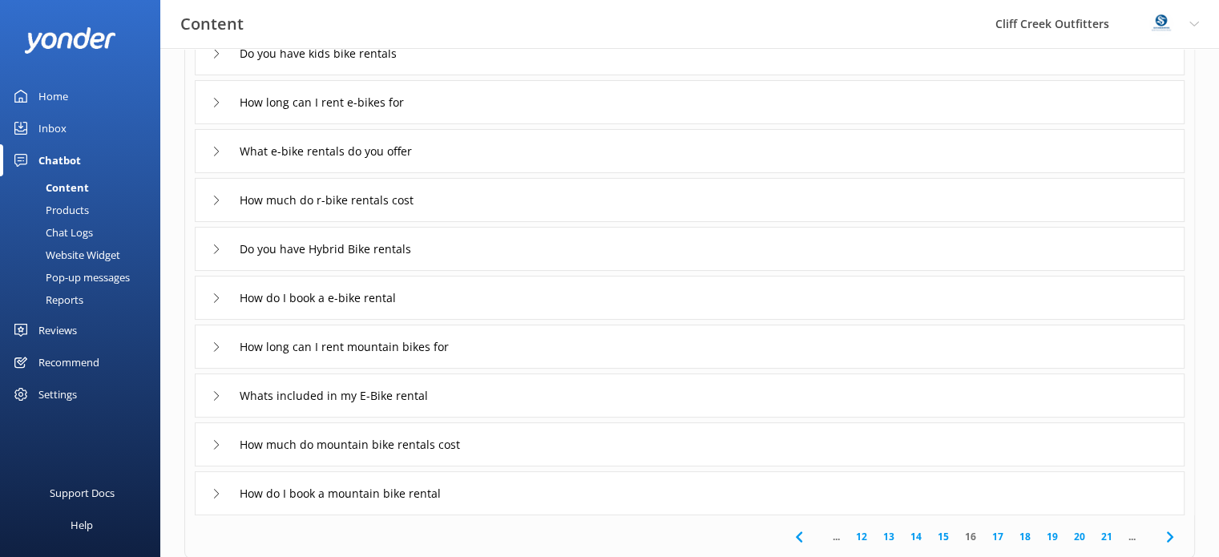
scroll to position [240, 0]
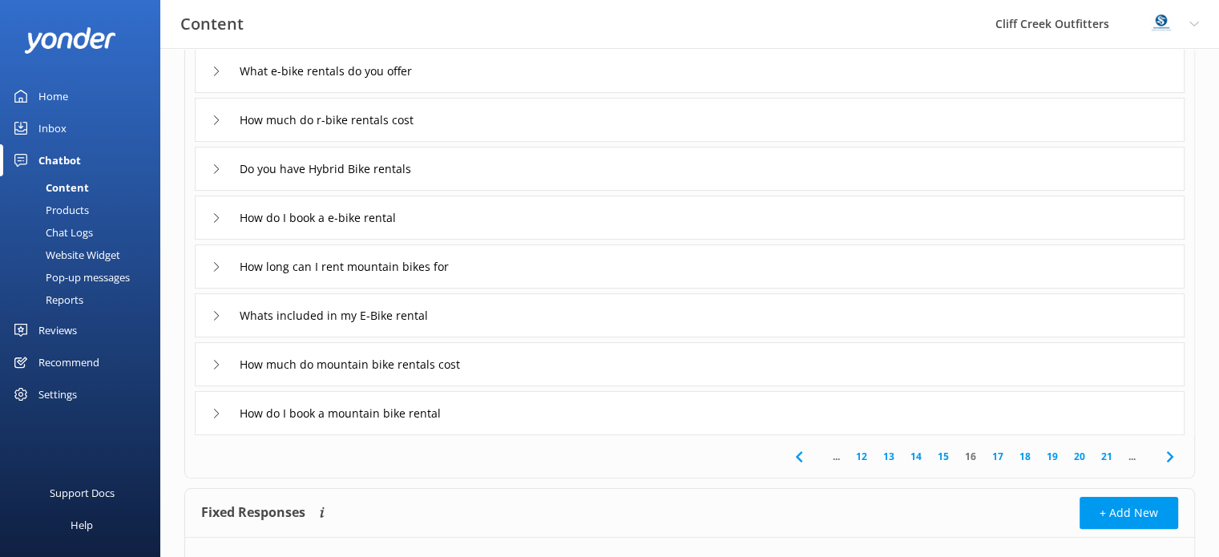
click at [949, 456] on link "15" at bounding box center [943, 456] width 27 height 15
click at [1020, 458] on link "17" at bounding box center [1024, 456] width 27 height 15
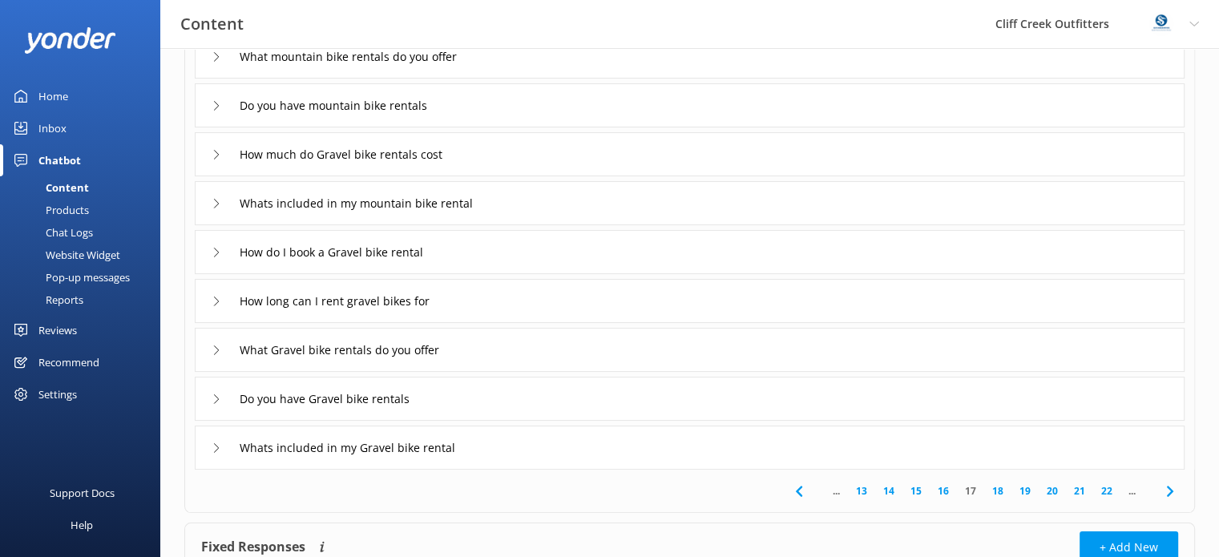
scroll to position [240, 0]
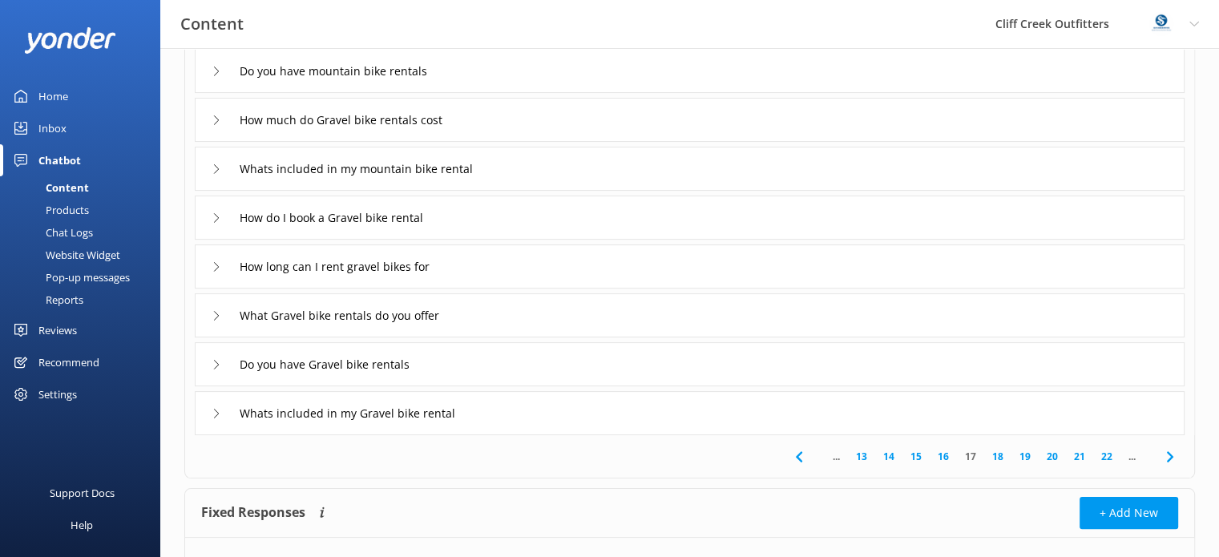
click at [997, 454] on link "18" at bounding box center [997, 456] width 27 height 15
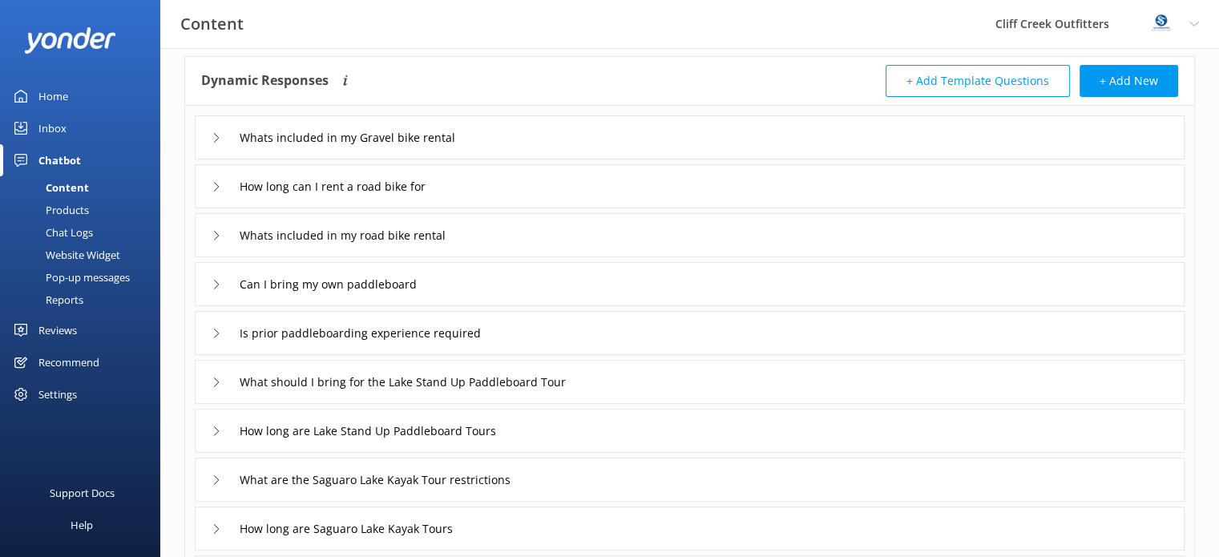
scroll to position [160, 0]
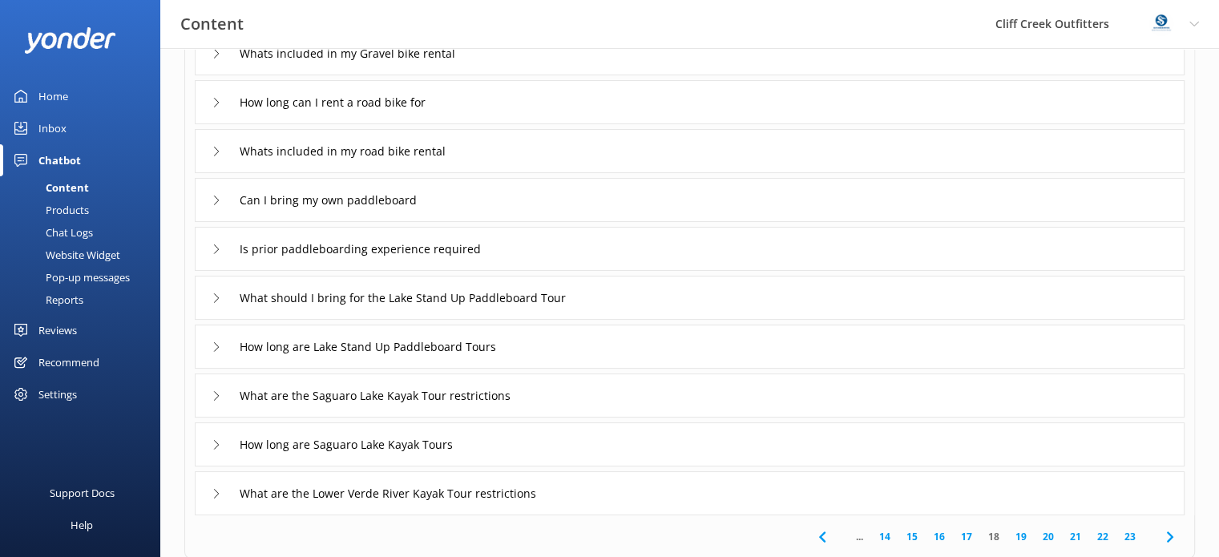
click at [887, 531] on link "14" at bounding box center [884, 536] width 27 height 15
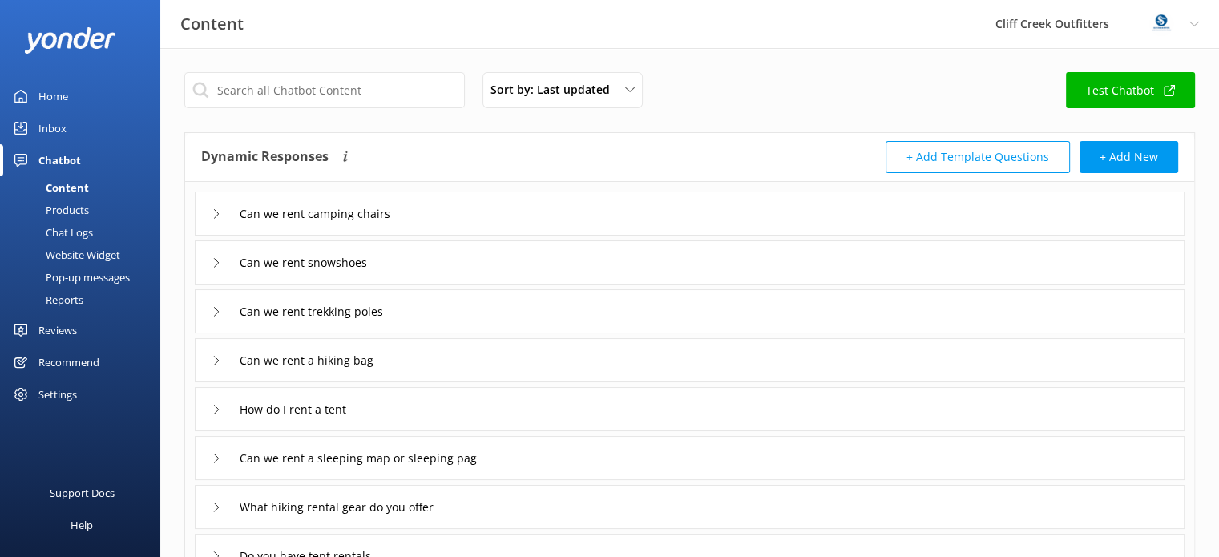
scroll to position [80, 0]
